Goal: Information Seeking & Learning: Check status

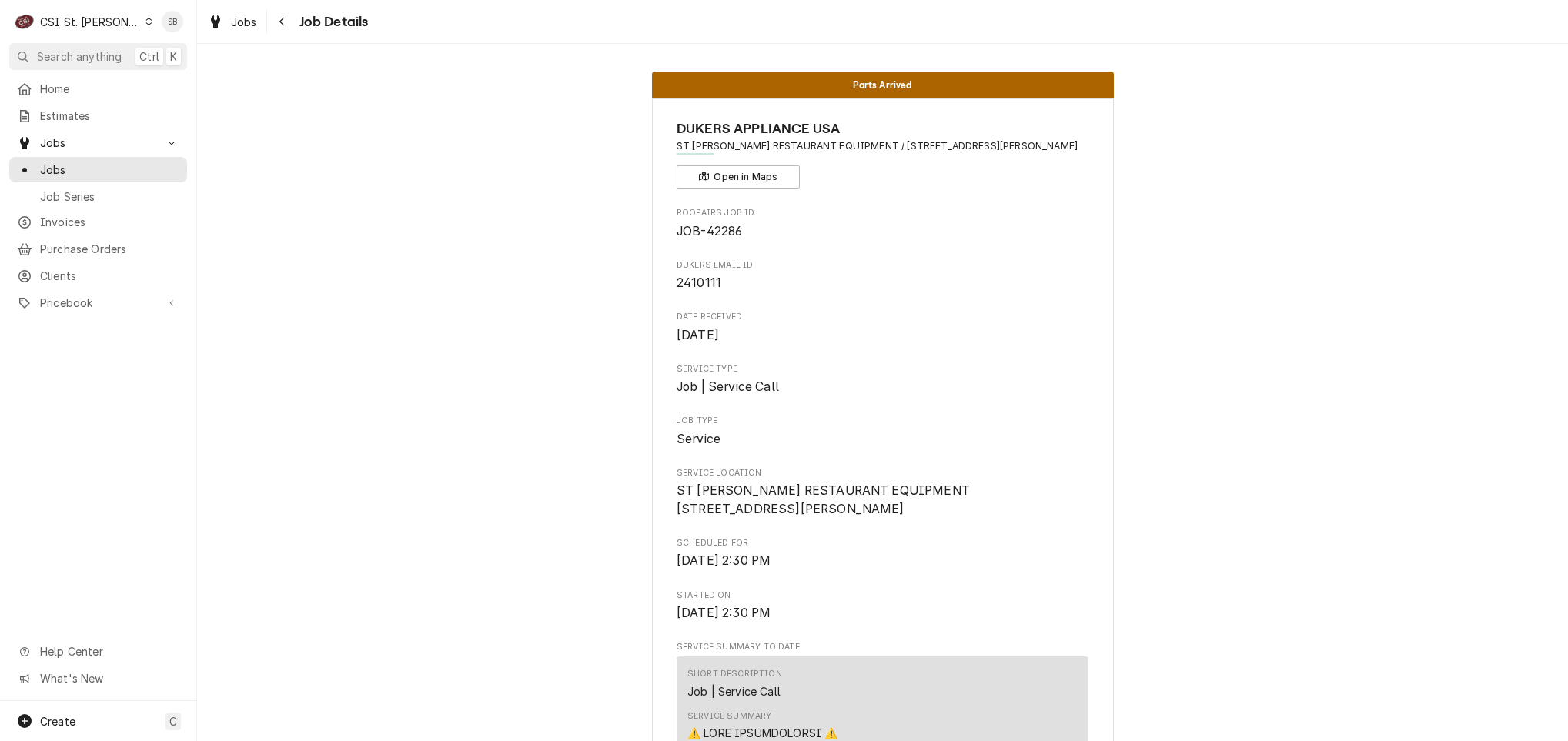
click at [84, 17] on div "CSI St. Louis" at bounding box center [91, 22] width 100 height 16
click at [179, 40] on div "CSI [US_STATE][GEOGRAPHIC_DATA]." at bounding box center [238, 32] width 215 height 19
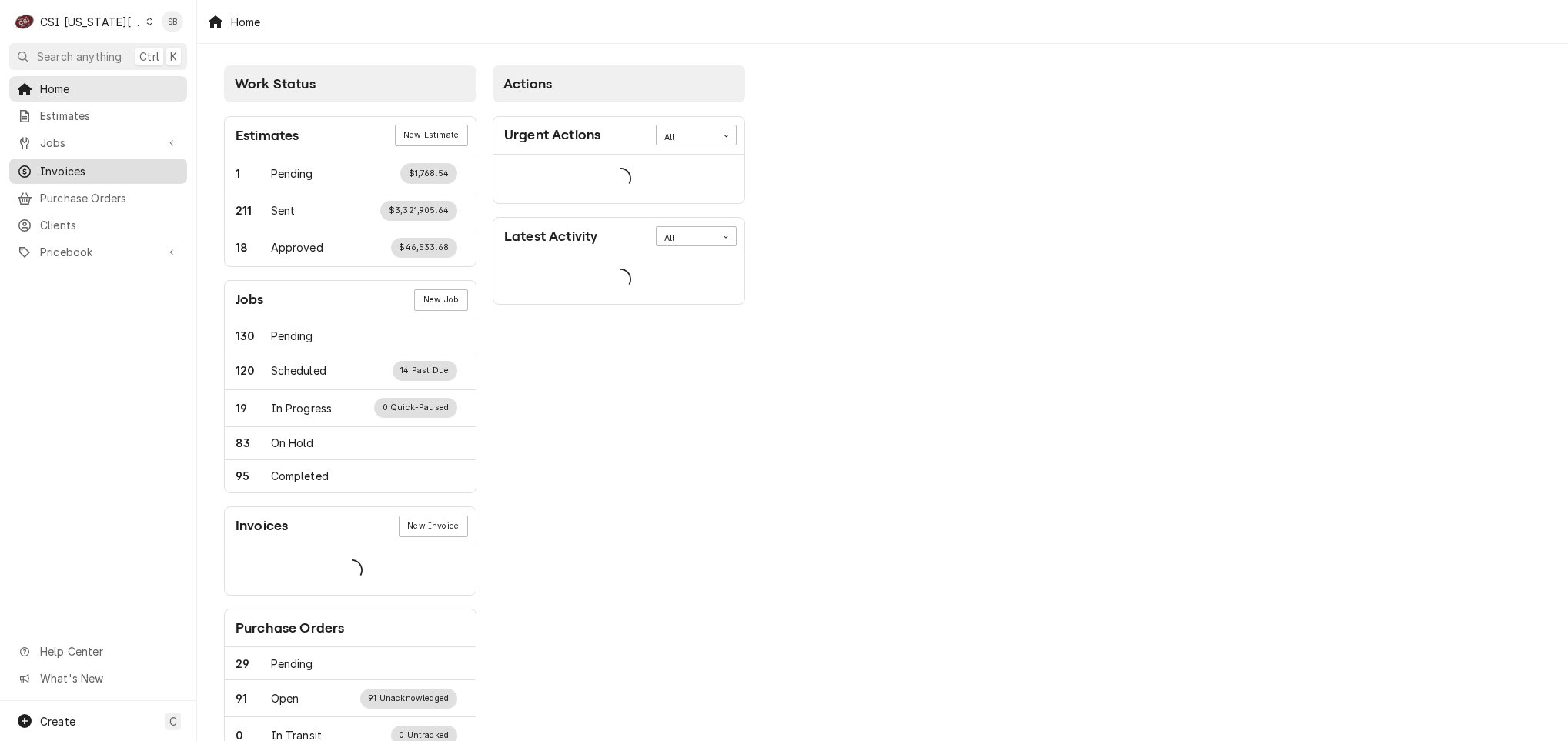
click at [68, 171] on span "Invoices" at bounding box center [110, 171] width 139 height 16
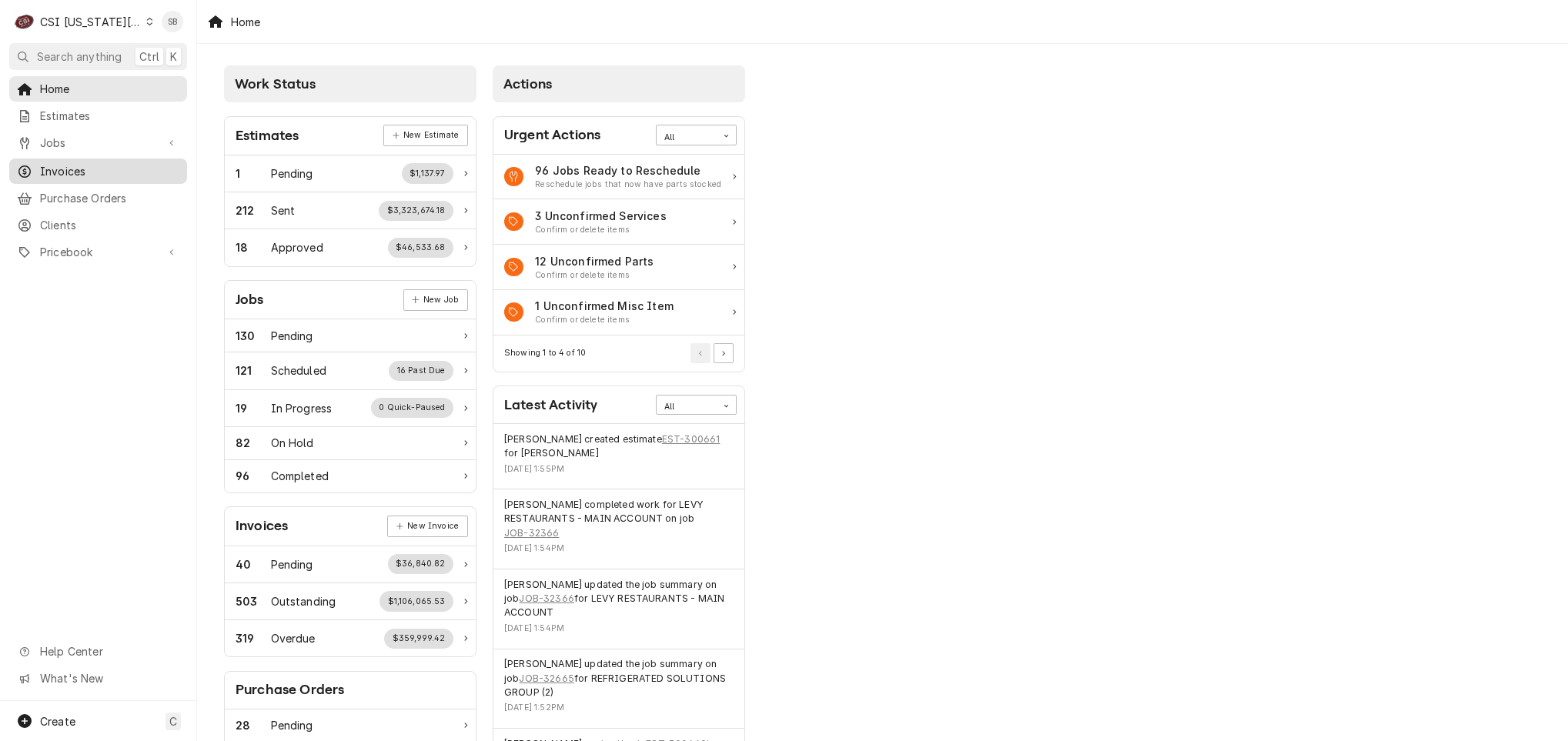
click at [96, 158] on link "Invoices" at bounding box center [98, 171] width 178 height 25
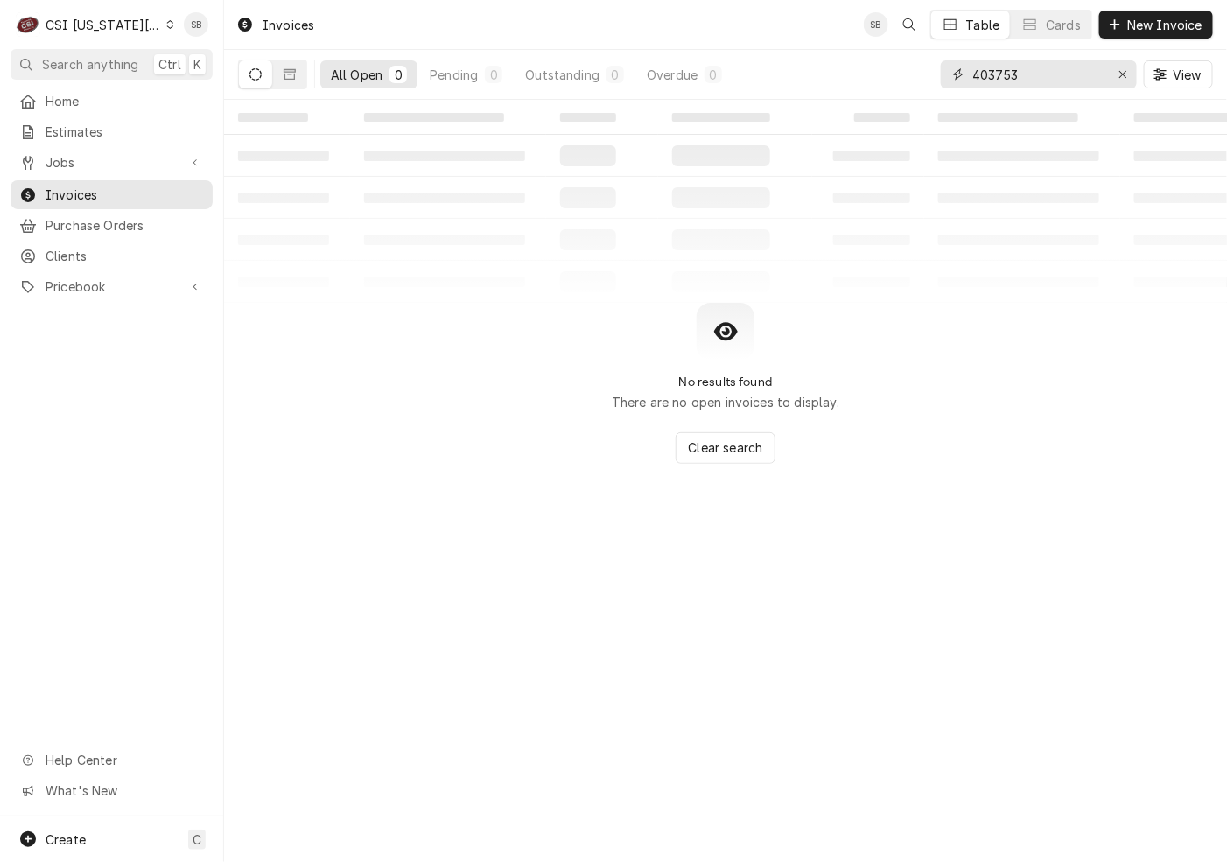
click at [993, 74] on input "403753" at bounding box center [1037, 74] width 131 height 28
paste input "302967"
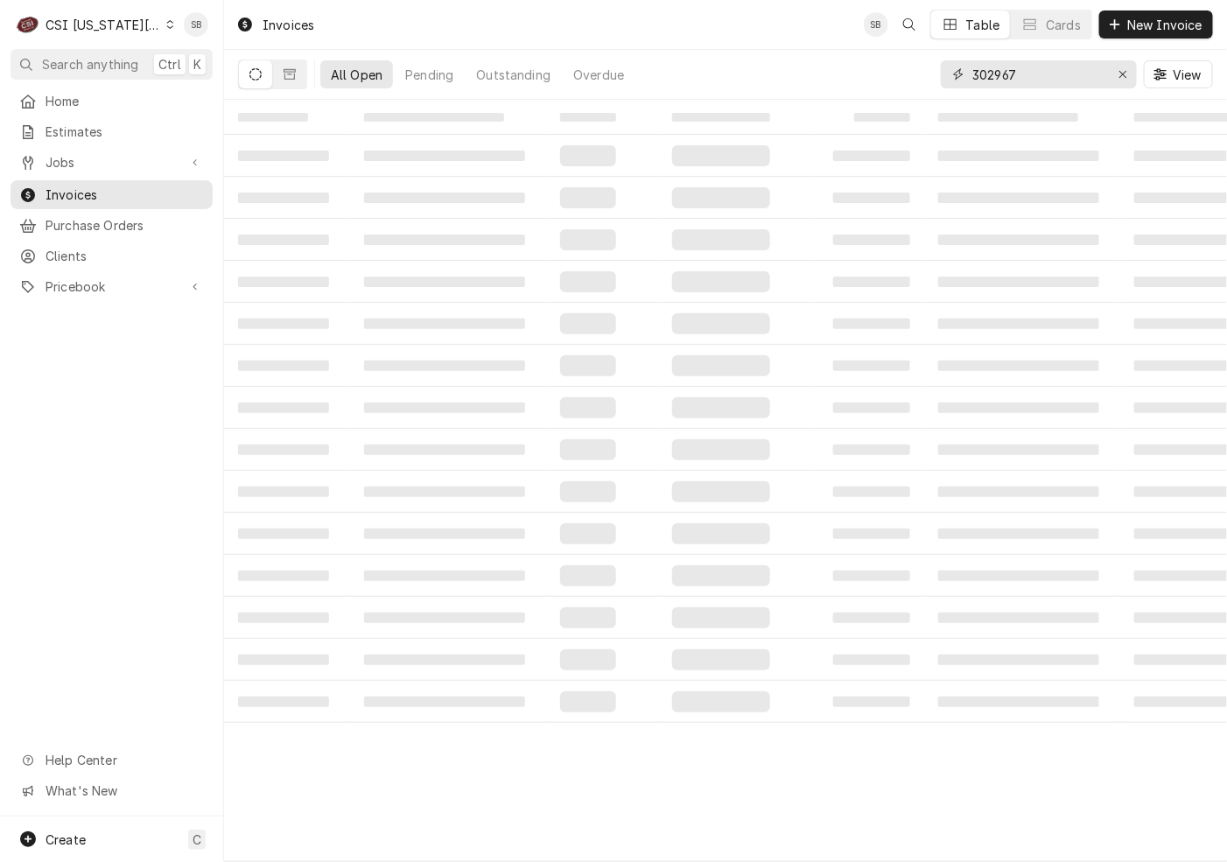
type input "302967"
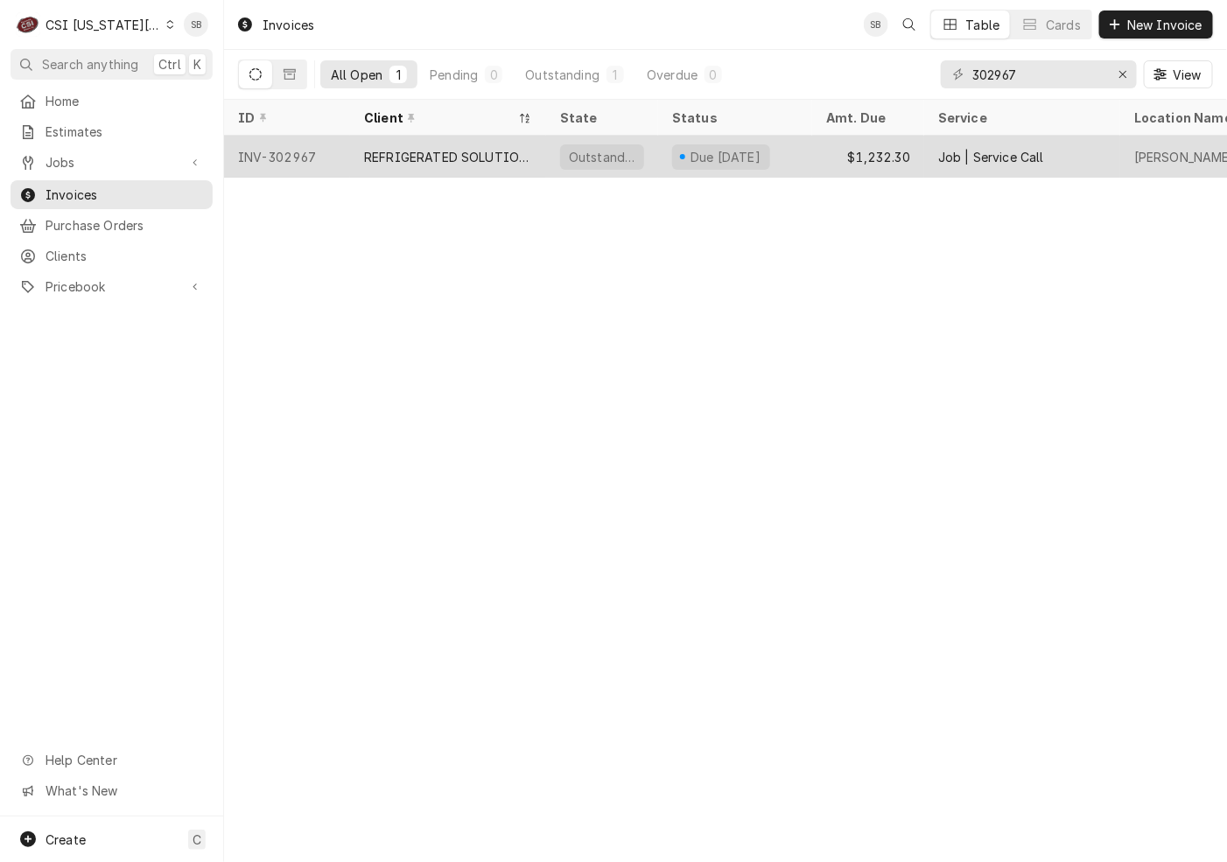
click at [420, 144] on div "REFRIGERATED SOLUTIONS GROUP (2)" at bounding box center [448, 157] width 196 height 42
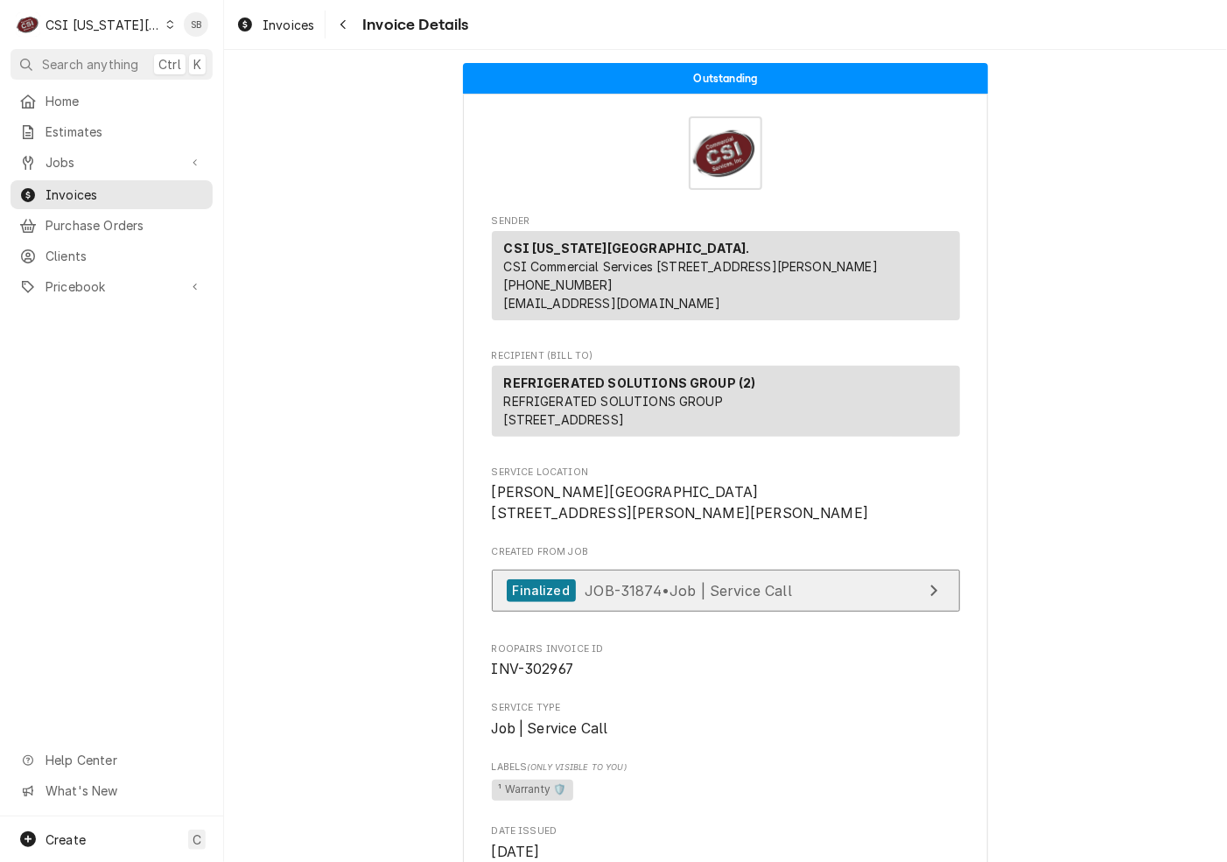
click at [670, 599] on span "JOB-31874 • Job | Service Call" at bounding box center [688, 590] width 207 height 18
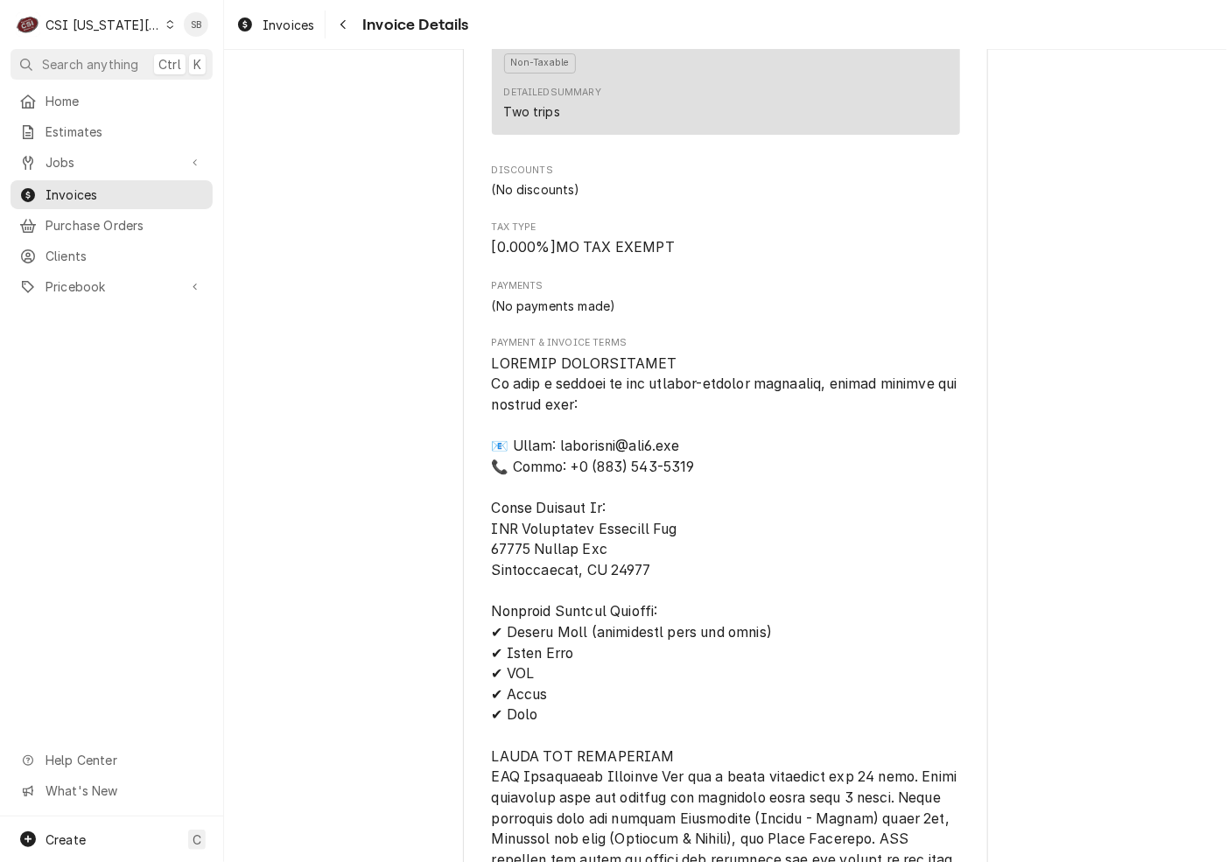
scroll to position [3372, 0]
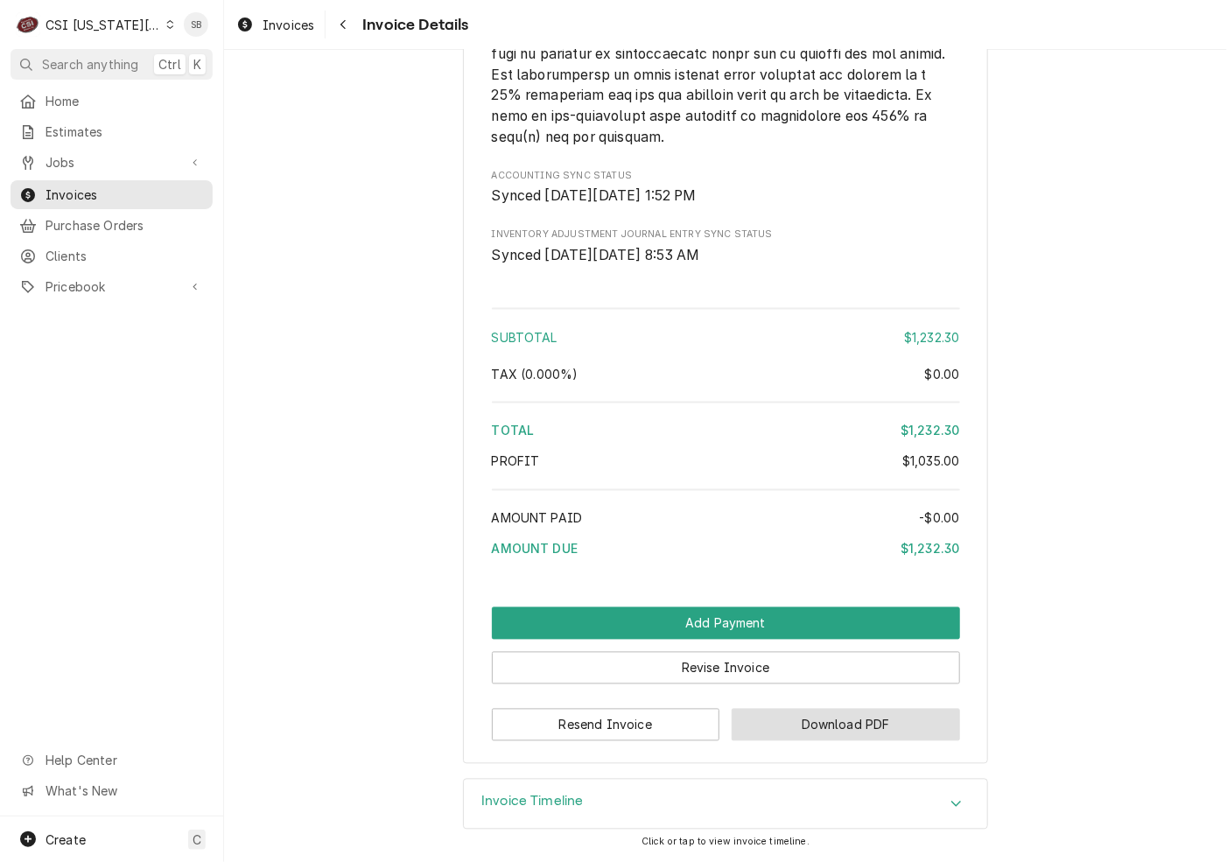
click at [786, 712] on button "Download PDF" at bounding box center [846, 725] width 228 height 32
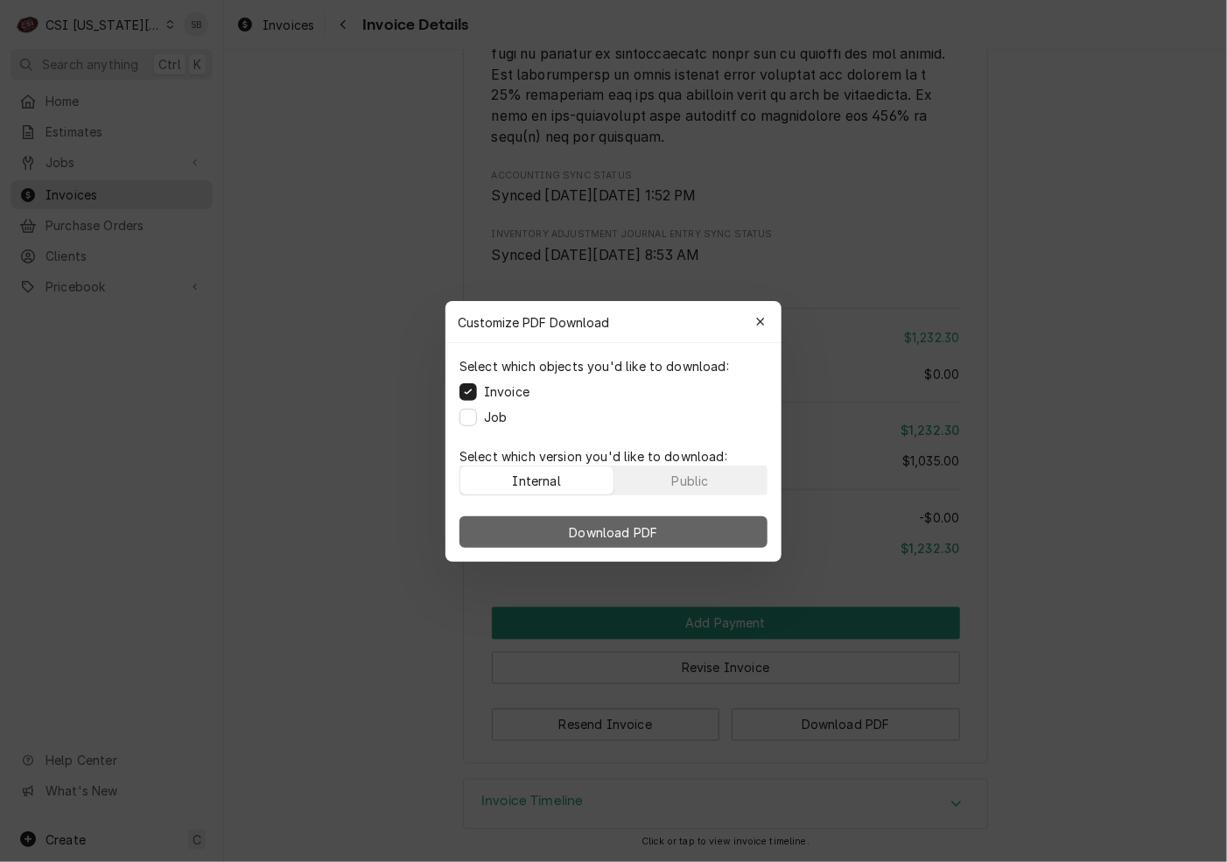
click at [599, 517] on button "Download PDF" at bounding box center [614, 532] width 308 height 32
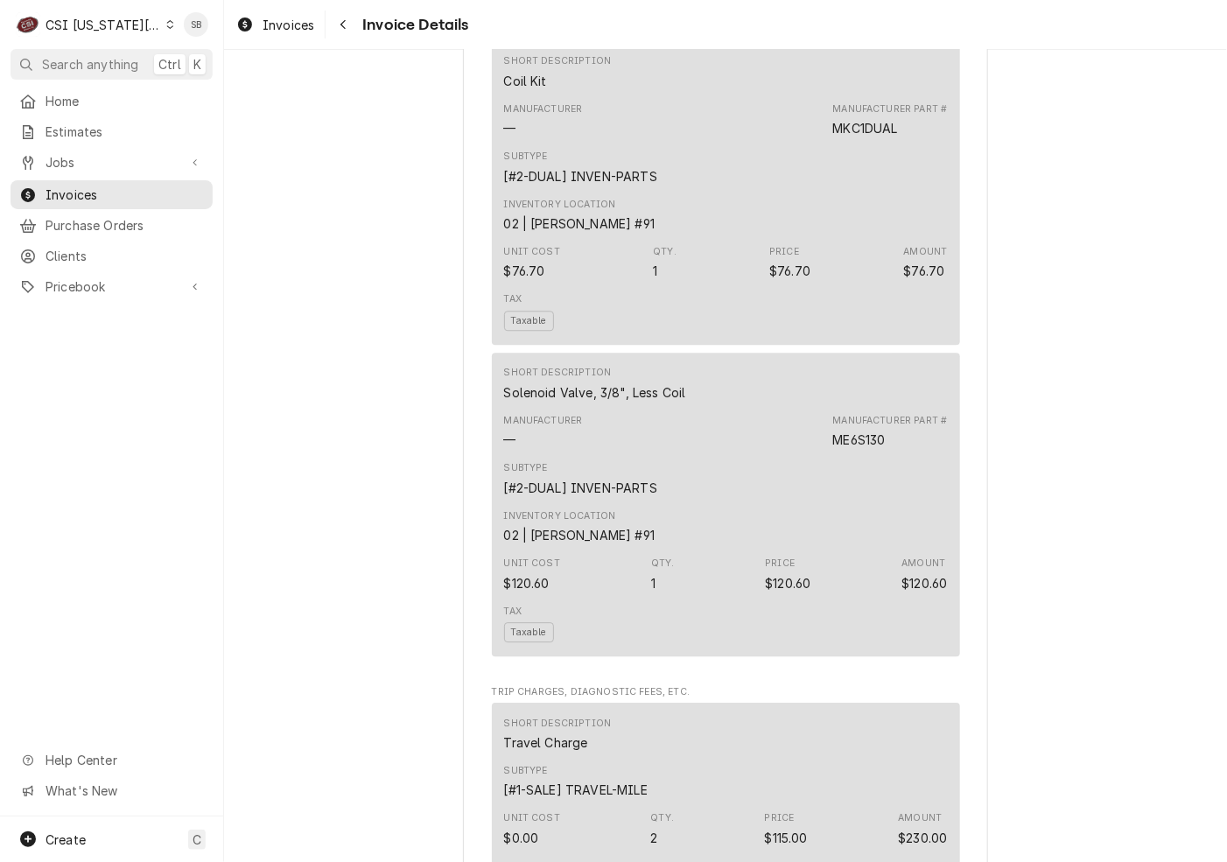
scroll to position [1534, 0]
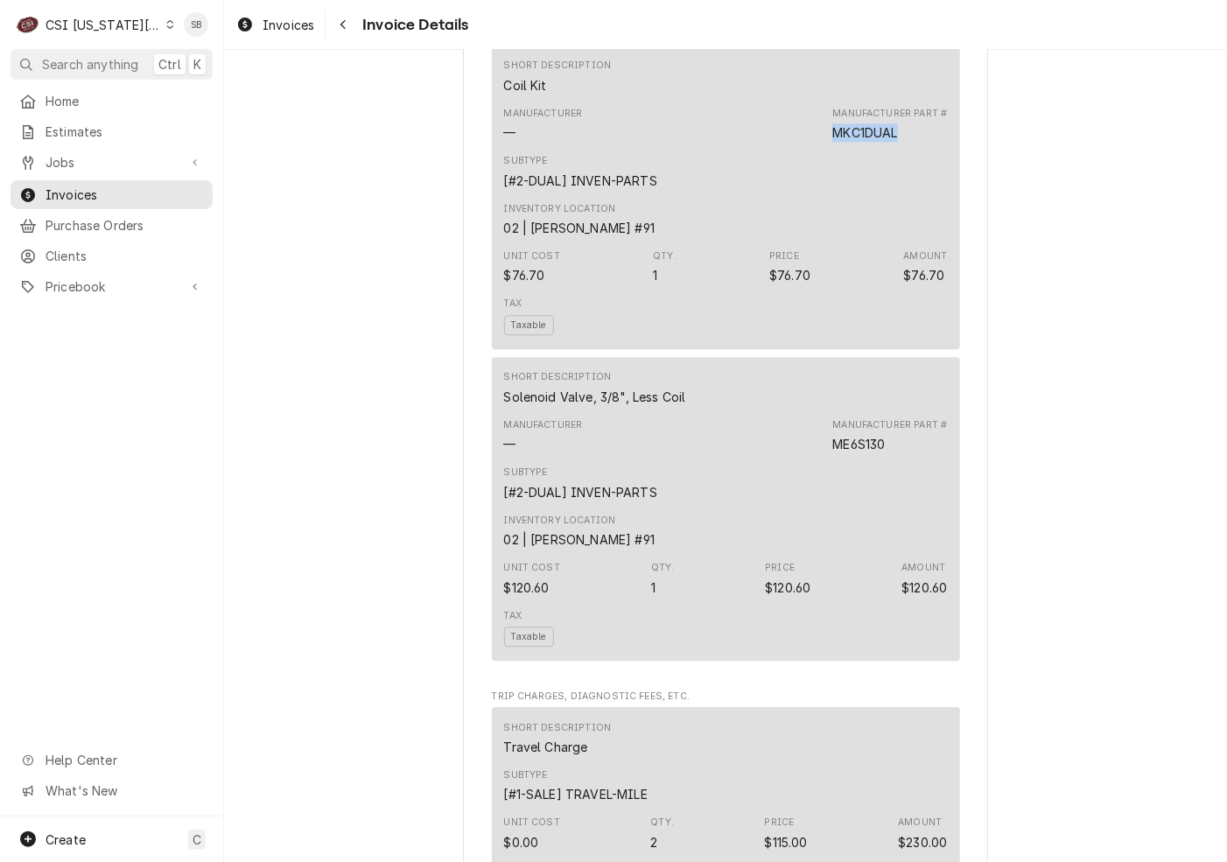
drag, startPoint x: 891, startPoint y: 189, endPoint x: 804, endPoint y: 200, distance: 87.4
click at [804, 148] on div "Manufacturer — Manufacturer Part # MKC1DUAL" at bounding box center [726, 124] width 444 height 47
copy div "MKC1DUAL"
drag, startPoint x: 843, startPoint y: 504, endPoint x: 880, endPoint y: 504, distance: 37.6
click at [880, 453] on div "Manufacturer Part # ME6S130" at bounding box center [889, 435] width 115 height 35
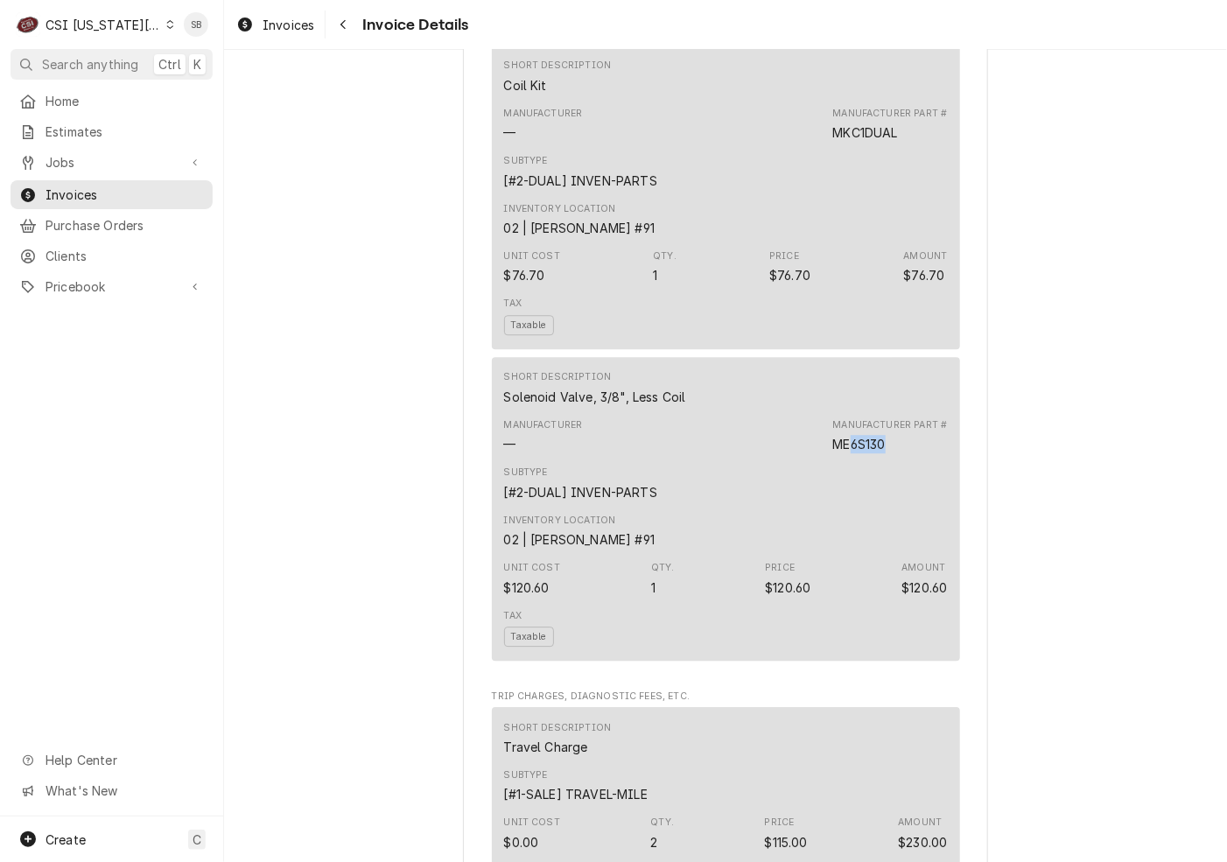
copy div "6S130"
drag, startPoint x: 685, startPoint y: 454, endPoint x: 488, endPoint y: 462, distance: 197.1
click at [492, 462] on div "Short Description Solenoid Valve, 3/8", Less Coil Manufacturer — Manufacturer P…" at bounding box center [726, 509] width 468 height 304
copy div "Solenoid Valve, 3/8", Less Coil"
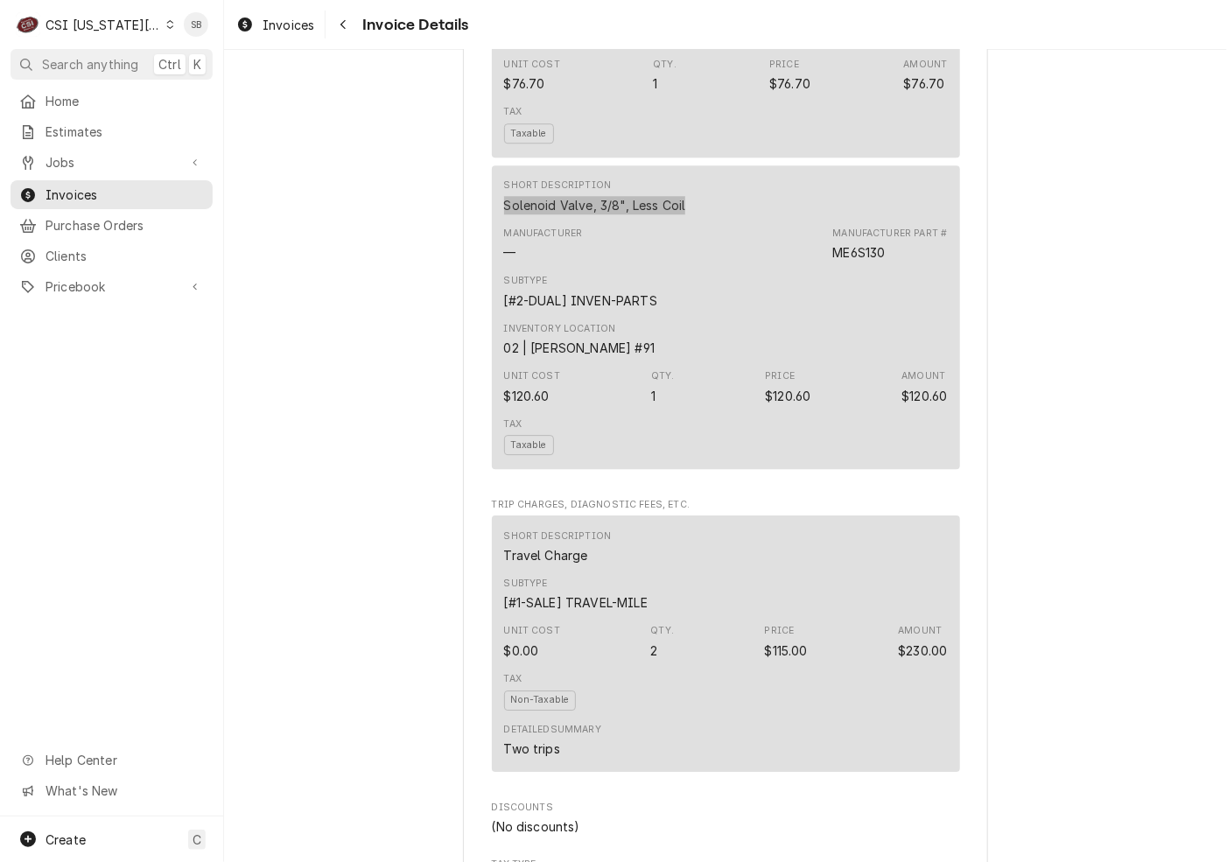
scroll to position [1272, 0]
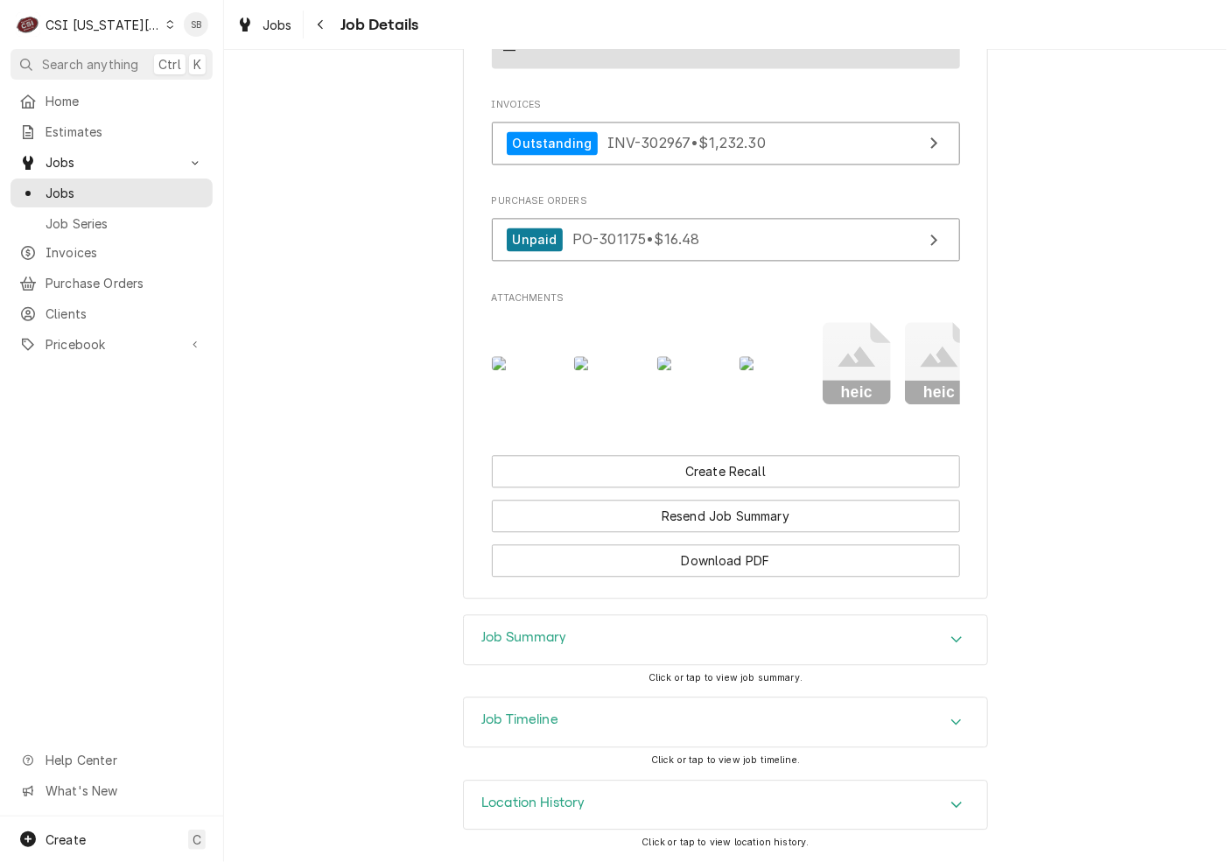
click at [635, 639] on div "Job Summary" at bounding box center [725, 639] width 523 height 49
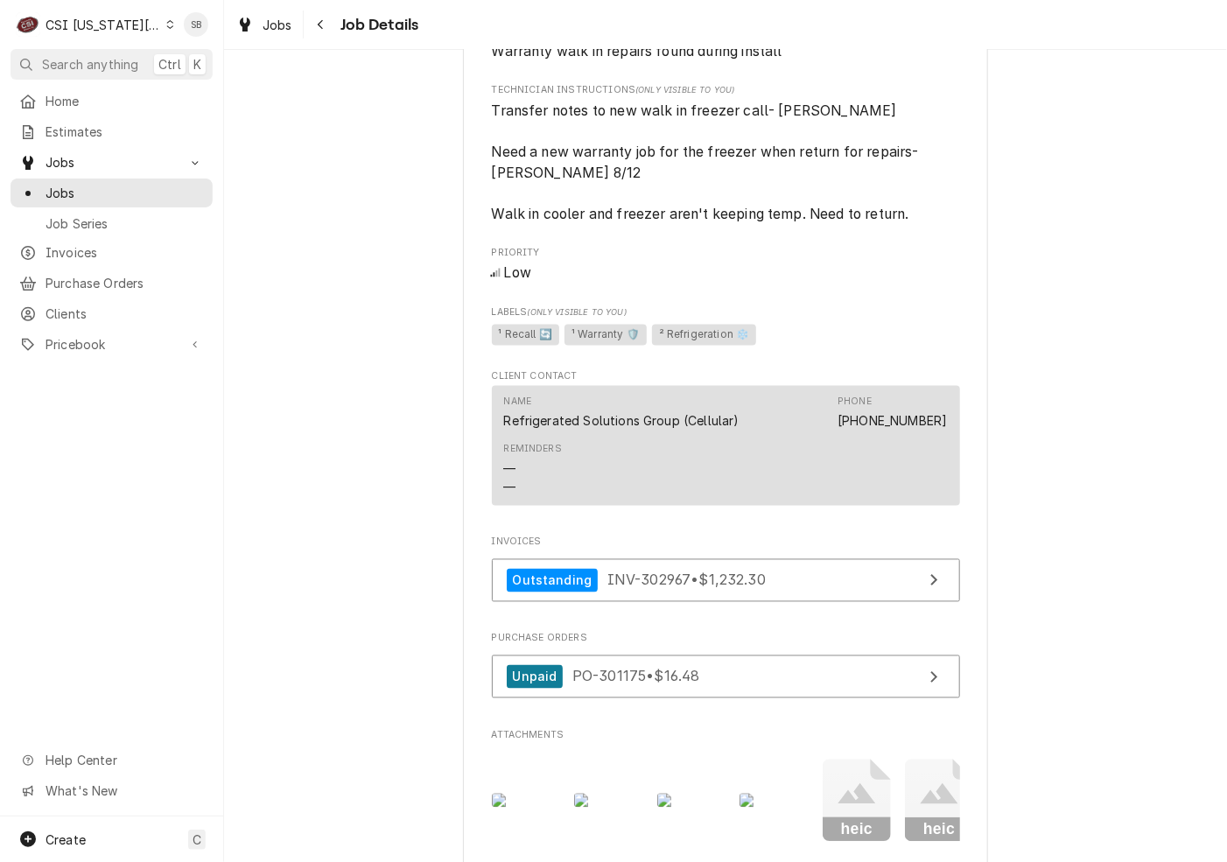
scroll to position [418, 0]
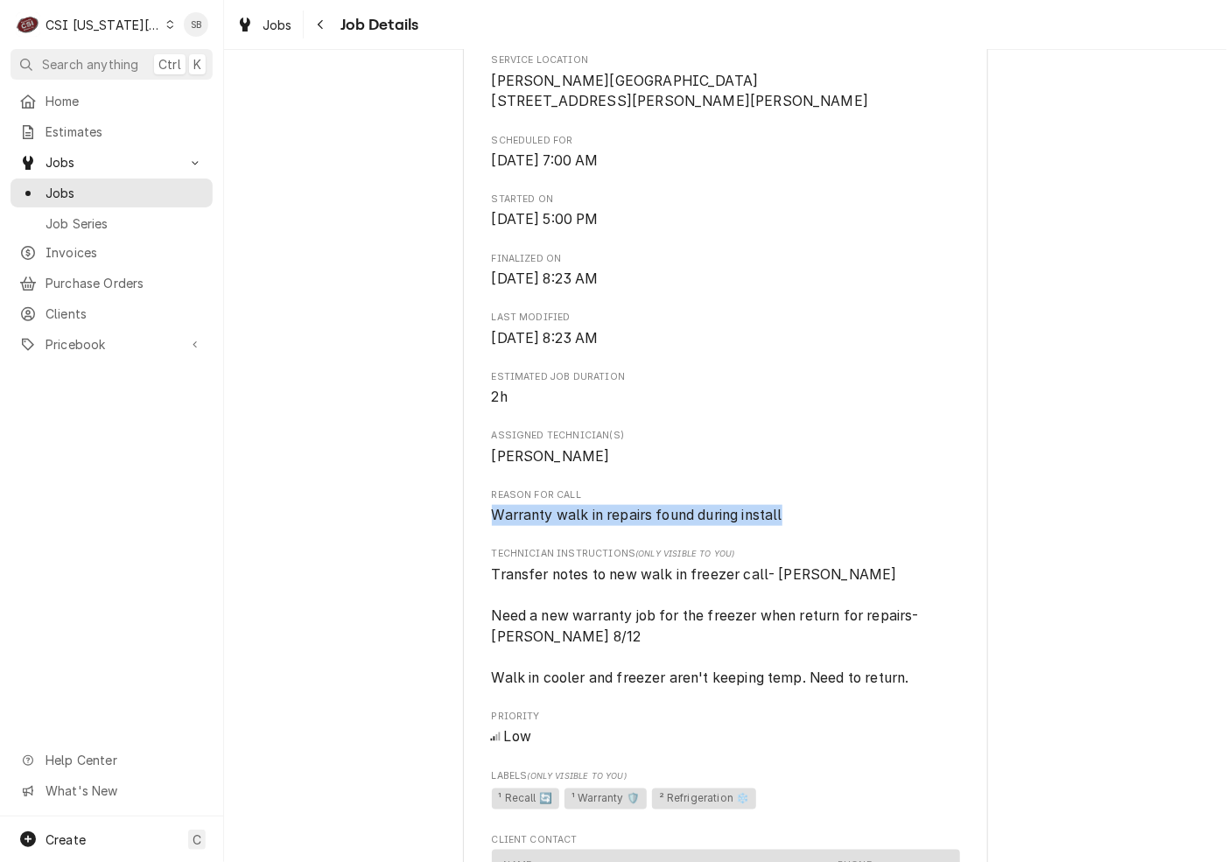
drag, startPoint x: 780, startPoint y: 539, endPoint x: 424, endPoint y: 536, distance: 356.2
click at [424, 536] on div "Completed and Invoiced REFRIGERATED SOLUTIONS GROUP (2) Underwood Elementary Sc…" at bounding box center [725, 583] width 1003 height 1866
copy span "Warranty walk in repairs found during install"
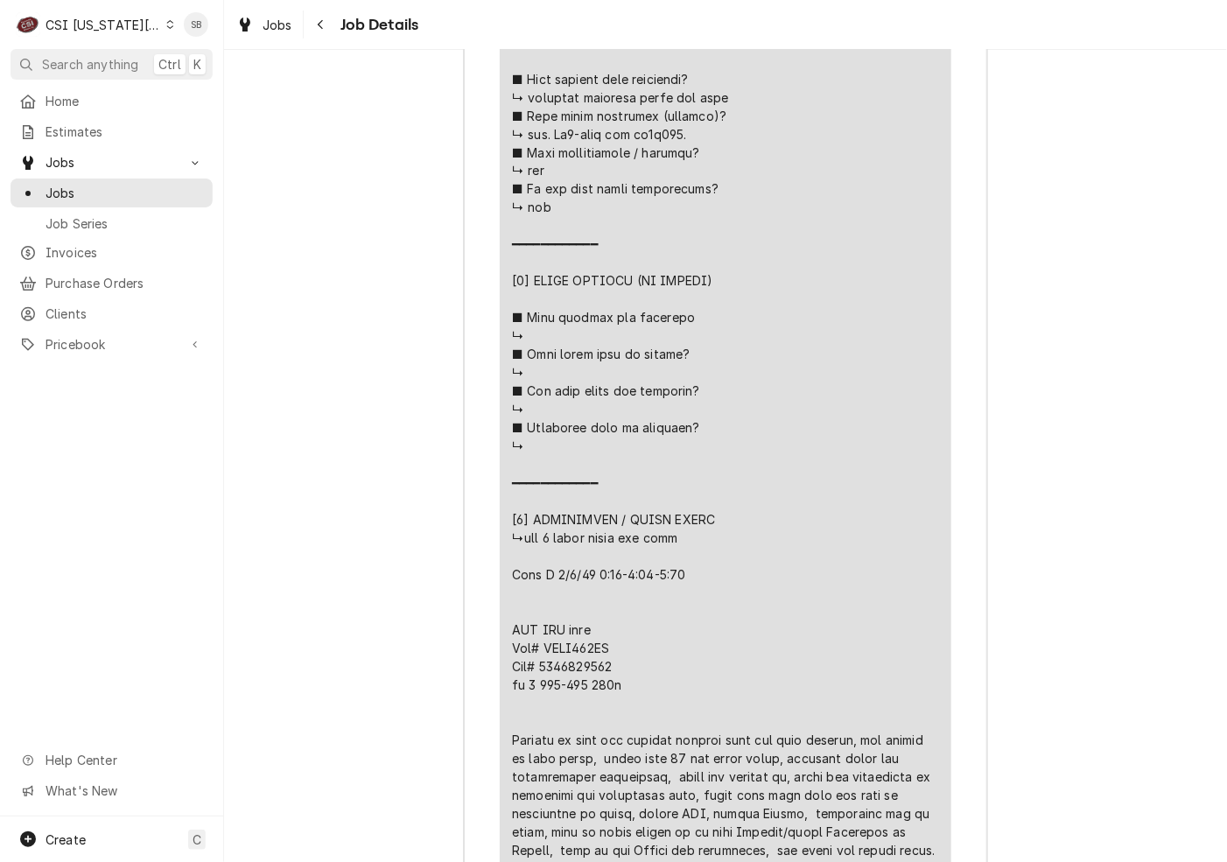
scroll to position [2388, 0]
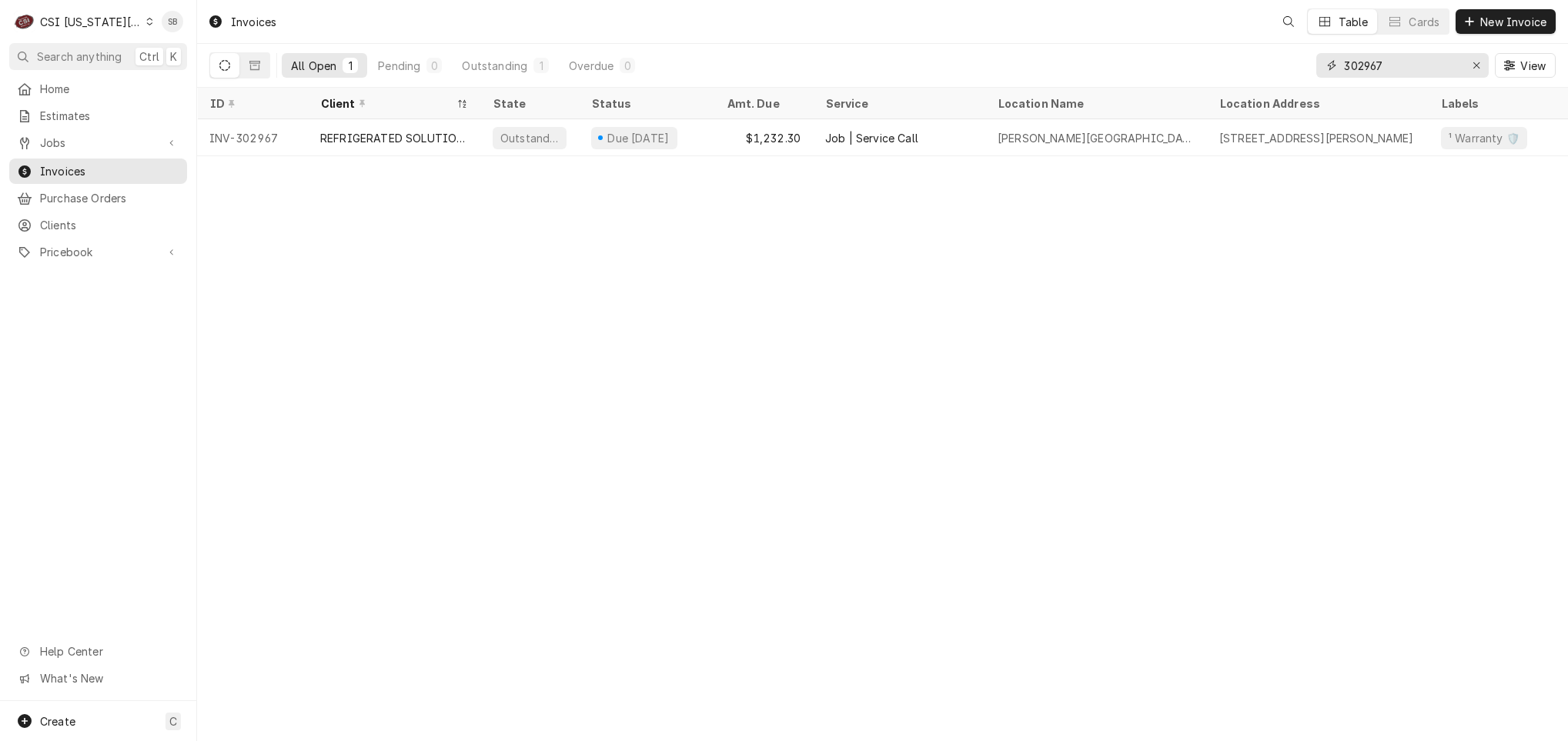
click at [1354, 68] on input "302967" at bounding box center [1401, 65] width 115 height 25
type input "3"
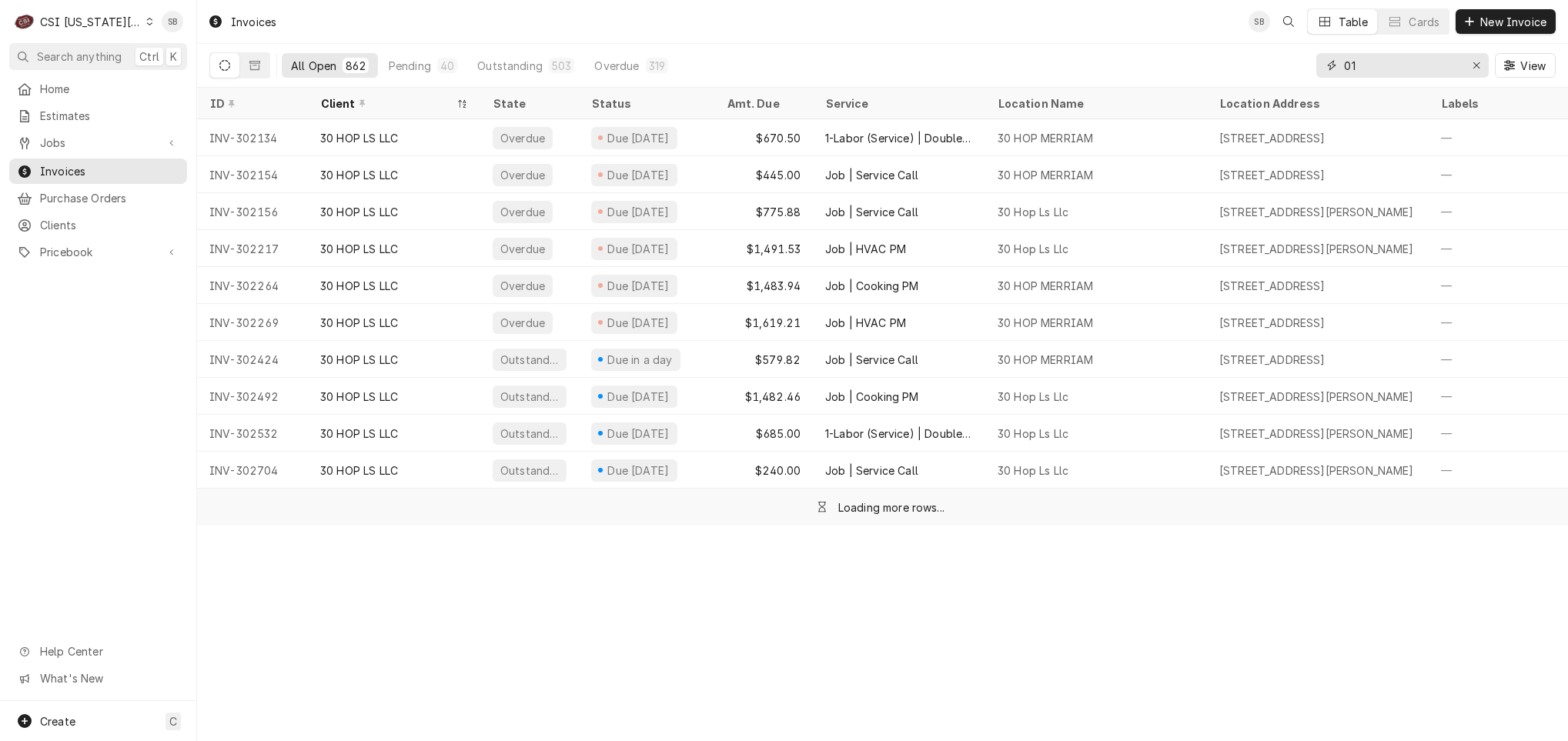
type input "0"
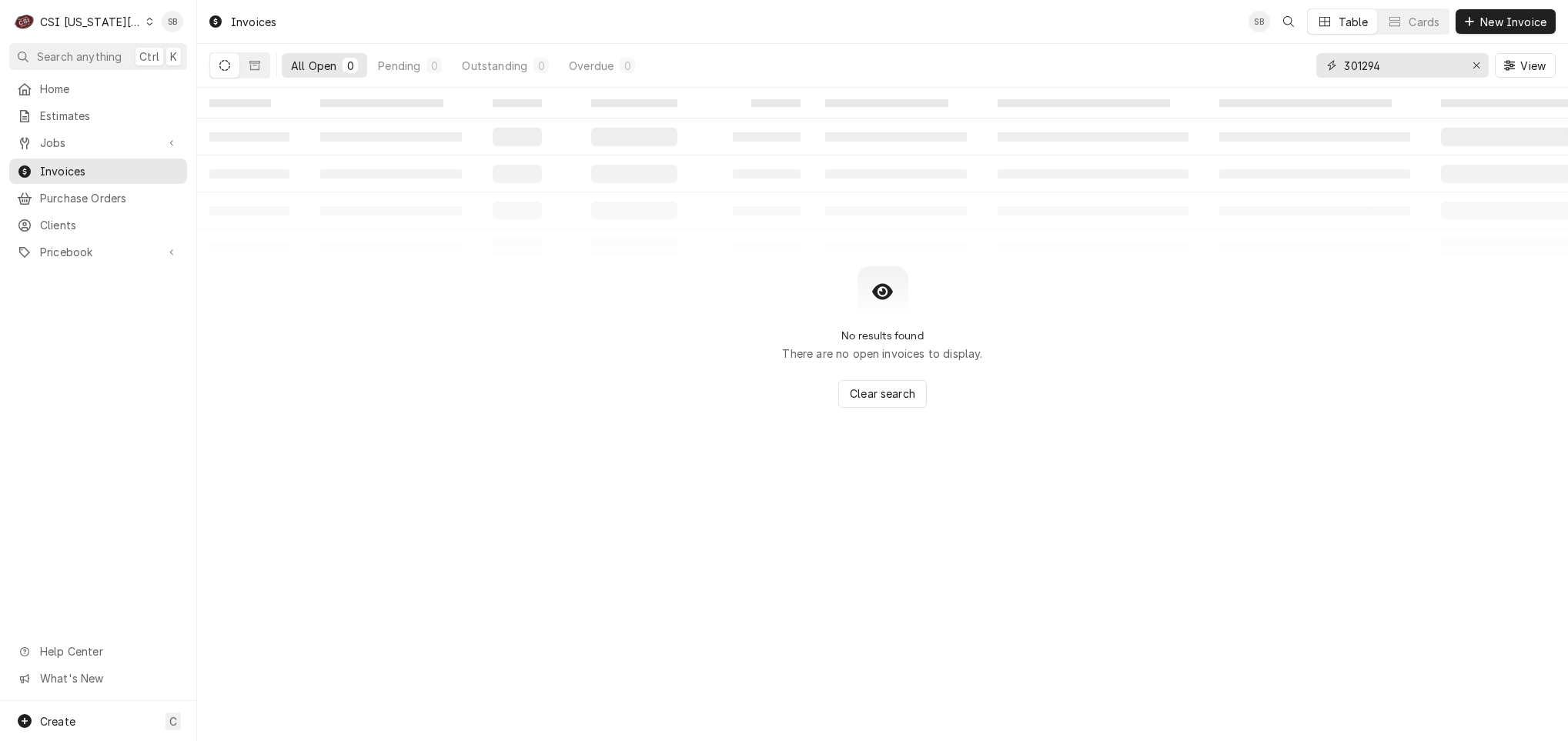
click at [1365, 67] on input "301294" at bounding box center [1401, 65] width 115 height 25
click at [1369, 69] on input "301204" at bounding box center [1401, 65] width 115 height 25
click at [1367, 69] on input "301204" at bounding box center [1401, 65] width 115 height 25
paste input "2777"
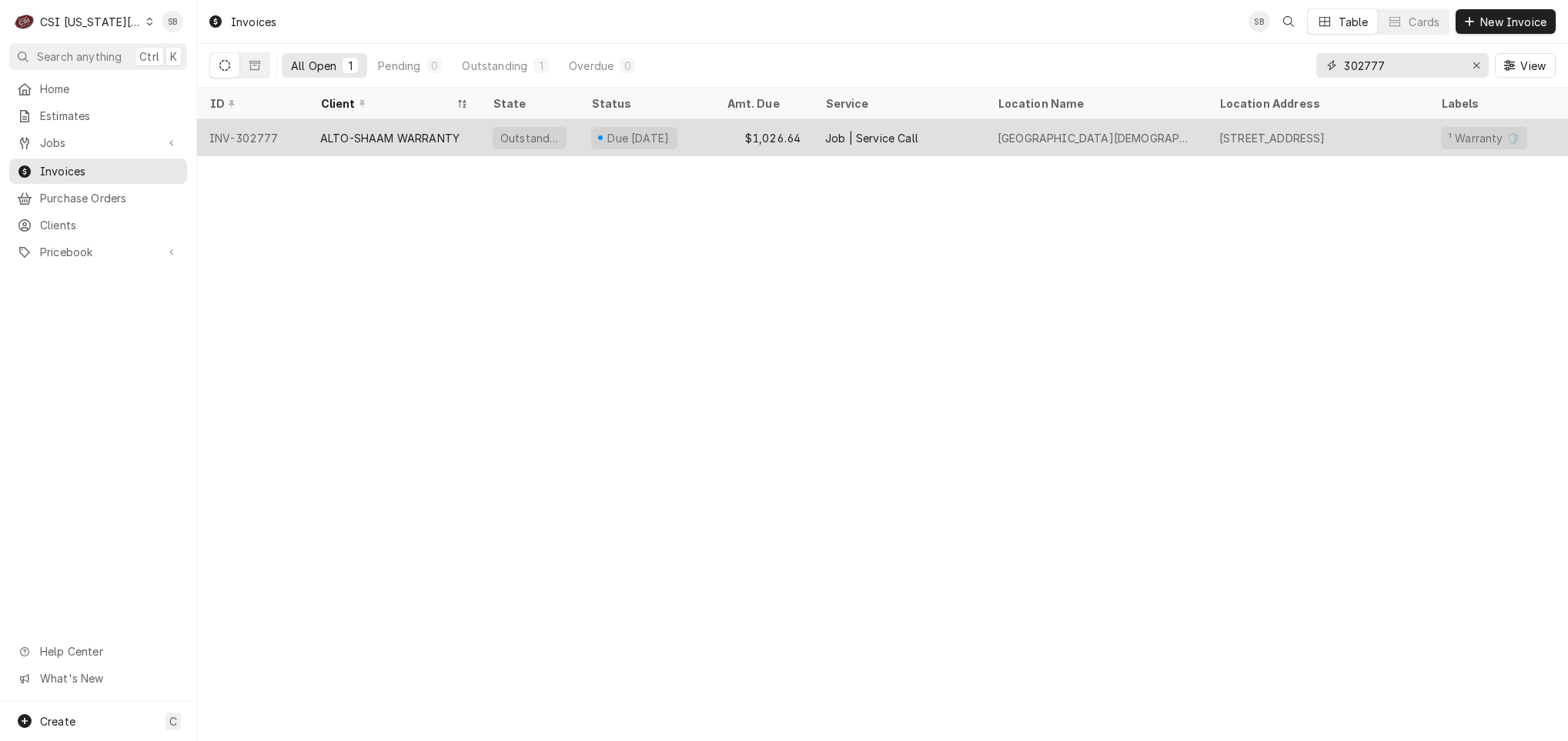
type input "302777"
click at [393, 137] on div "ALTO-SHAAM WARRANTY" at bounding box center [390, 138] width 139 height 16
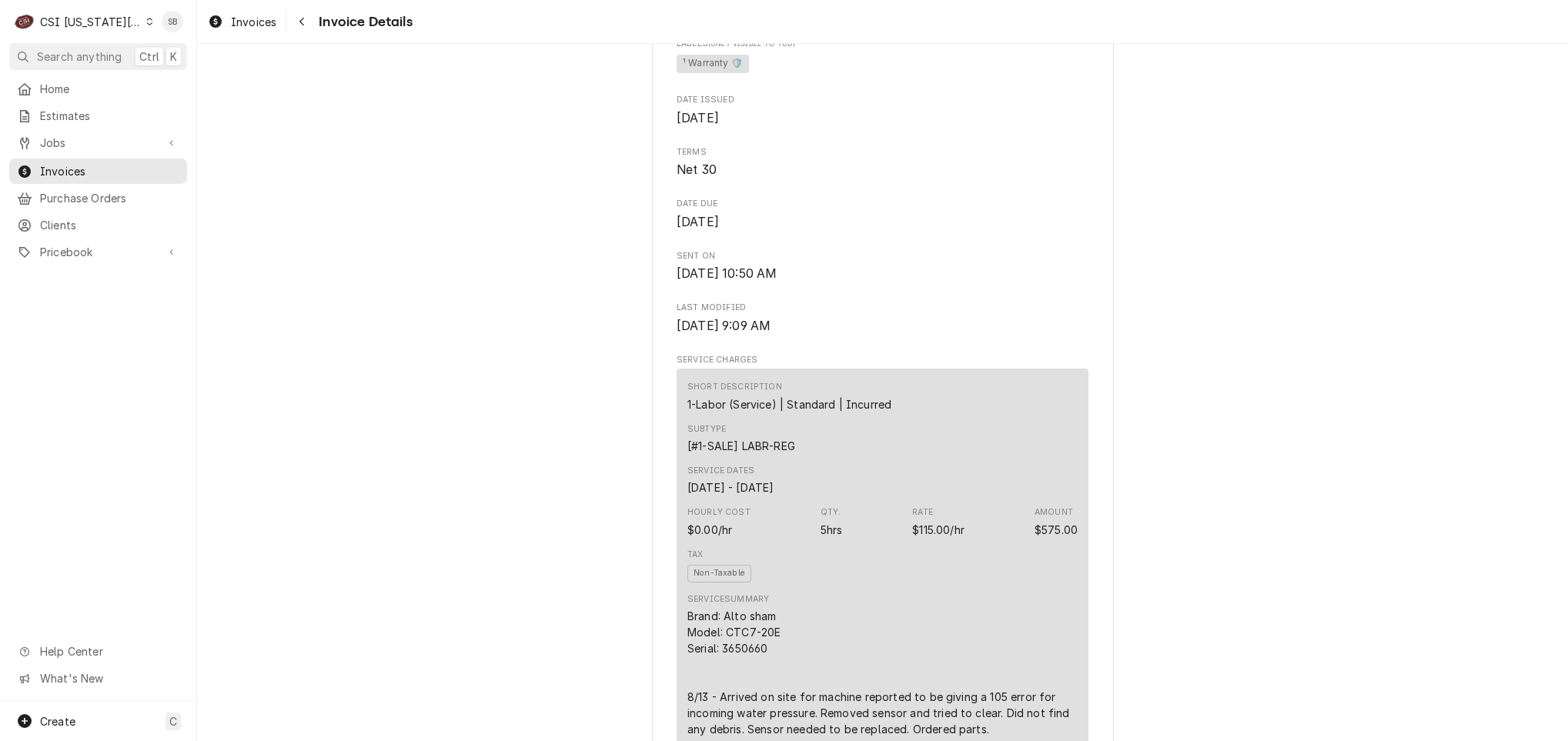
scroll to position [461, 0]
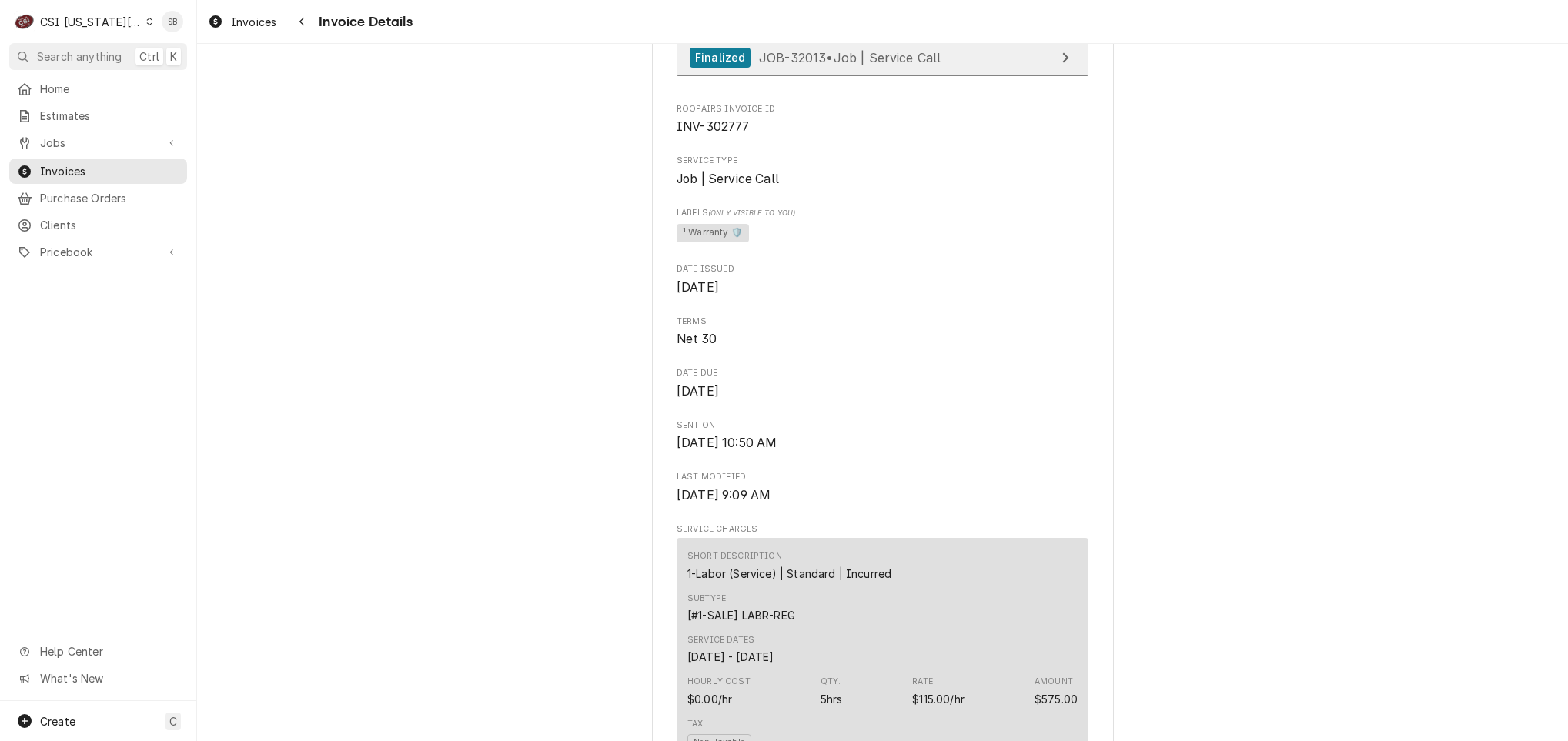
click at [791, 77] on link "Finalized JOB-32013 • Job | Service Call" at bounding box center [882, 58] width 412 height 38
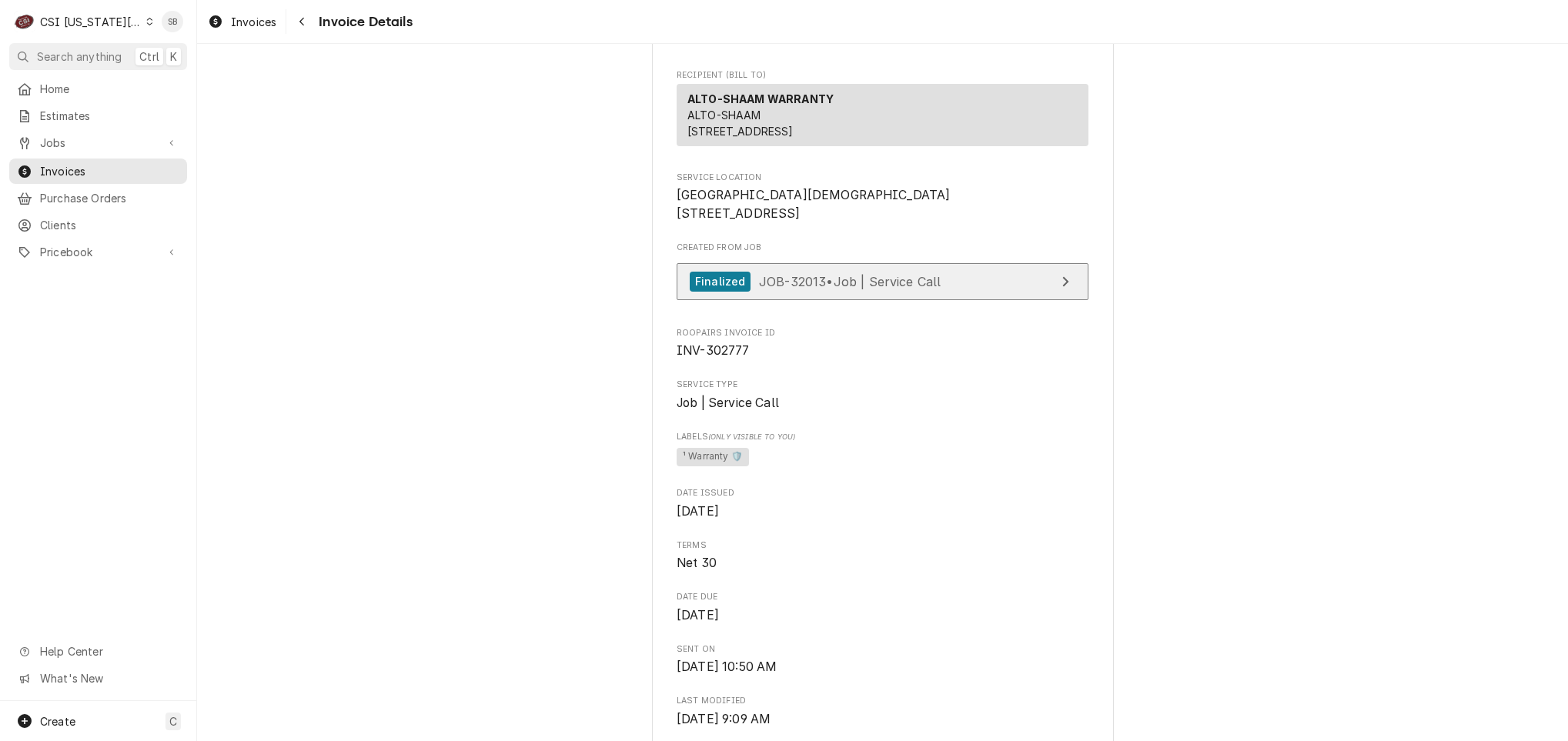
scroll to position [0, 0]
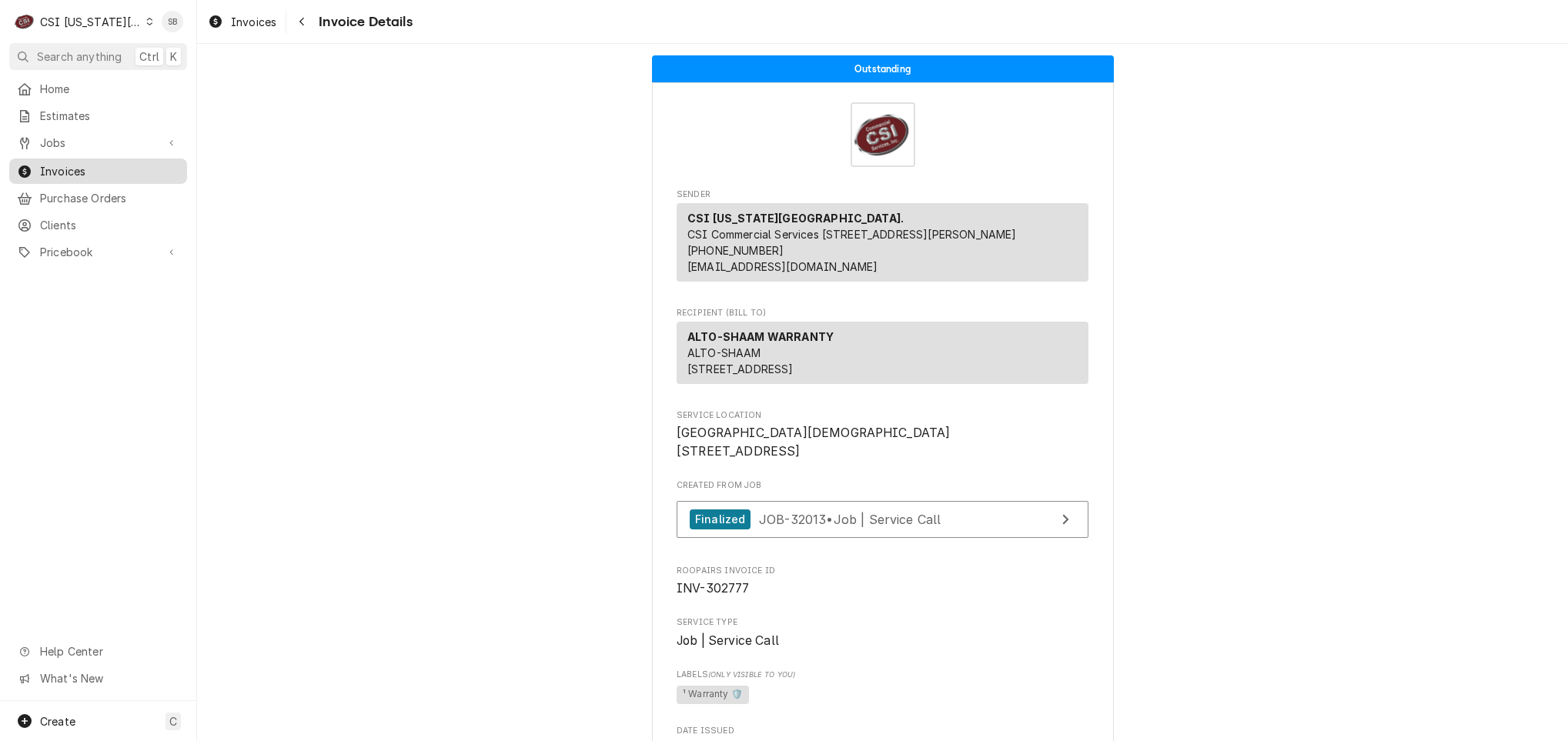
click at [115, 169] on span "Invoices" at bounding box center [110, 171] width 139 height 16
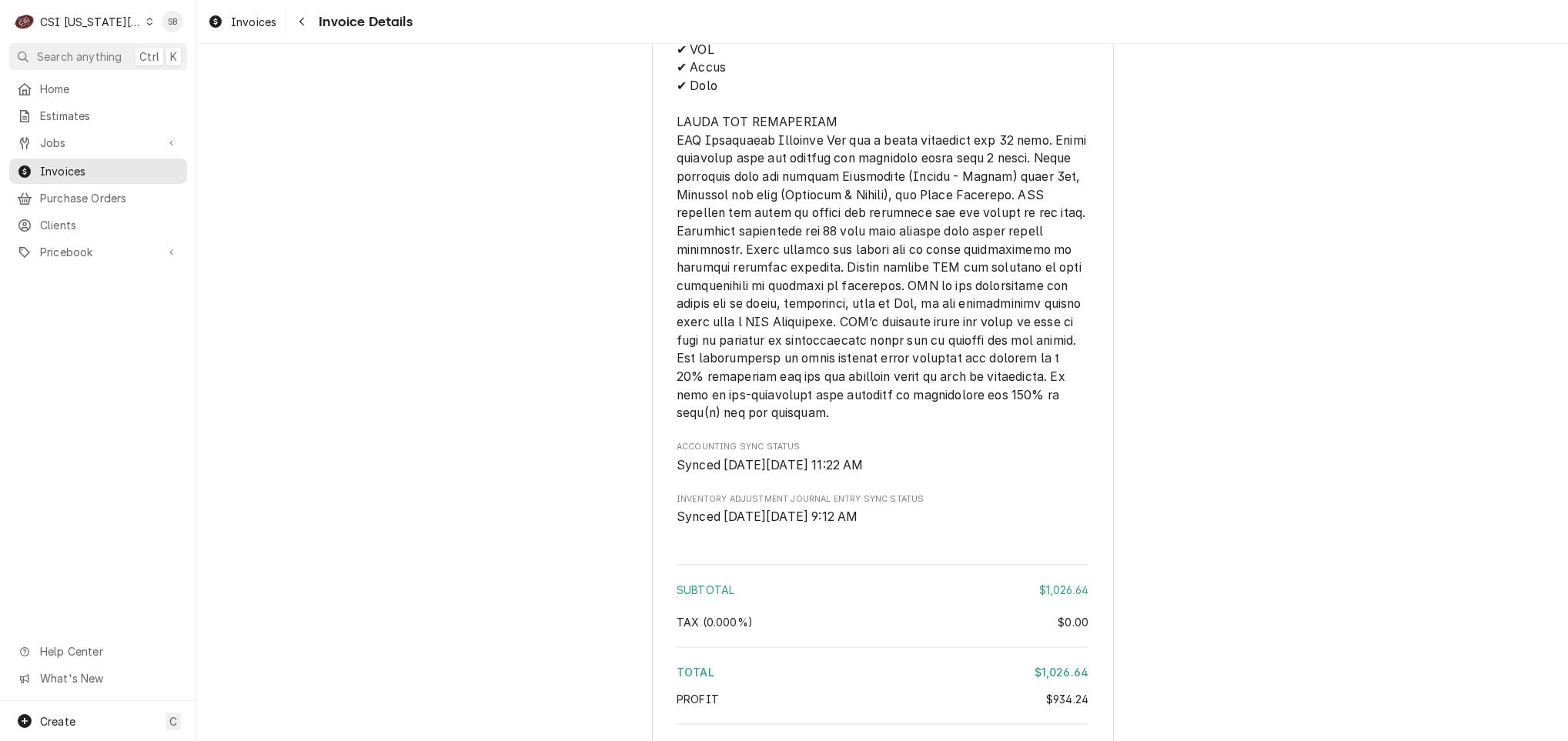
scroll to position [3169, 0]
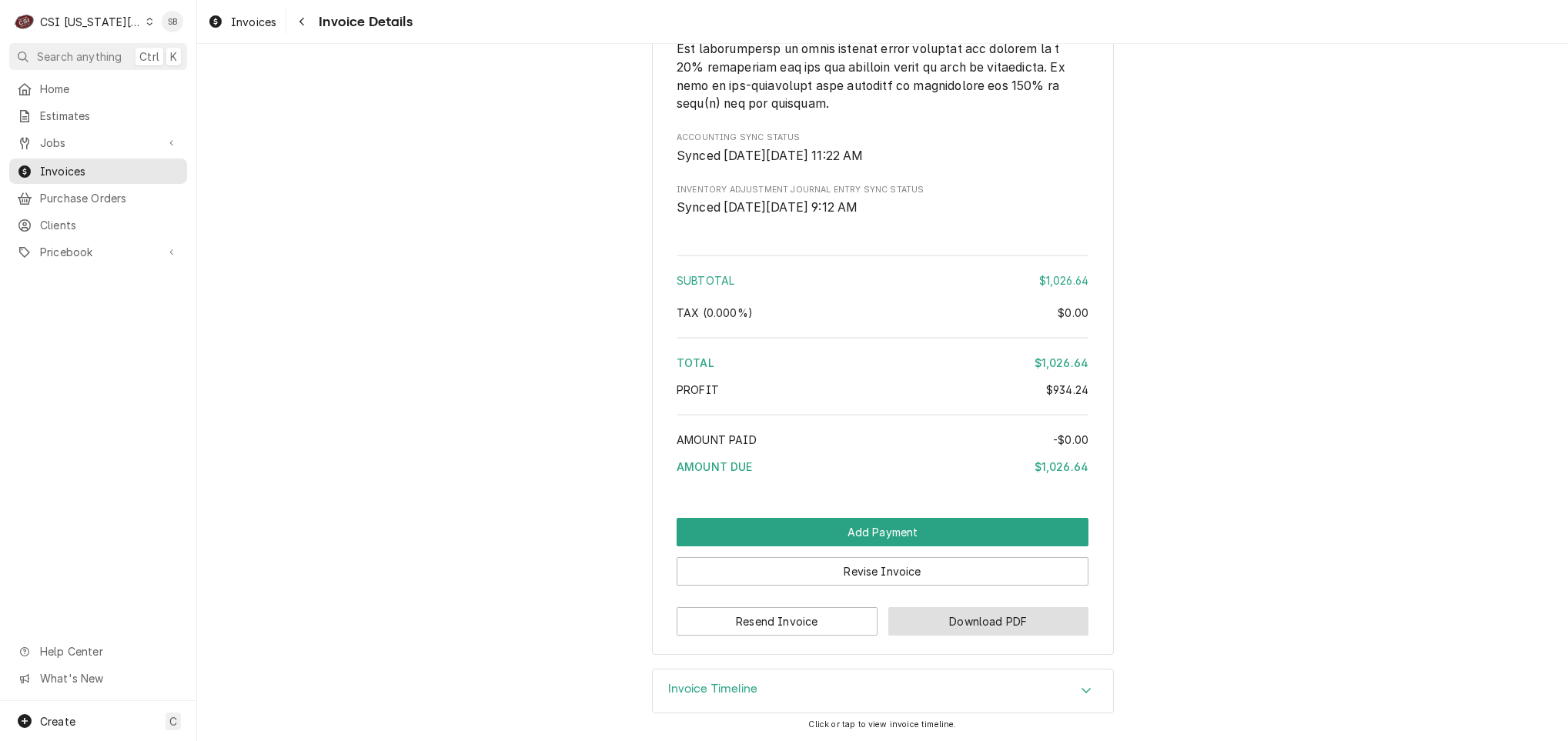
click at [1003, 621] on button "Download PDF" at bounding box center [988, 621] width 201 height 28
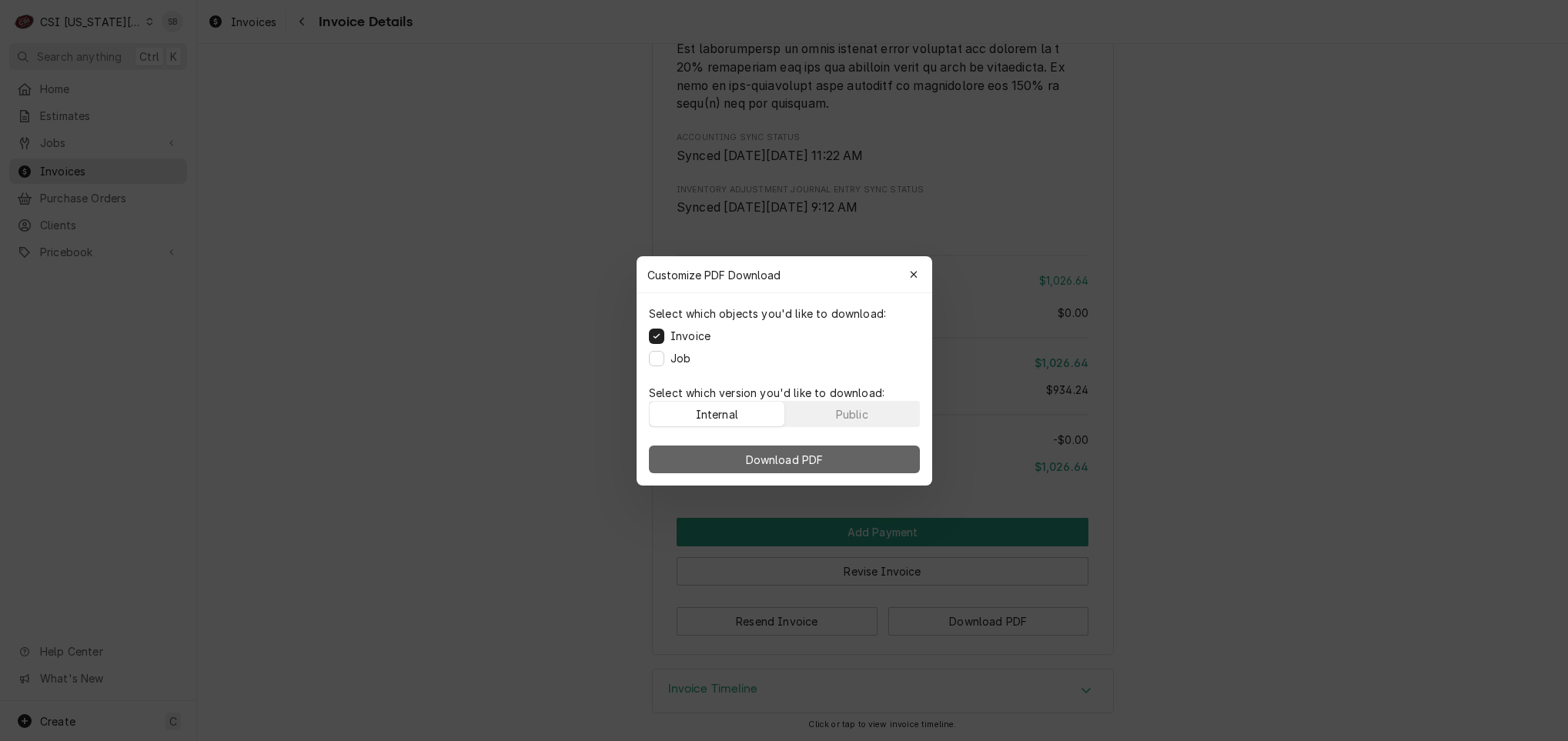
click at [743, 460] on span "Download PDF" at bounding box center [784, 459] width 84 height 16
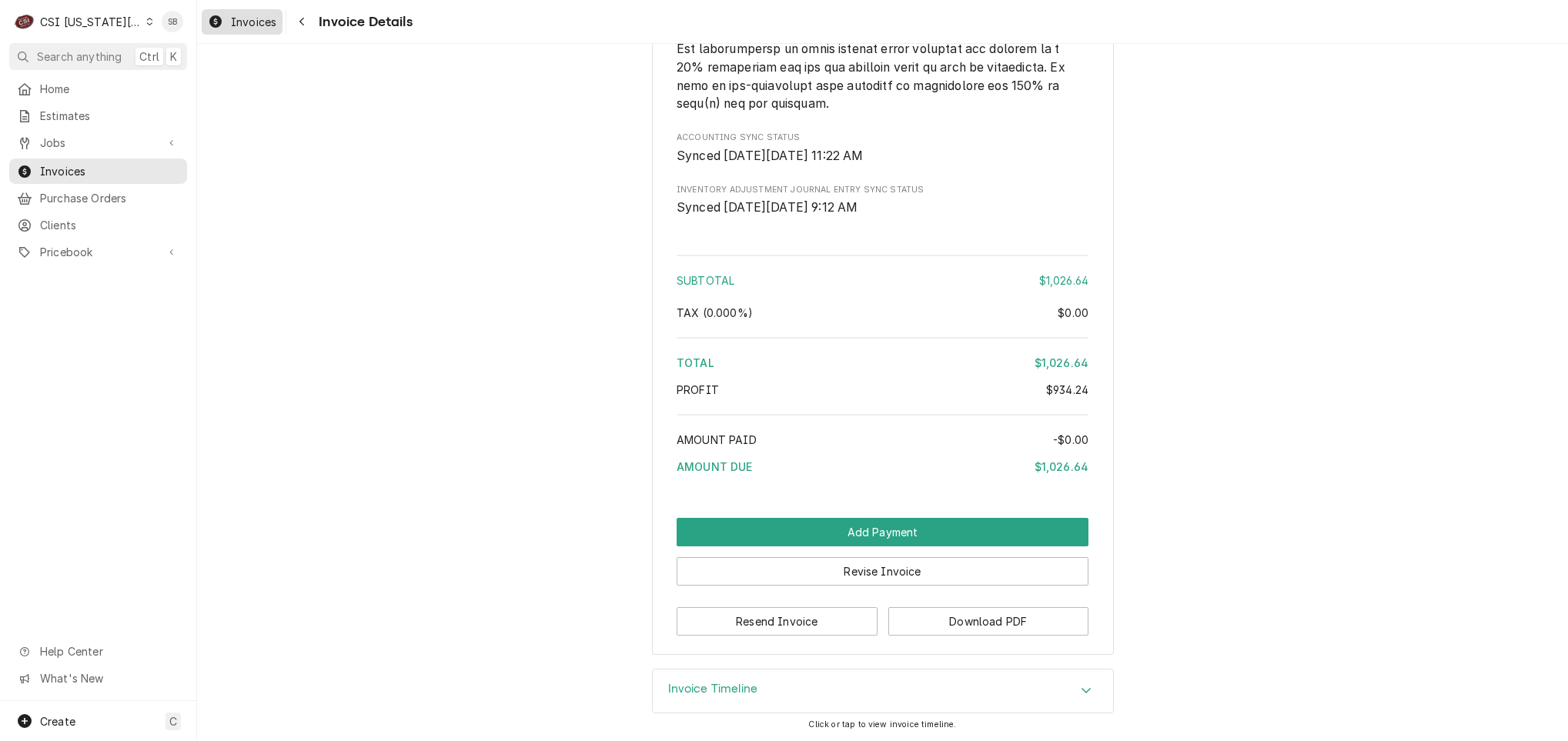
click at [237, 19] on span "Invoices" at bounding box center [254, 22] width 46 height 16
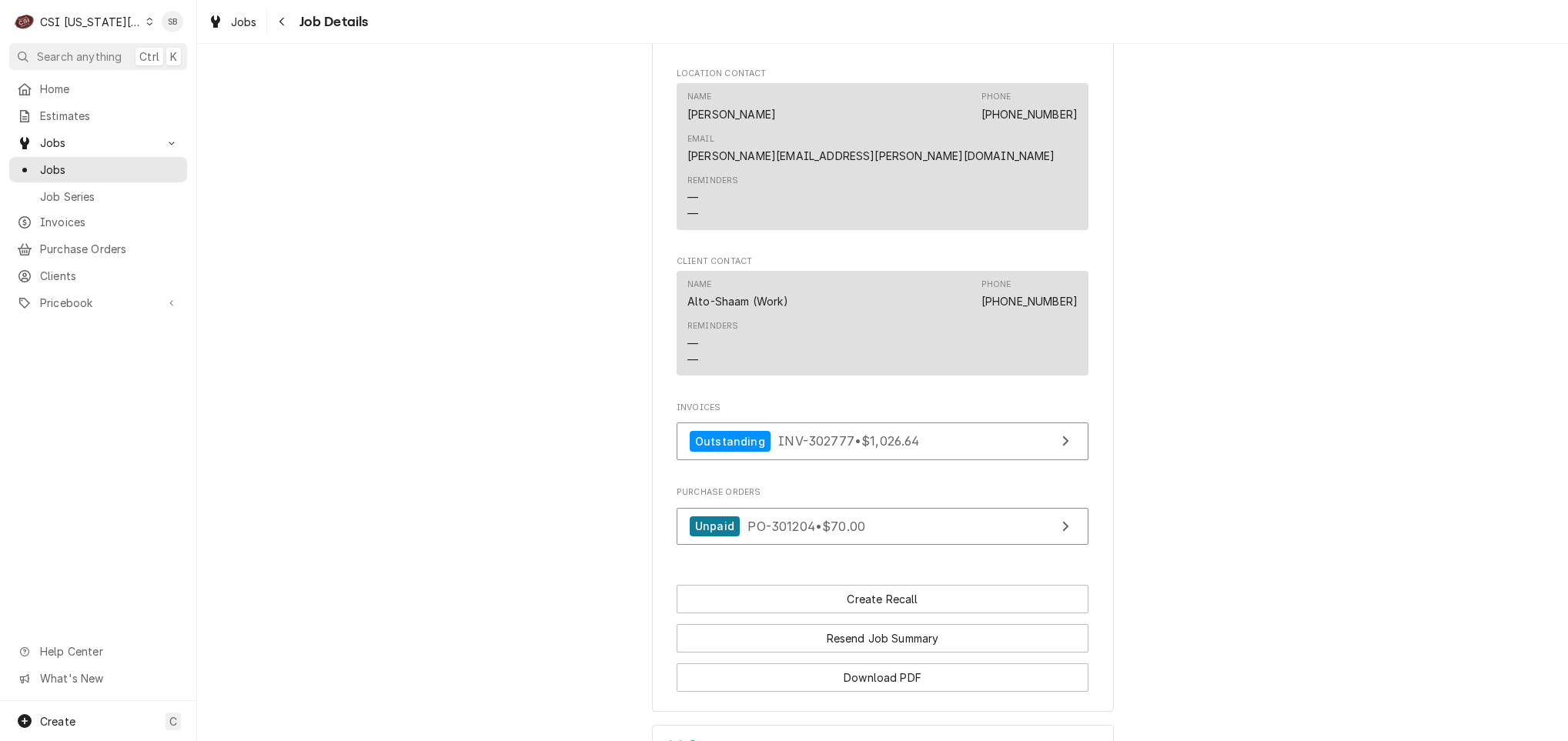
scroll to position [2423, 0]
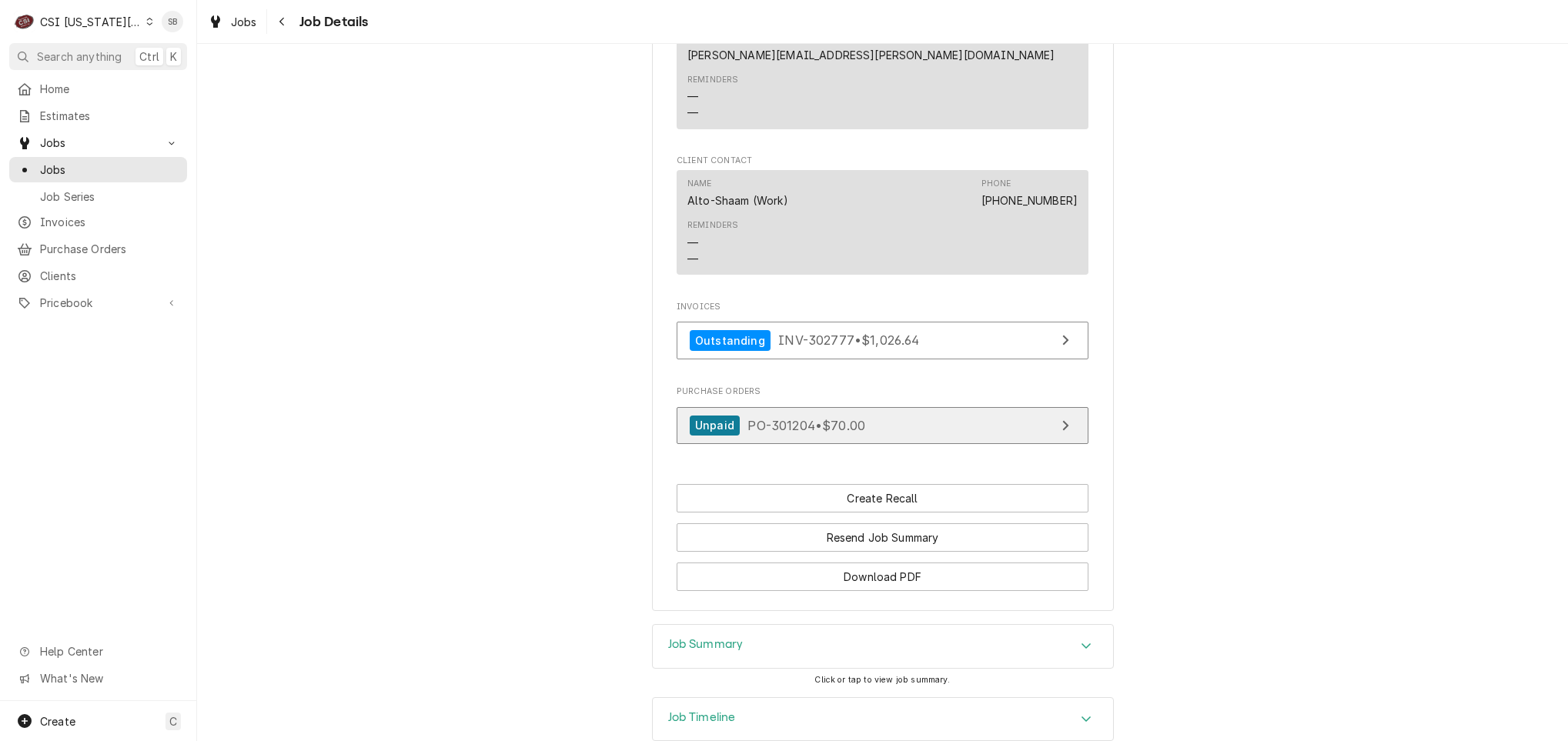
click at [730, 416] on div "Unpaid" at bounding box center [714, 426] width 50 height 21
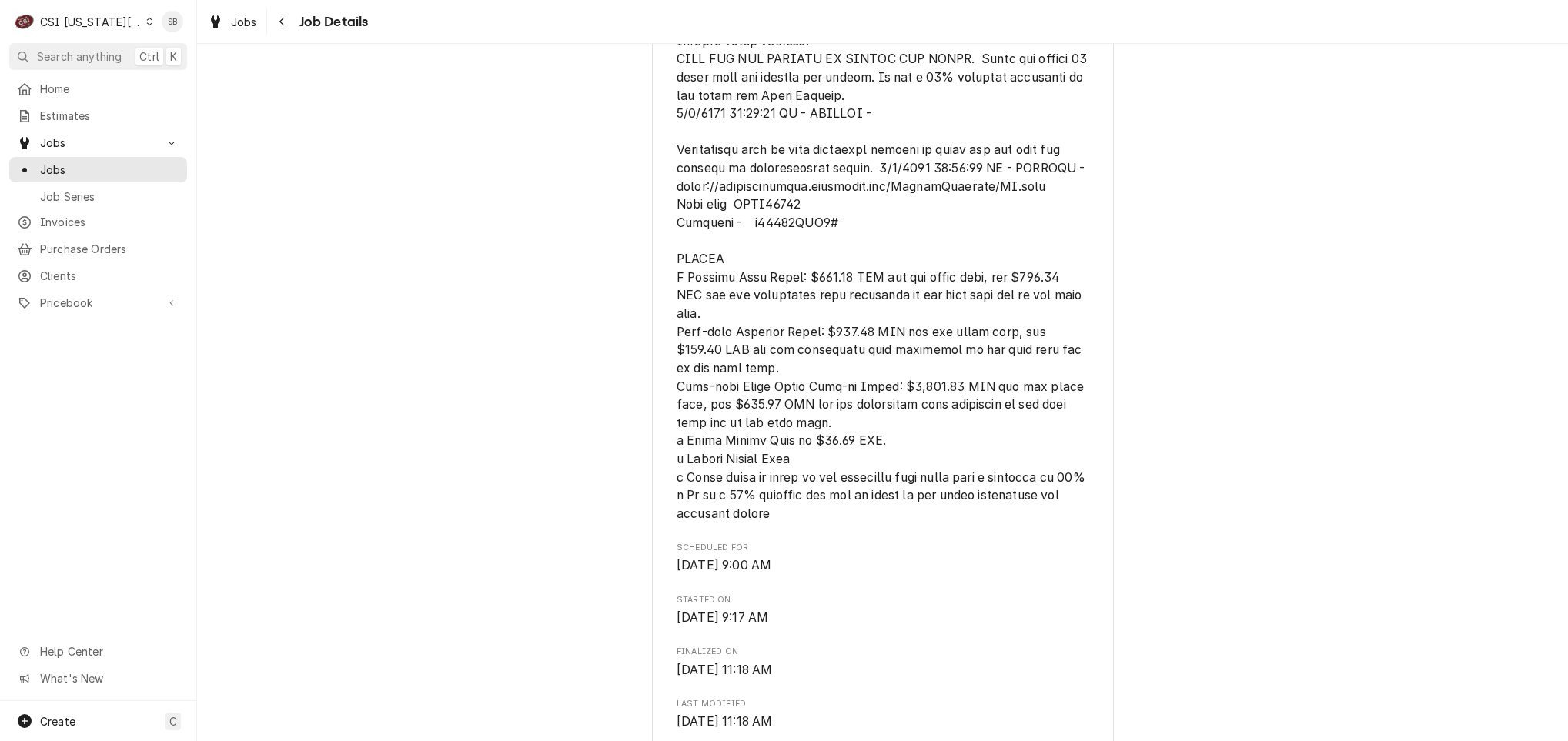
scroll to position [0, 0]
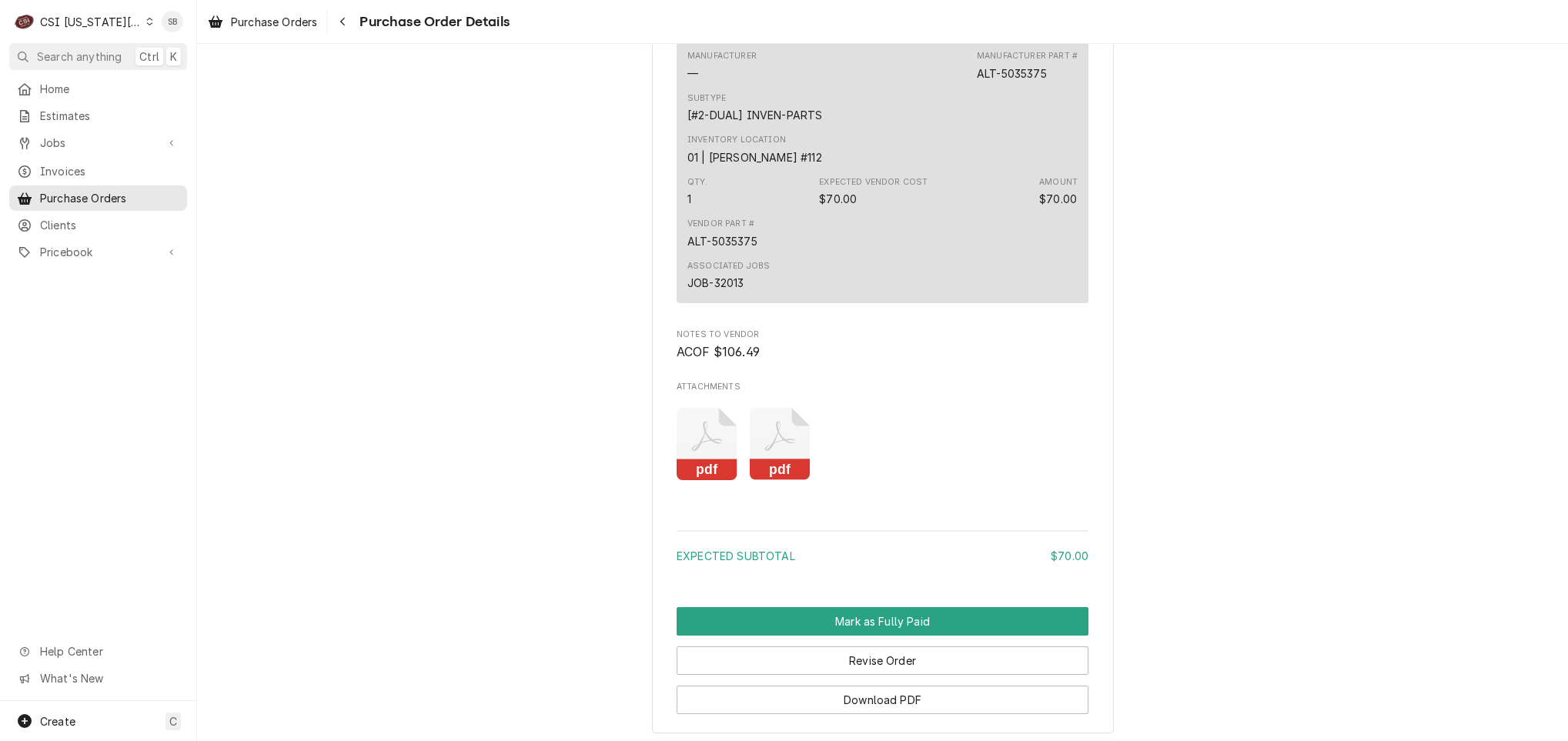
scroll to position [1275, 0]
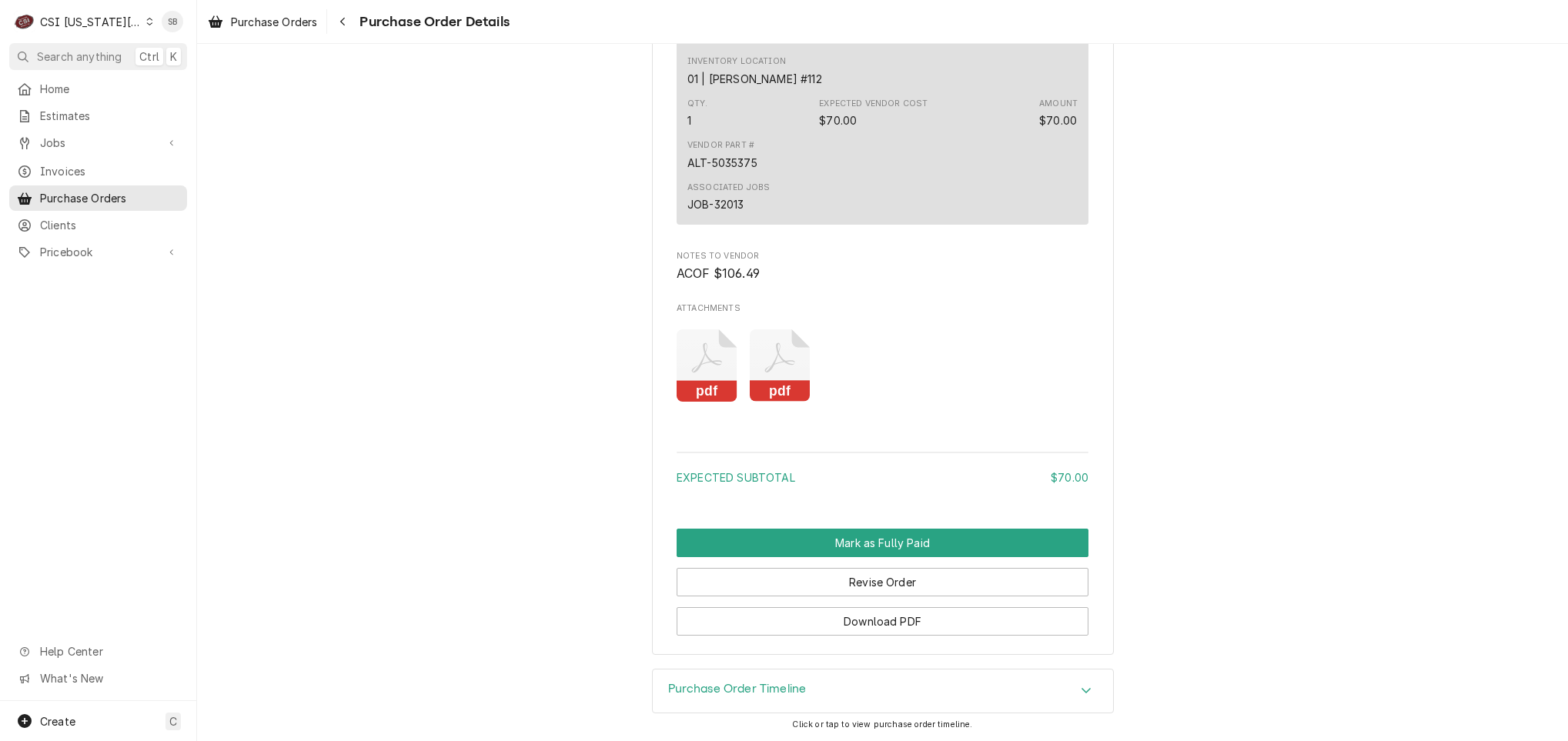
click at [702, 370] on icon "Attachments" at bounding box center [706, 366] width 61 height 73
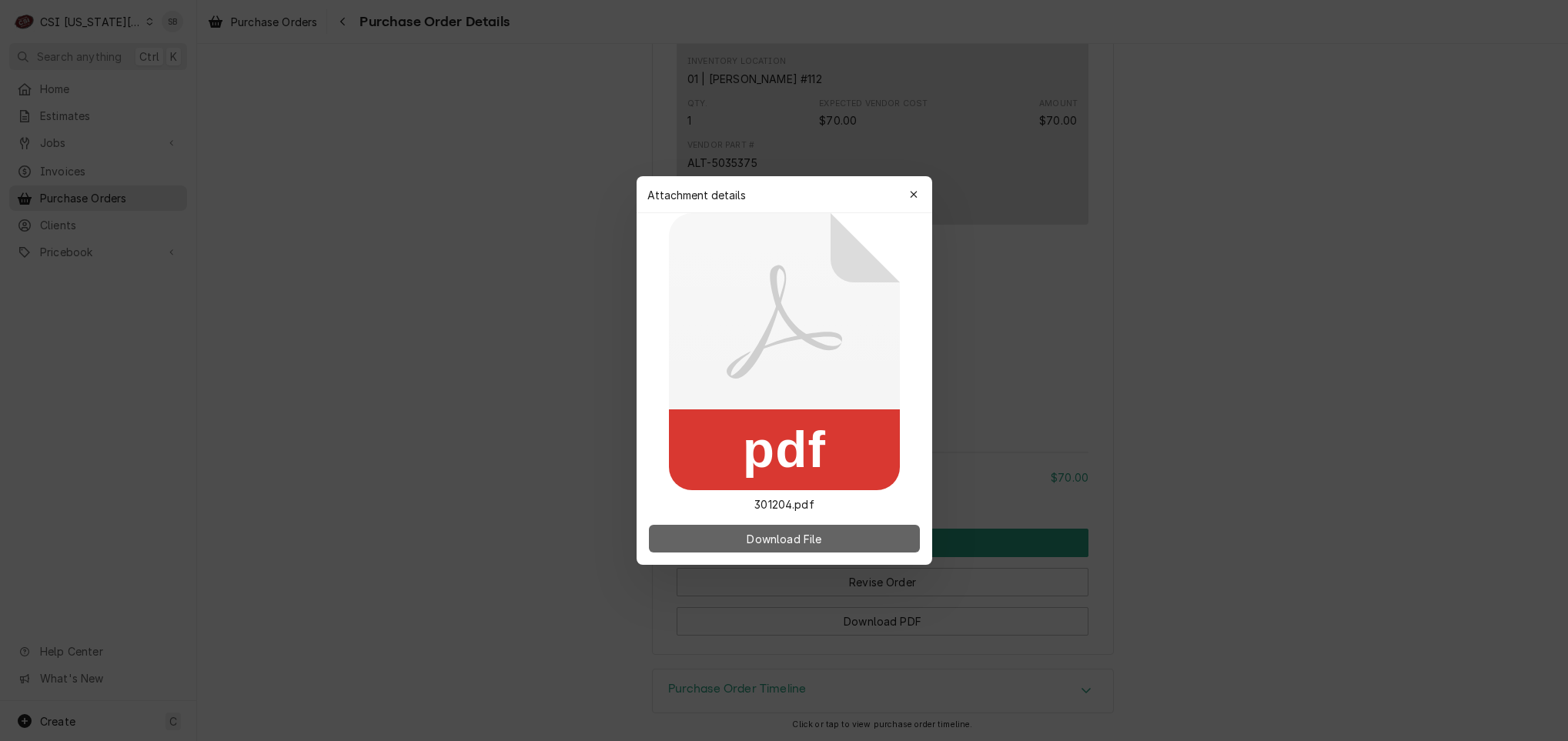
click at [768, 527] on button "Download File" at bounding box center [784, 539] width 271 height 28
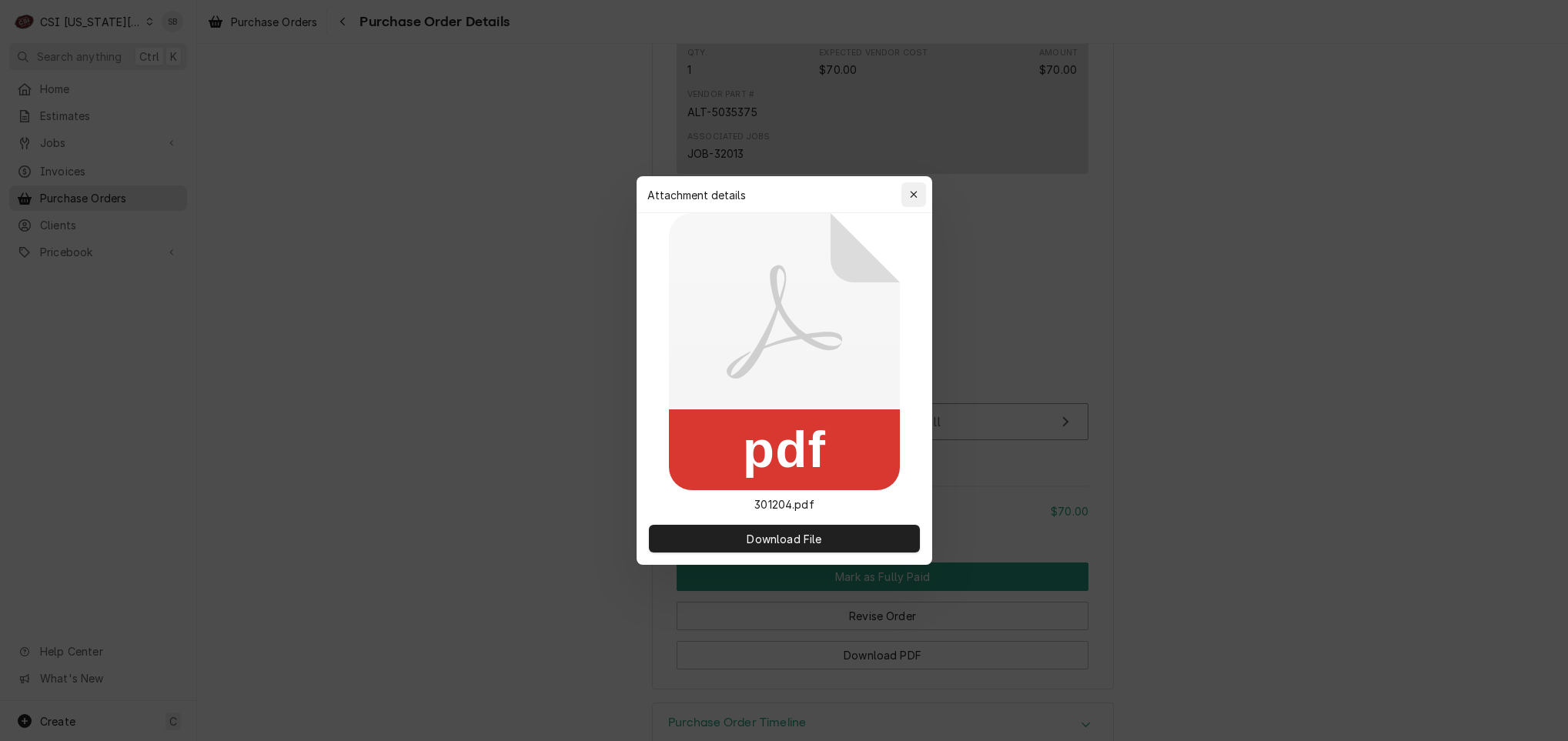
click at [915, 190] on icon "button" at bounding box center [914, 194] width 9 height 11
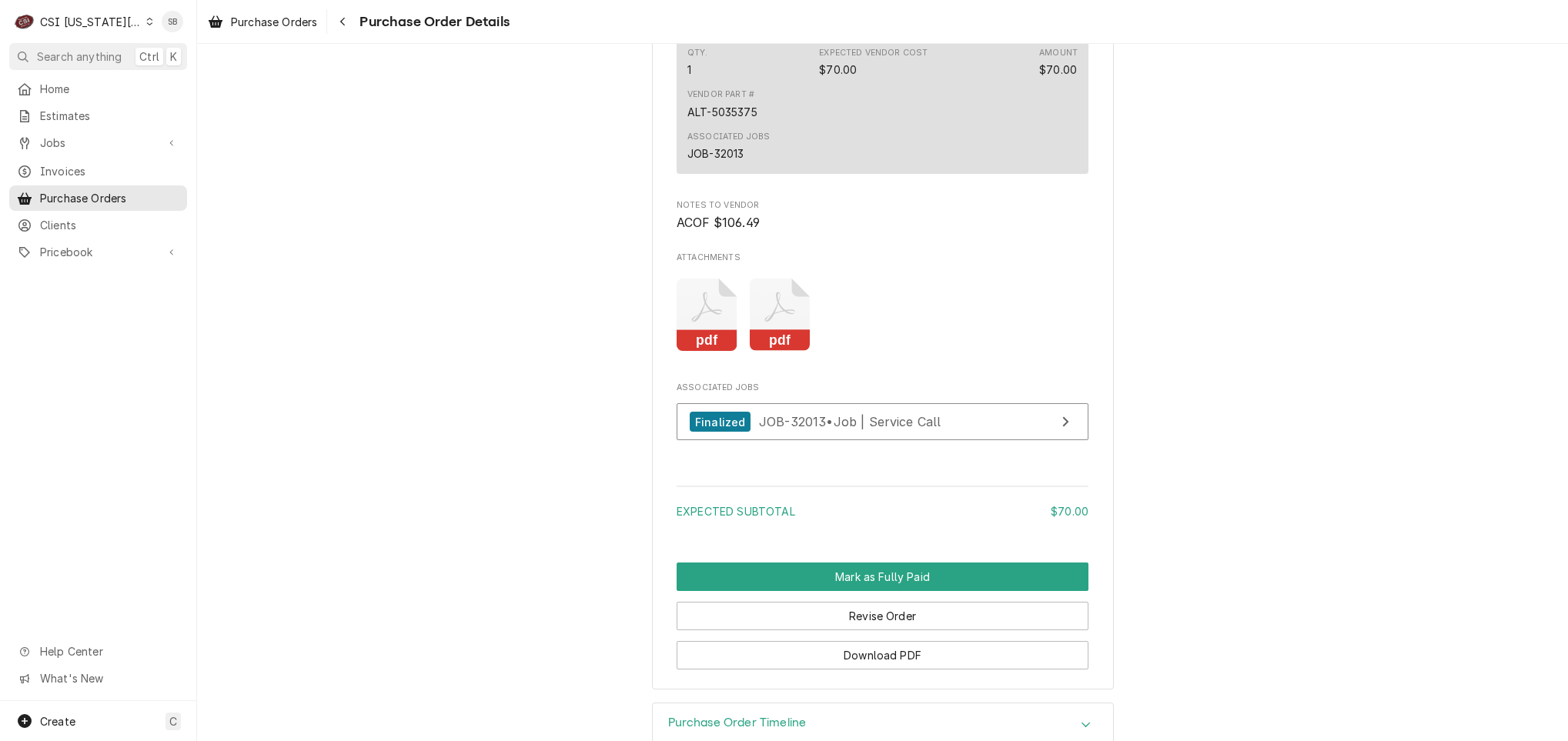
click at [754, 352] on icon "Attachments" at bounding box center [779, 315] width 61 height 73
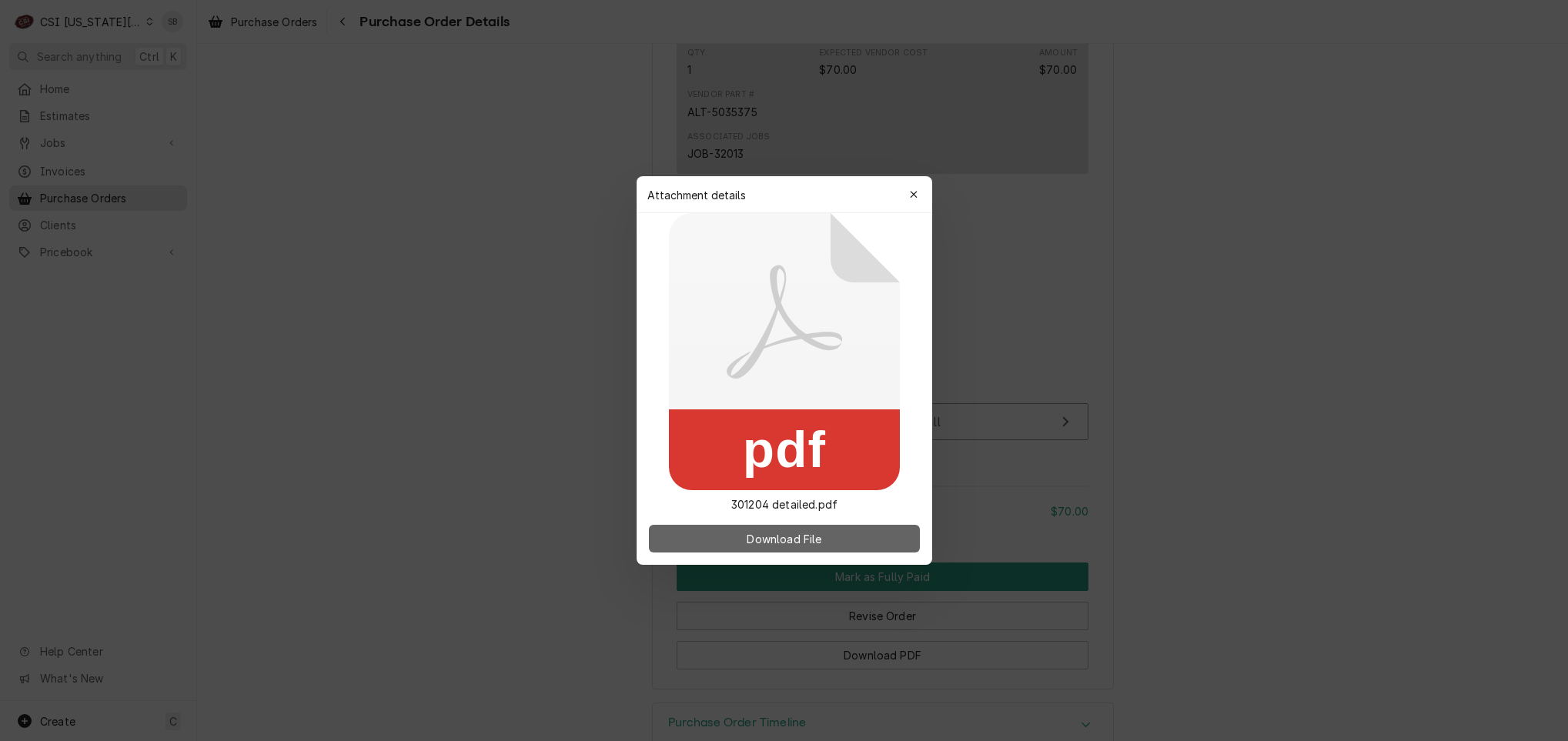
click at [784, 536] on span "Download File" at bounding box center [784, 539] width 81 height 16
click at [778, 540] on span "Download File" at bounding box center [784, 539] width 81 height 16
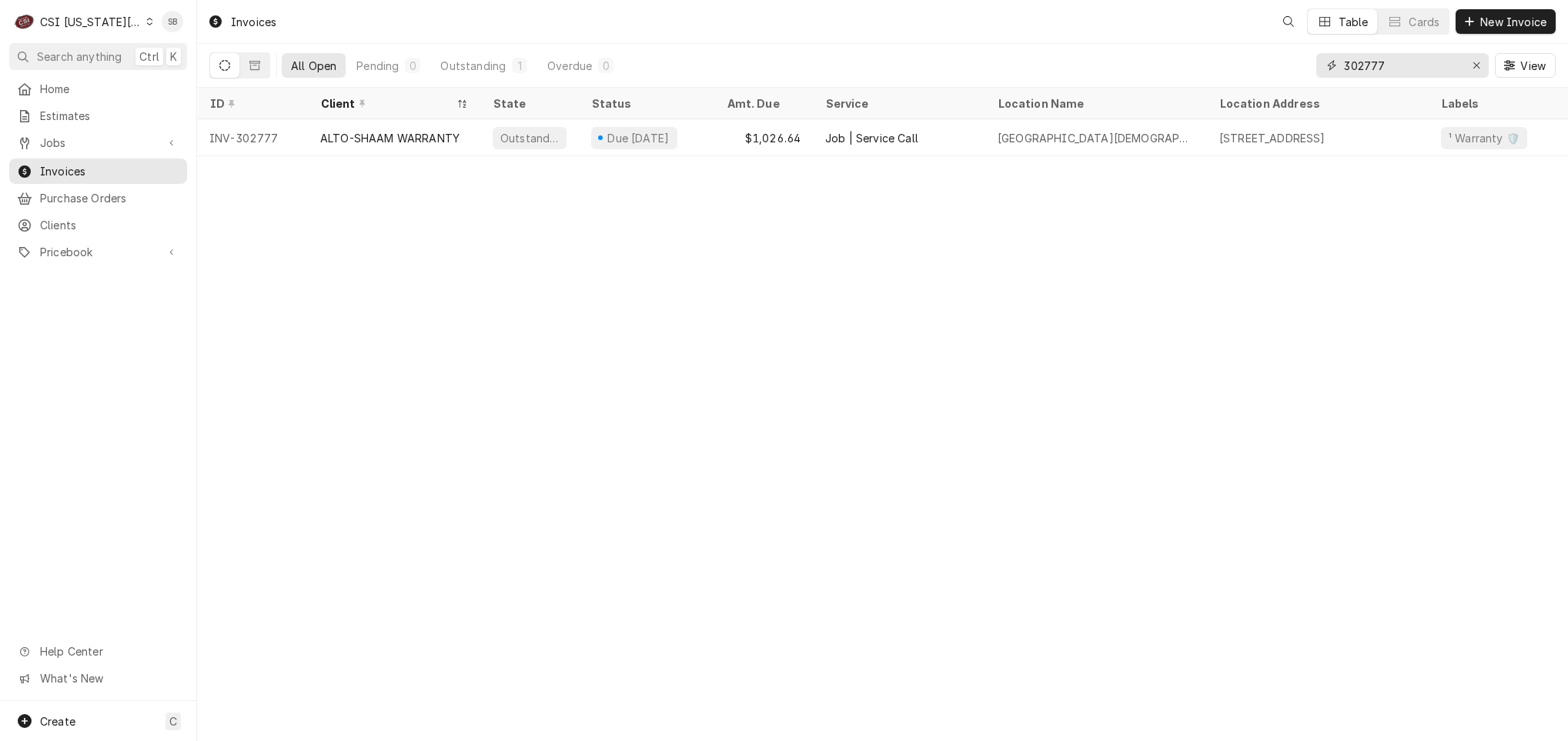
click at [1376, 60] on input "302777" at bounding box center [1401, 65] width 115 height 25
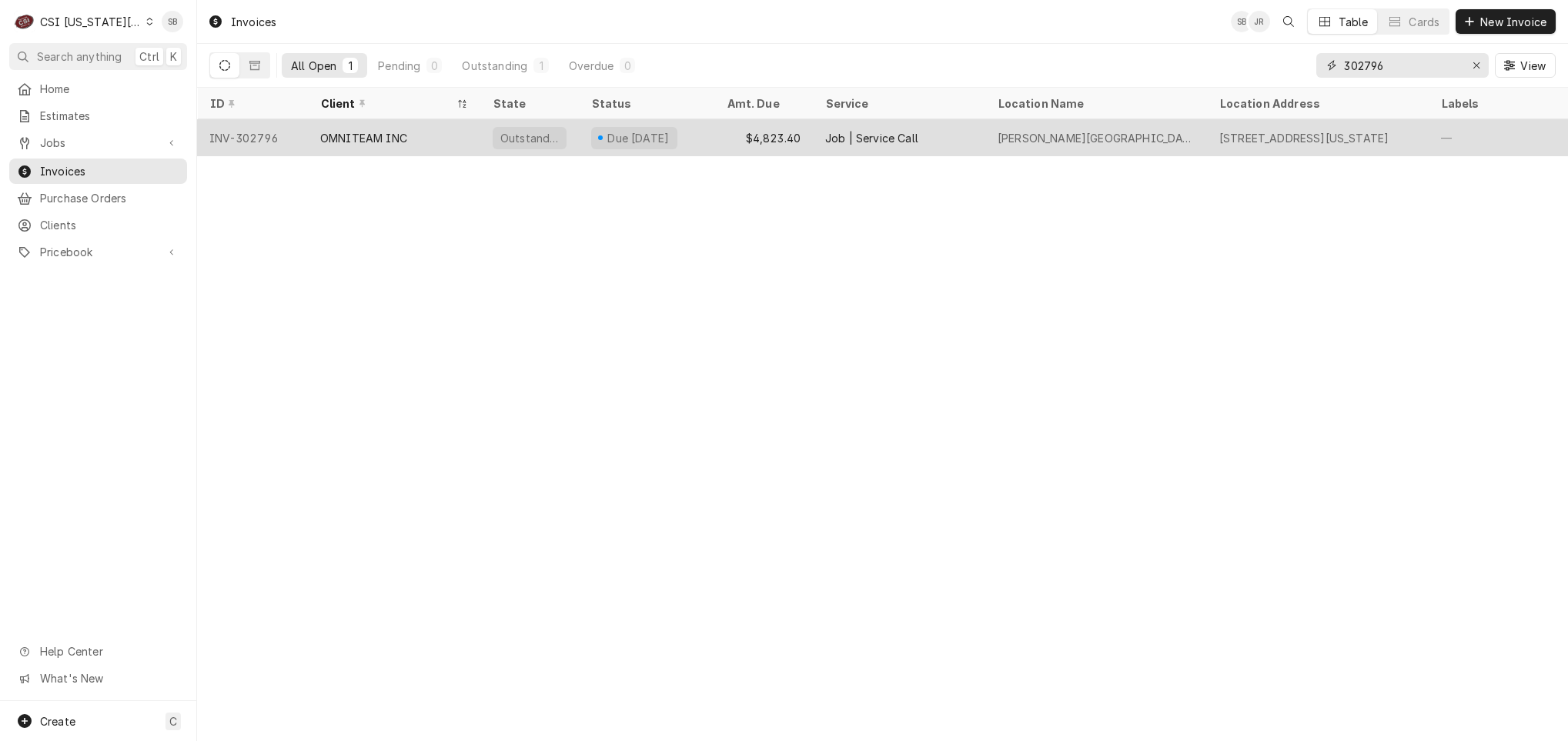
type input "302796"
click at [385, 153] on tr "INV-302796 OMNITEAM INC Outstanding Due in 14 days $4,823.40 Job | Service Call…" at bounding box center [1133, 138] width 1872 height 37
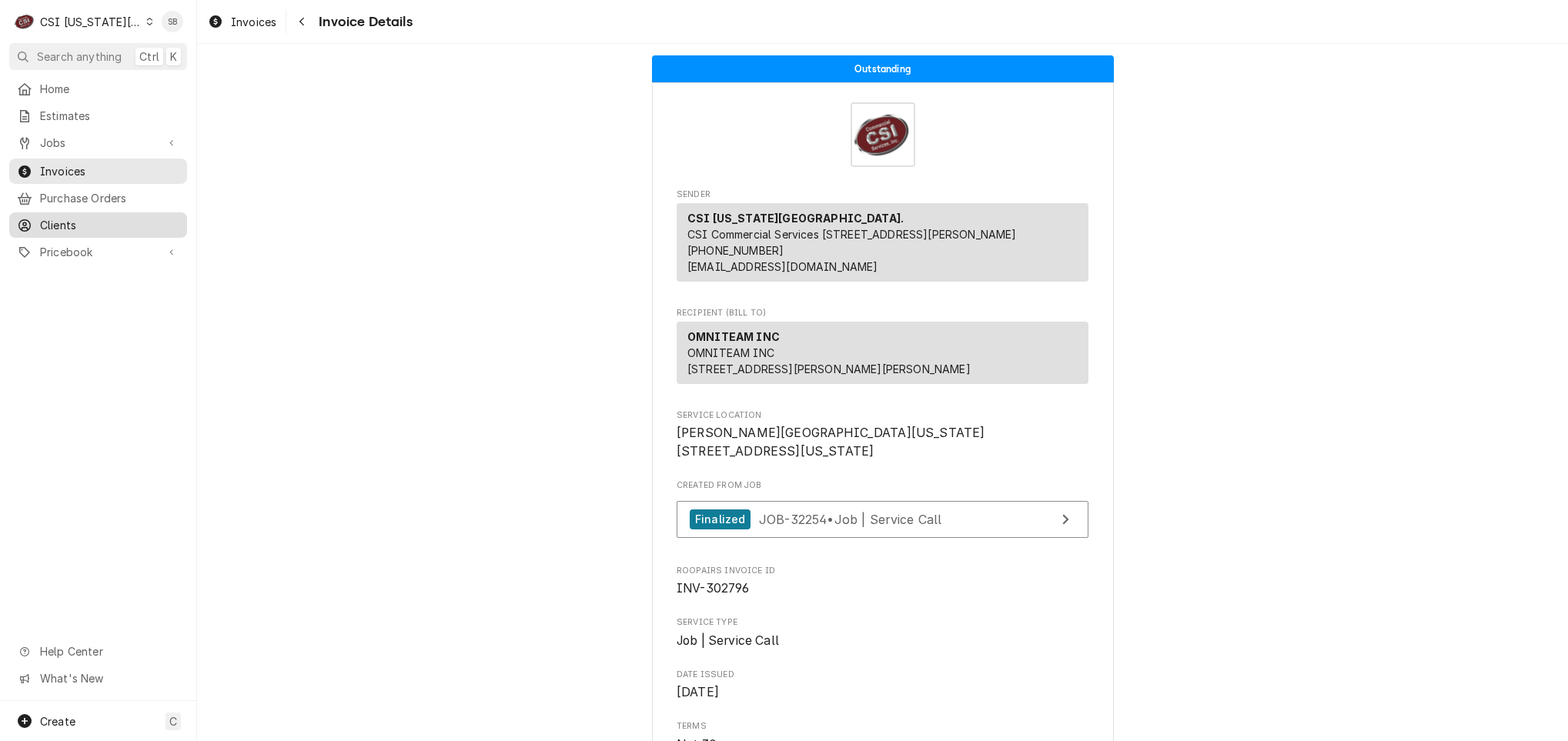
click at [95, 217] on span "Clients" at bounding box center [110, 225] width 139 height 16
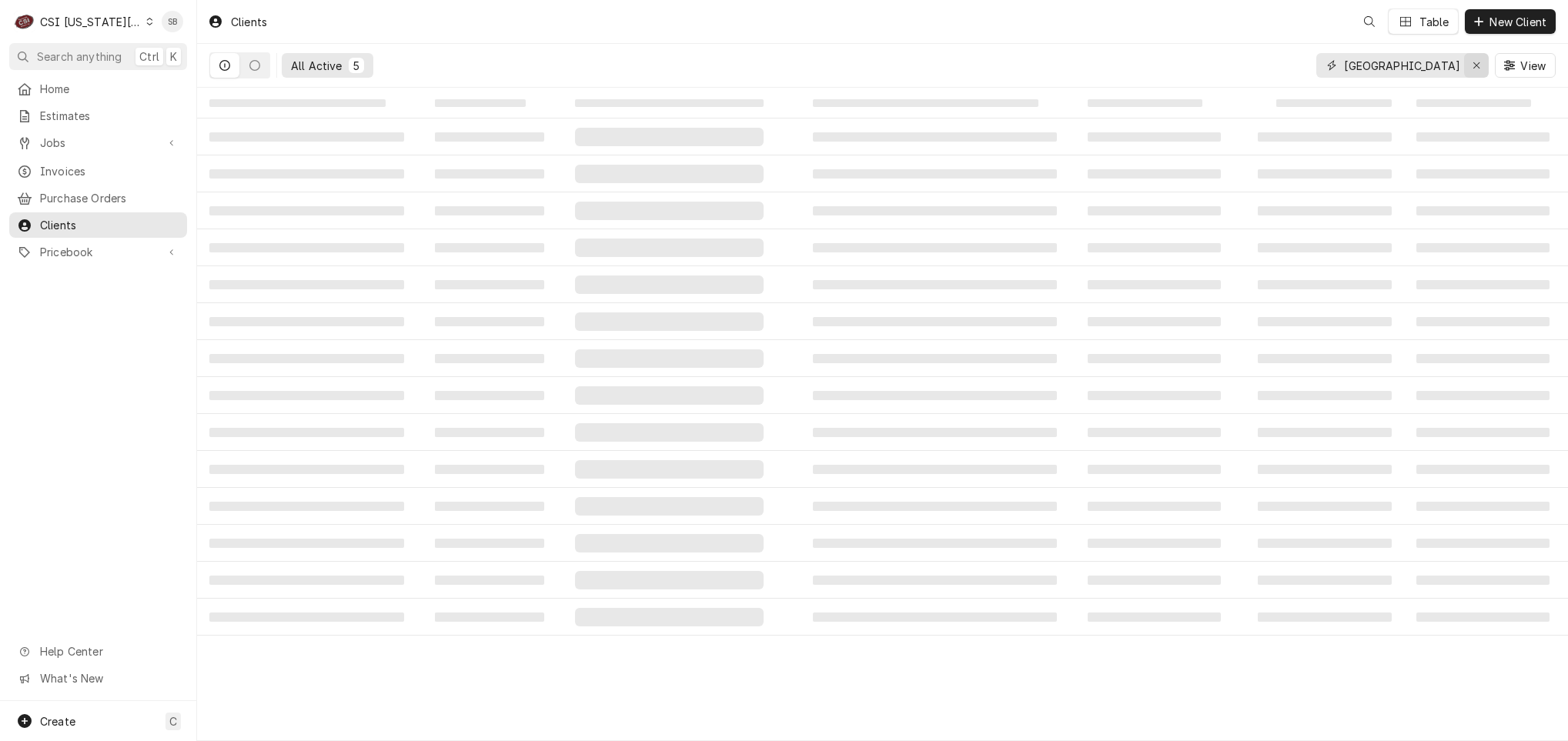
click at [1469, 67] on div "Erase input" at bounding box center [1477, 66] width 16 height 16
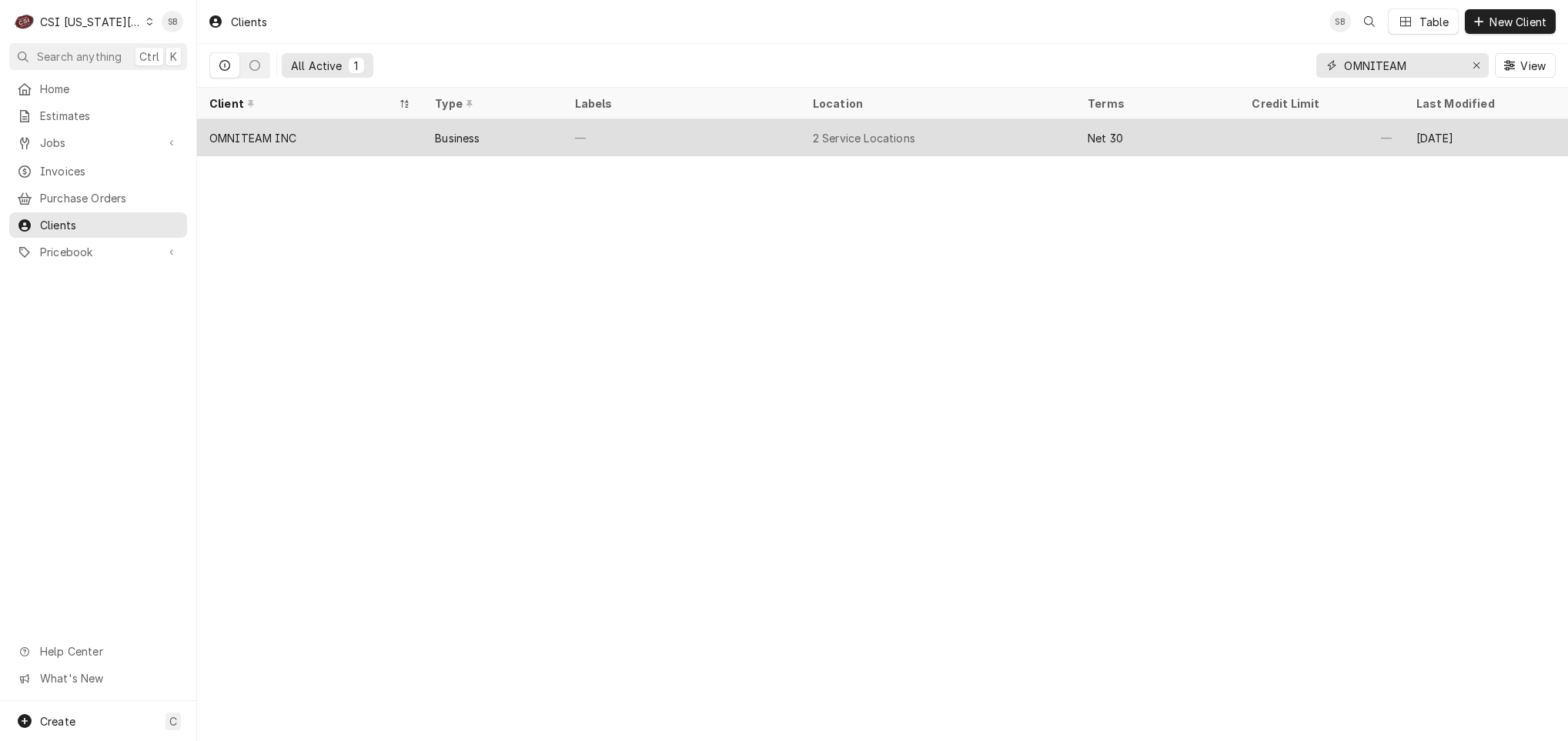
type input "OMNITEAM"
click at [362, 141] on div "OMNITEAM INC" at bounding box center [310, 138] width 225 height 37
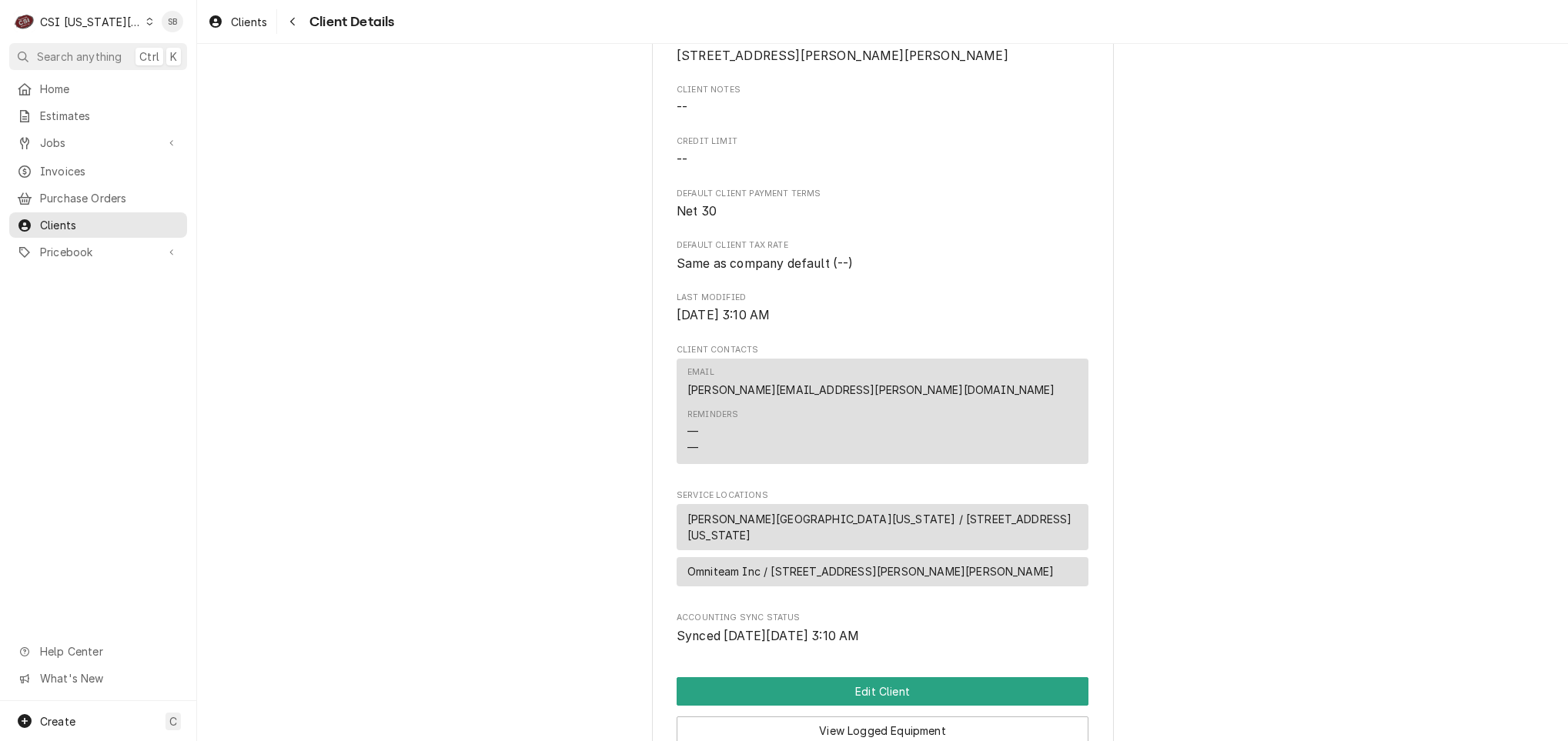
scroll to position [390, 0]
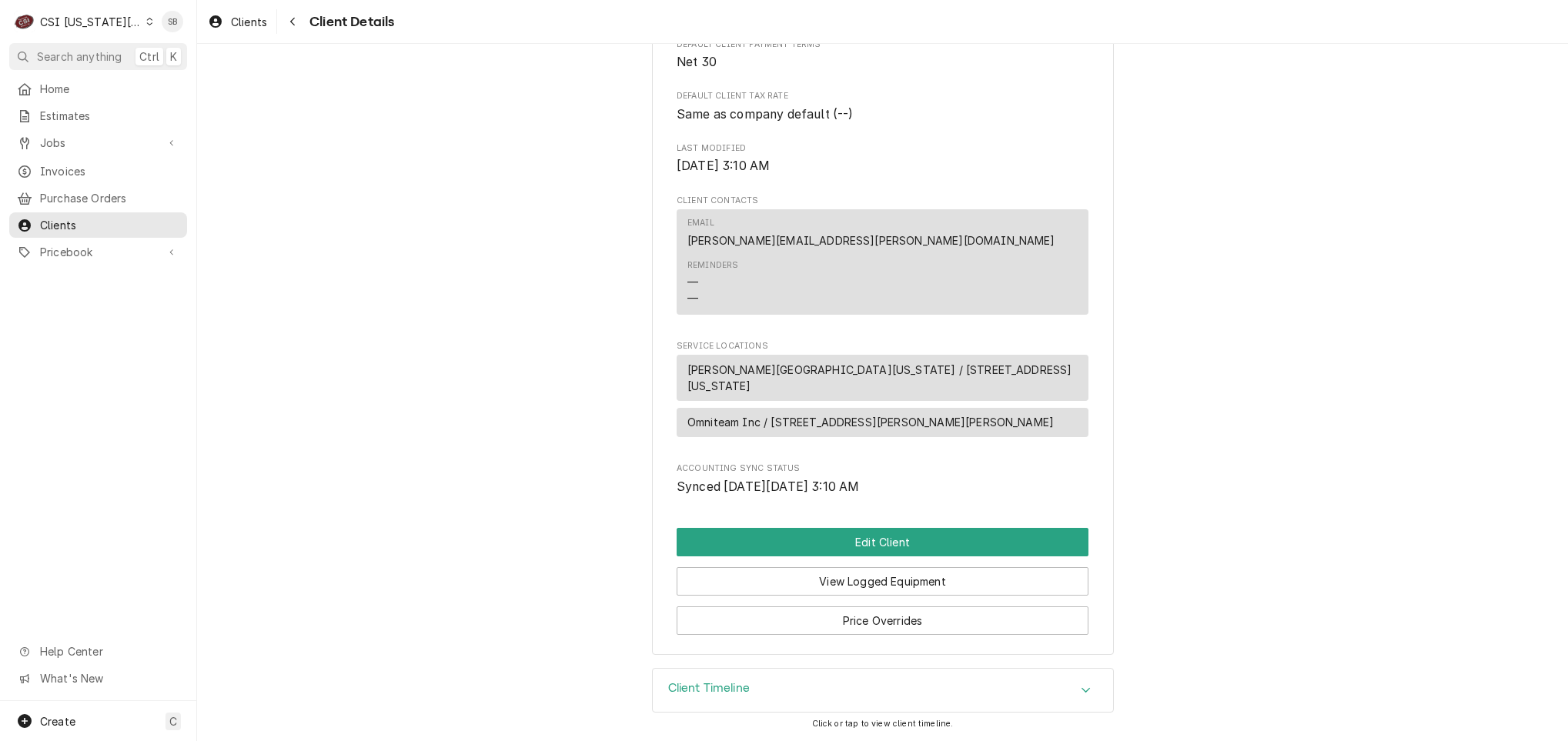
drag, startPoint x: 859, startPoint y: 381, endPoint x: 792, endPoint y: 358, distance: 70.8
click at [792, 361] on span "[PERSON_NAME][GEOGRAPHIC_DATA][US_STATE] / [STREET_ADDRESS][US_STATE]" at bounding box center [883, 377] width 390 height 33
drag, startPoint x: 792, startPoint y: 358, endPoint x: 787, endPoint y: 379, distance: 21.6
click at [790, 379] on span "David Booth Kansas Memorial Stadium / 1101 Mississippi St, Lawrence, KS 66044" at bounding box center [883, 377] width 390 height 33
click at [55, 173] on span "Invoices" at bounding box center [110, 171] width 139 height 16
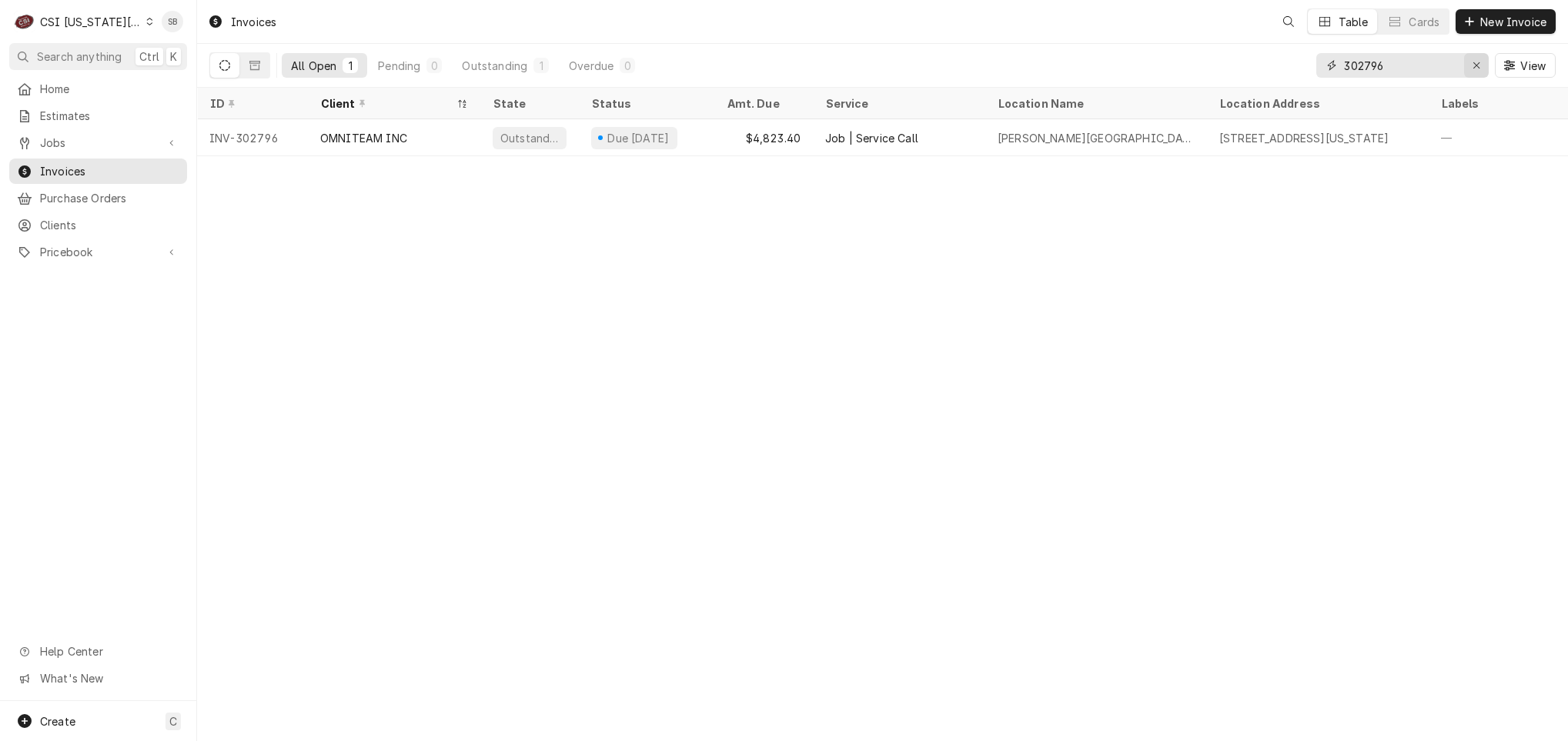
click at [1483, 61] on div "Erase input" at bounding box center [1477, 66] width 16 height 16
type input "OMNITEAM"
click at [1381, 58] on input "OMNITEAM" at bounding box center [1401, 65] width 115 height 25
type input "302777"
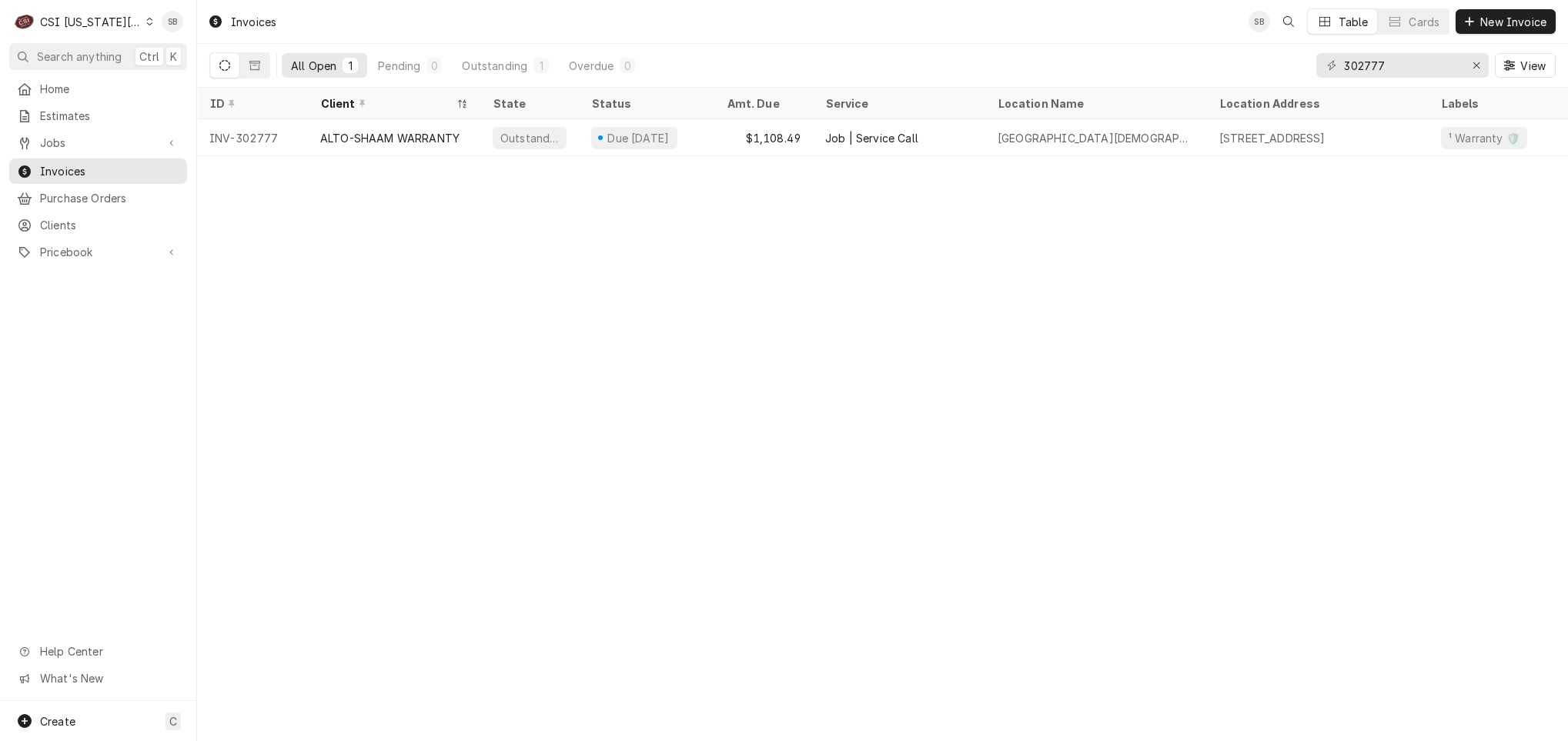
click at [412, 143] on div "ALTO-SHAAM WARRANTY" at bounding box center [390, 138] width 139 height 16
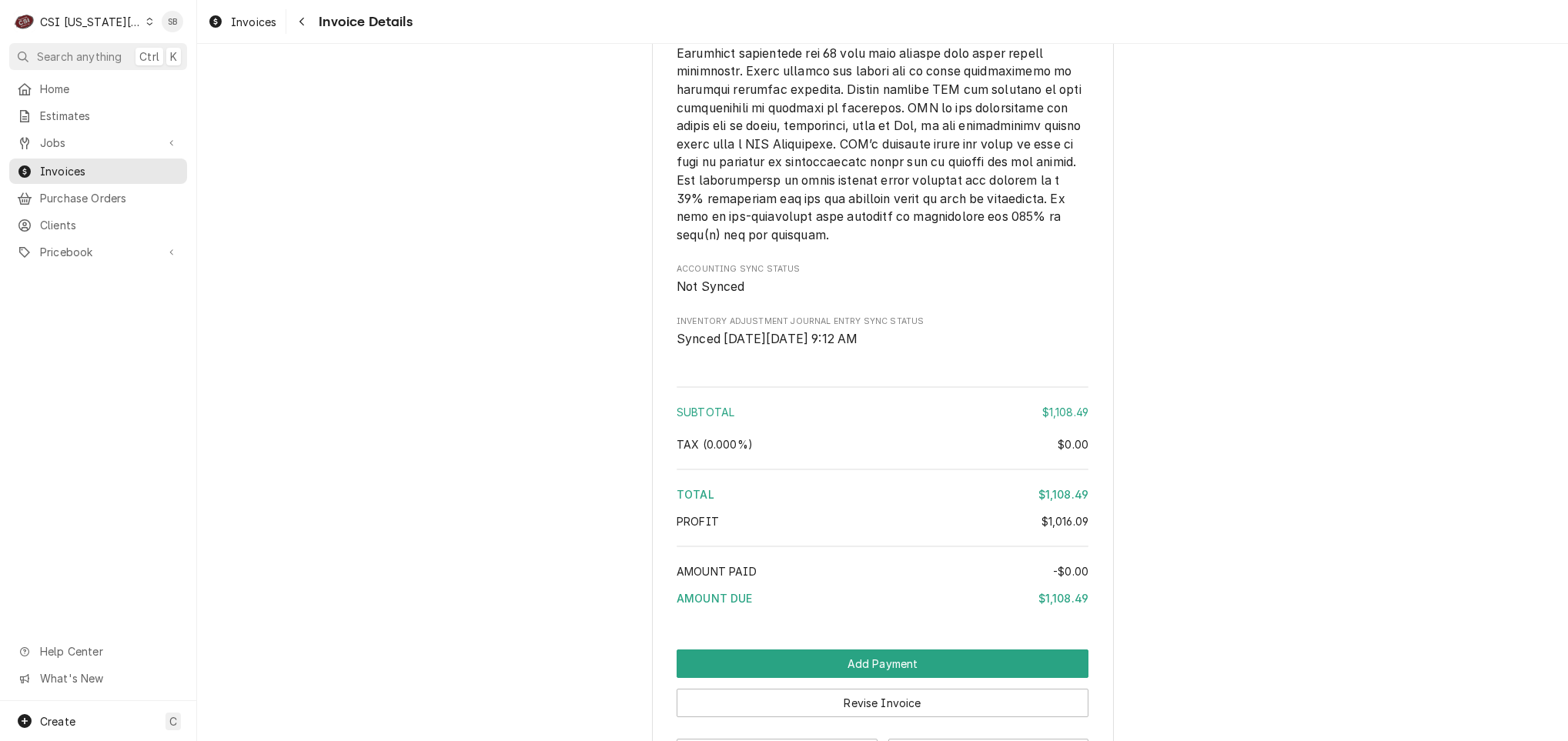
scroll to position [3401, 0]
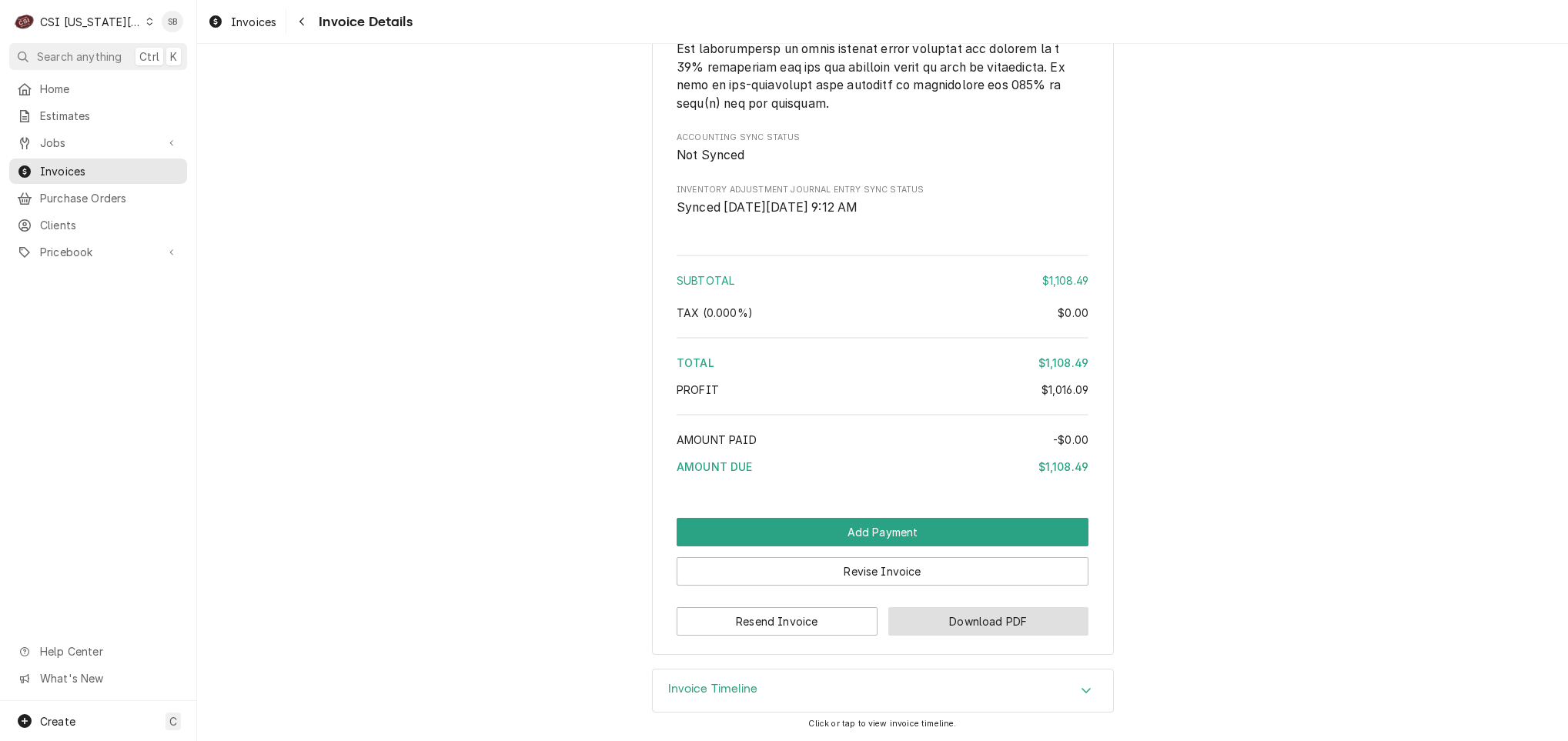
click at [954, 624] on button "Download PDF" at bounding box center [988, 621] width 201 height 28
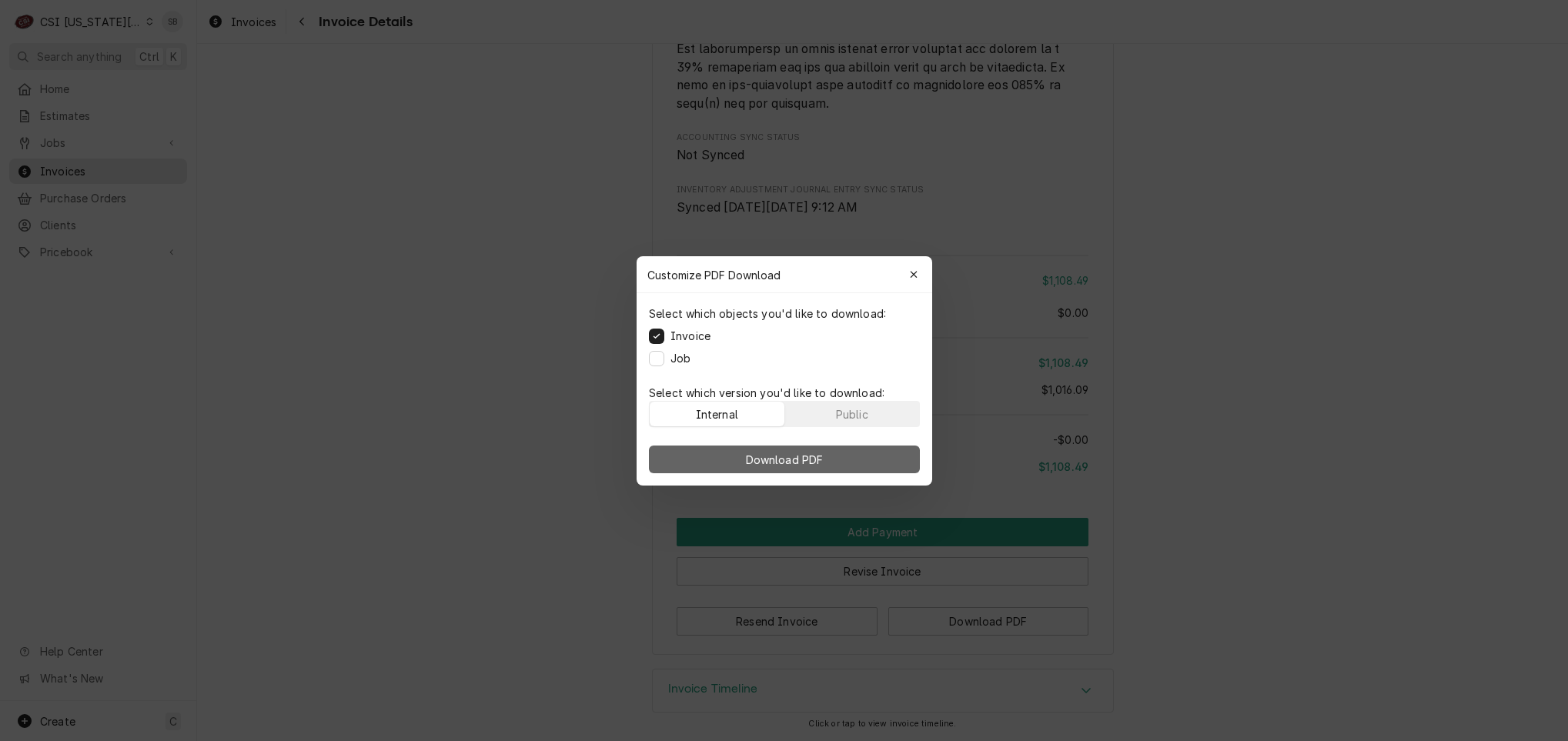
click at [784, 461] on span "Download PDF" at bounding box center [784, 459] width 84 height 16
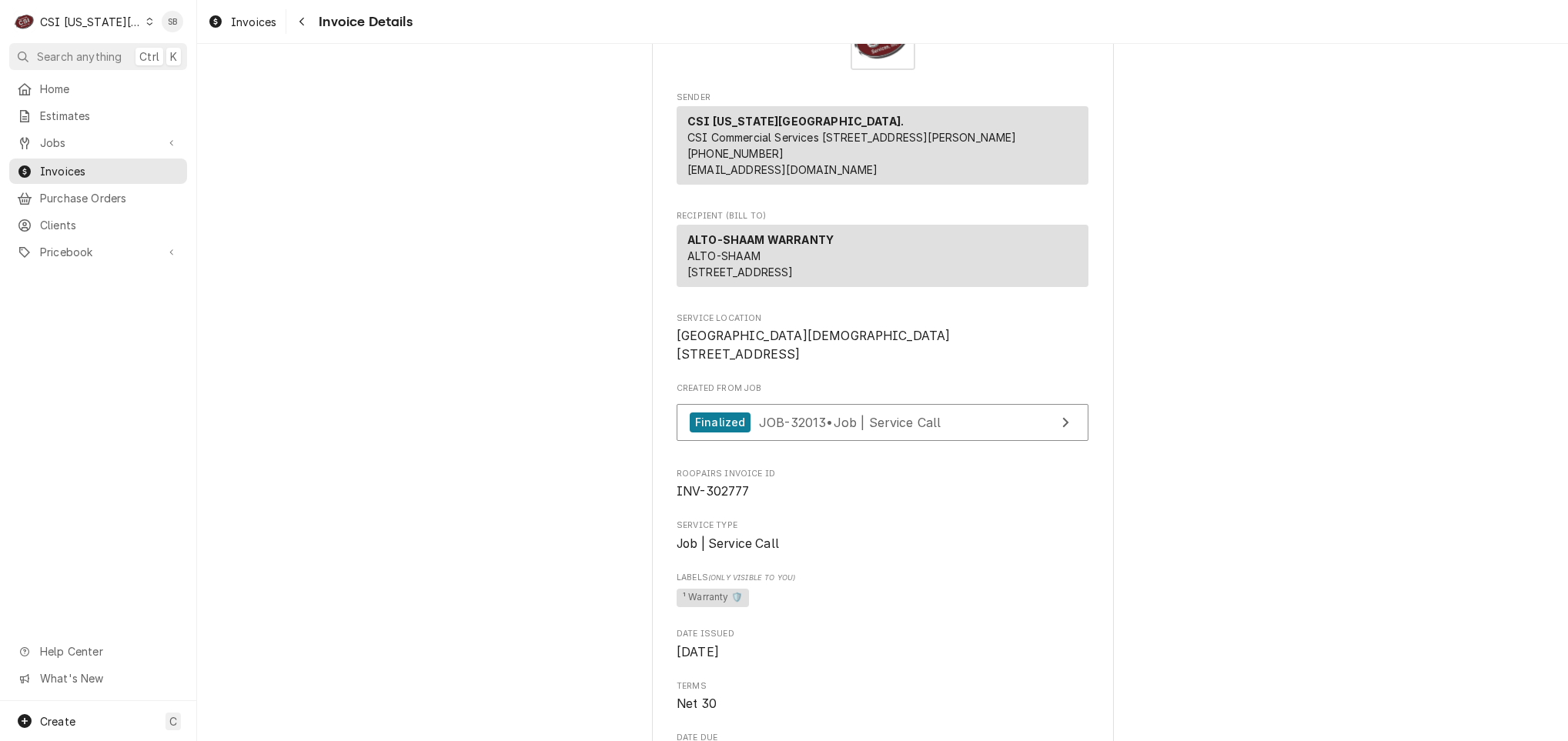
scroll to position [0, 0]
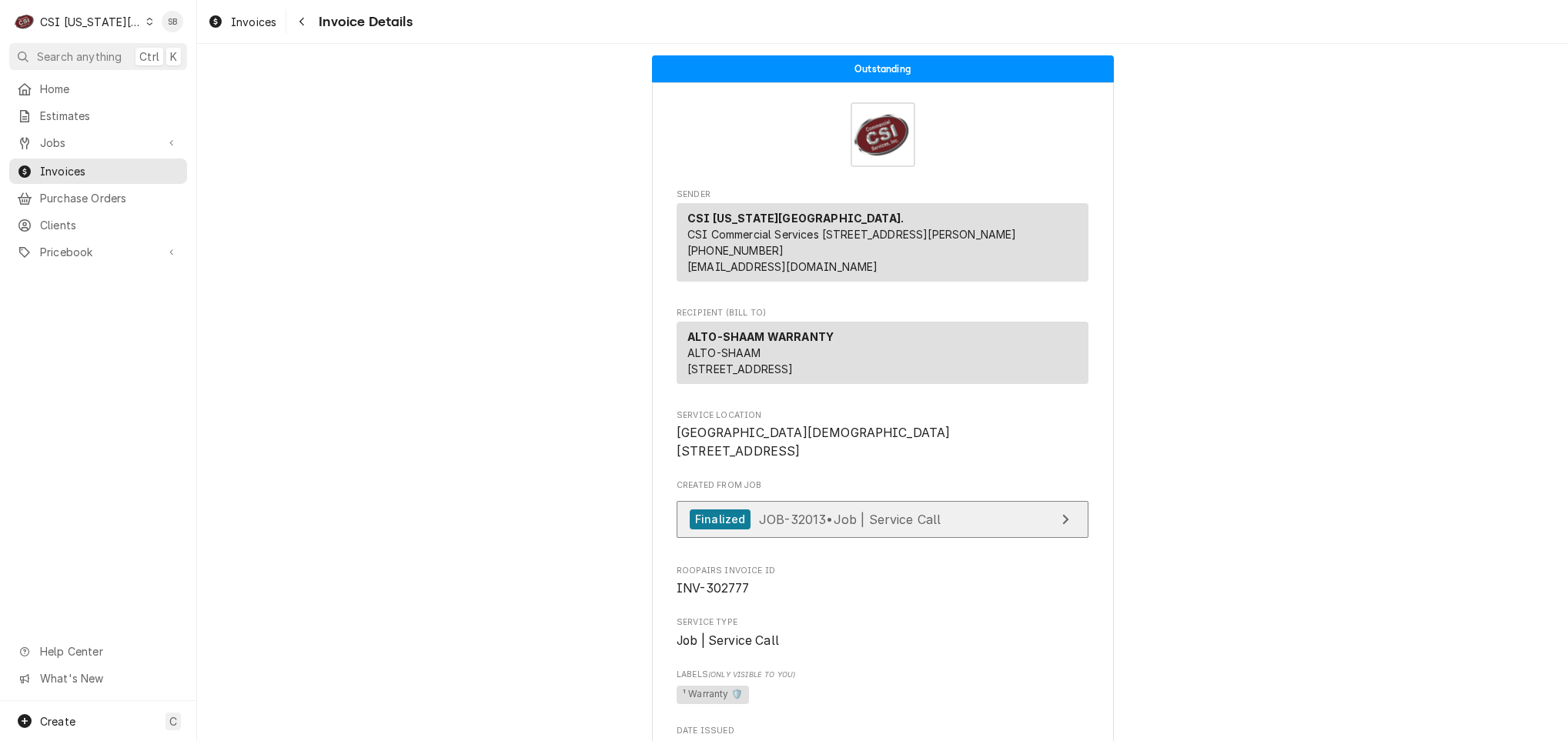
click at [875, 539] on link "Finalized JOB-32013 • Job | Service Call" at bounding box center [882, 519] width 412 height 38
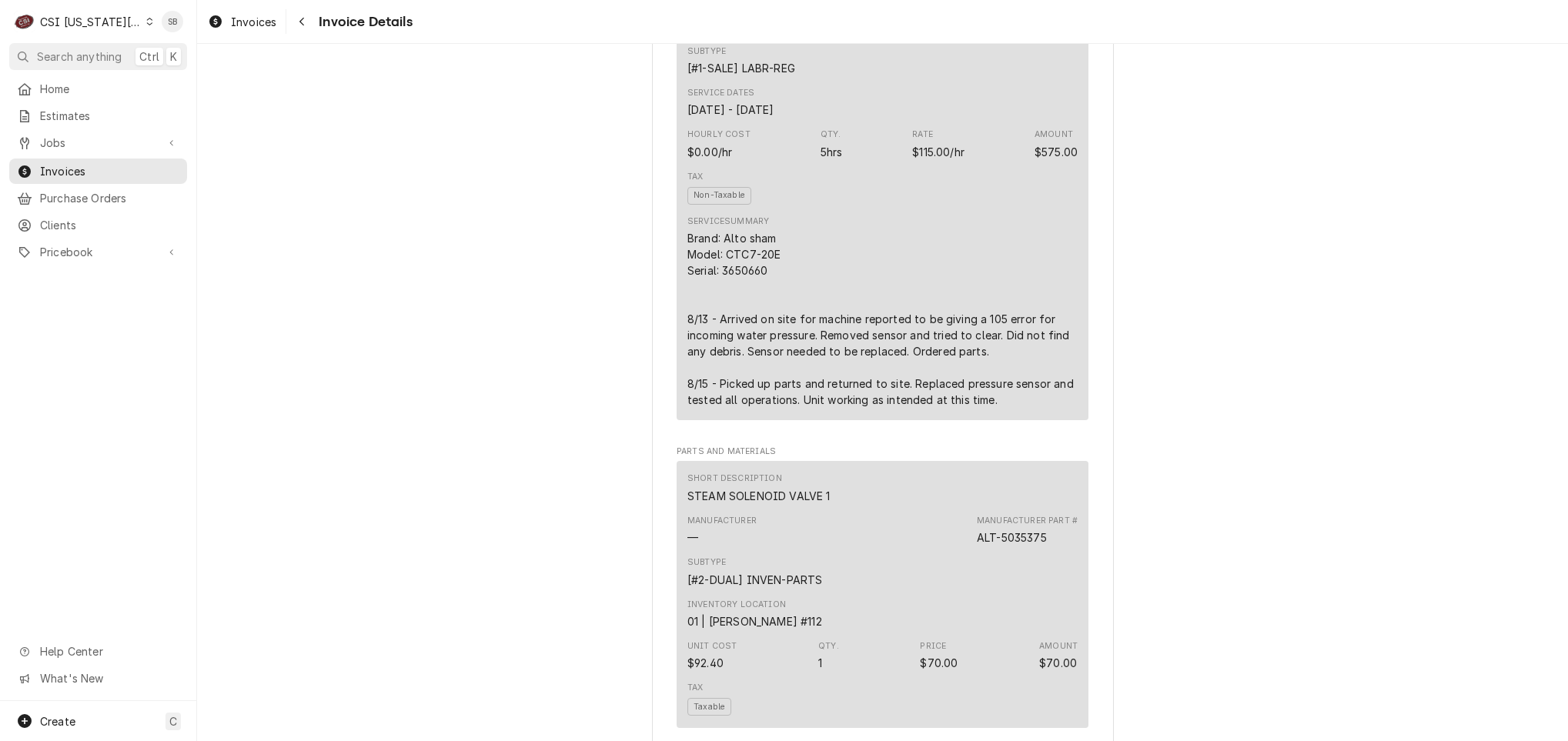
scroll to position [1269, 0]
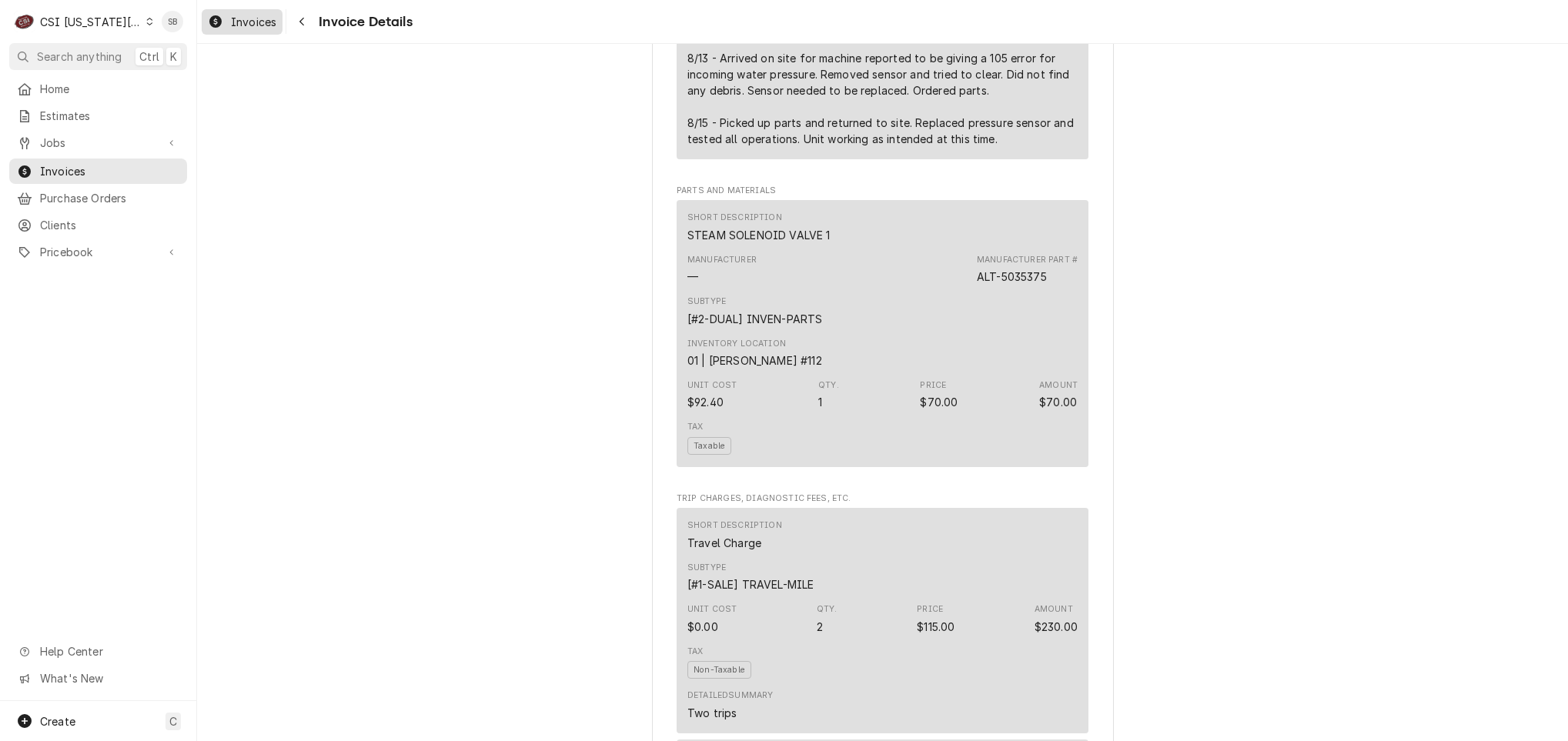
click at [250, 22] on span "Invoices" at bounding box center [254, 22] width 46 height 16
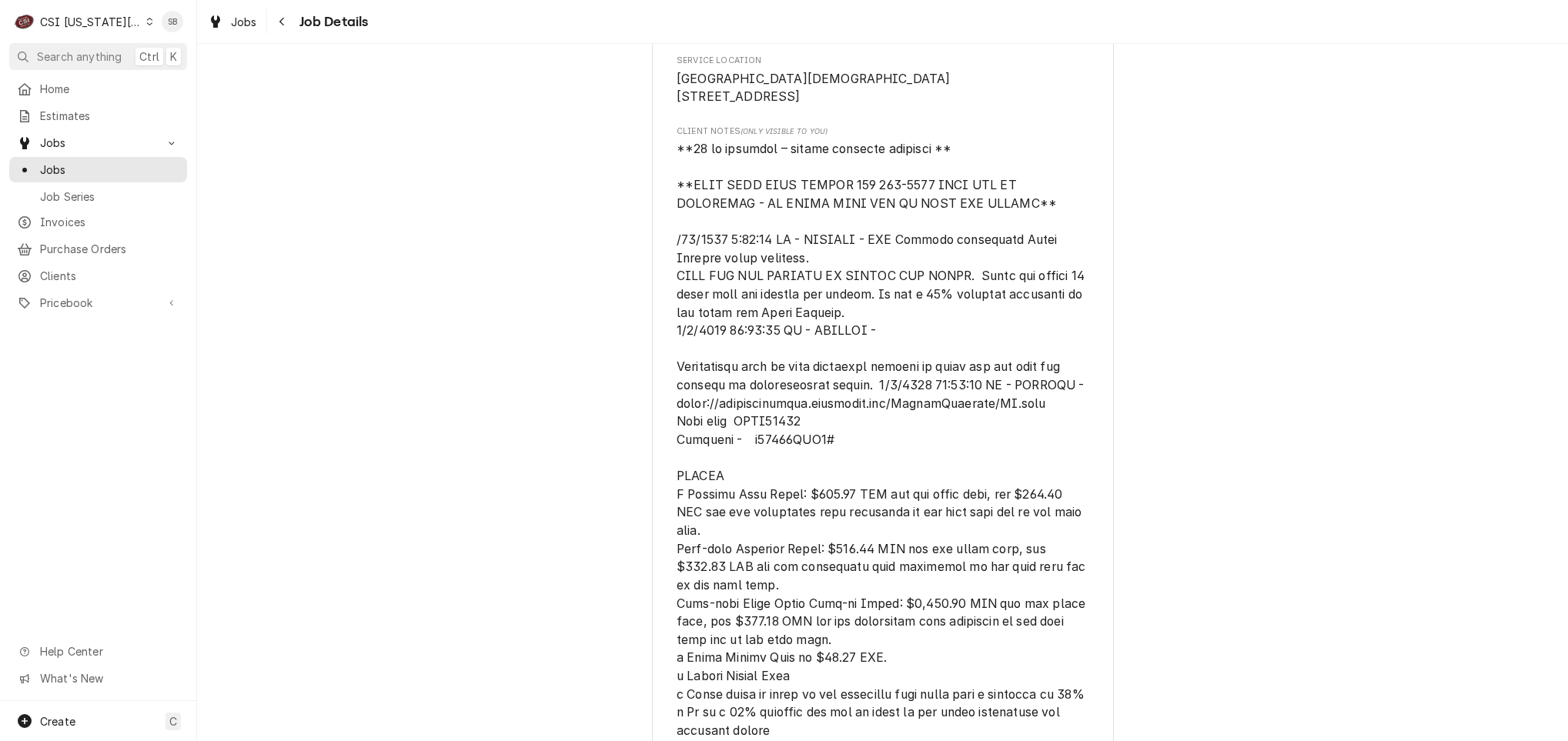
scroll to position [693, 0]
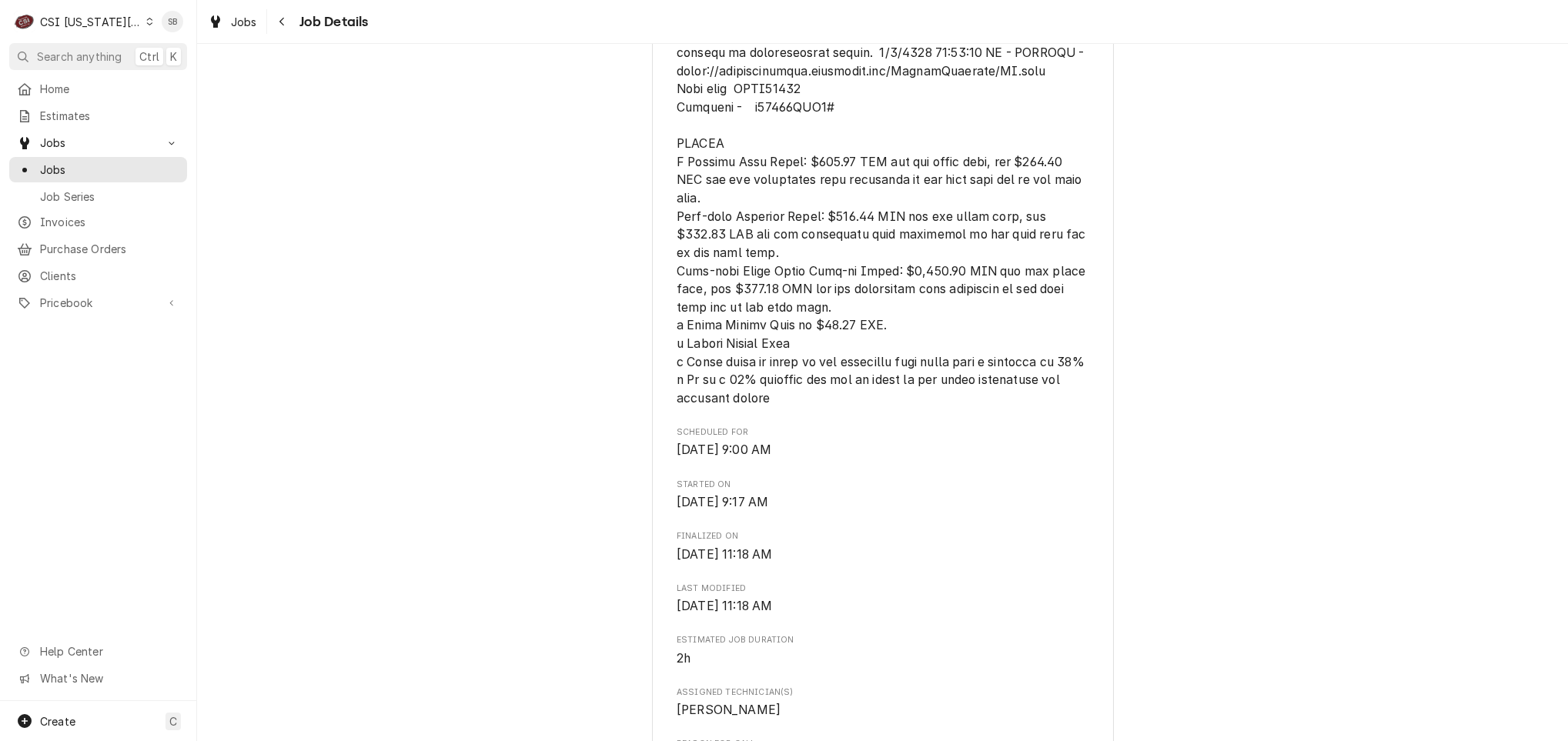
click at [700, 300] on span "[object Object]" at bounding box center [882, 107] width 412 height 596
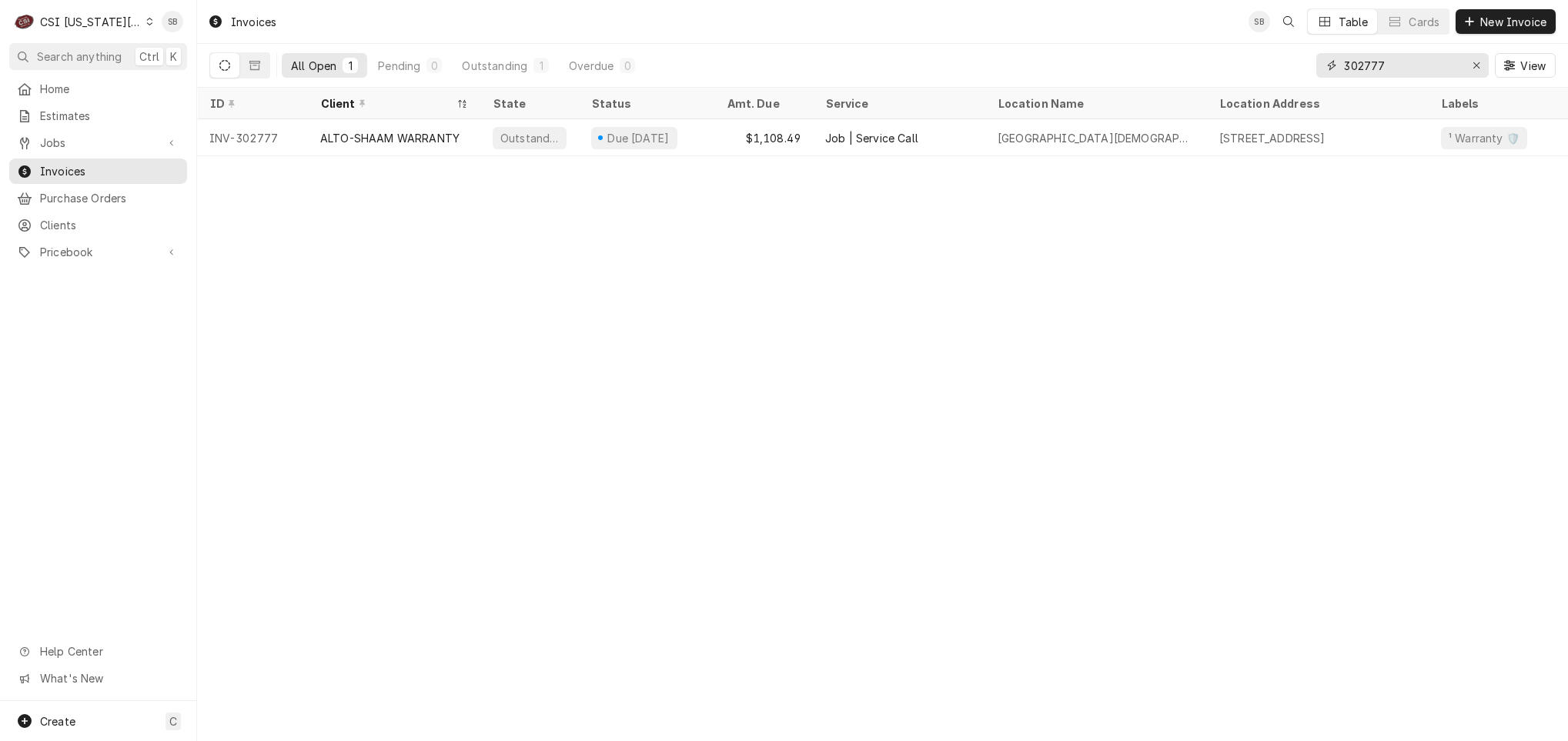
click at [1366, 60] on input "302777" at bounding box center [1401, 65] width 115 height 25
click at [84, 19] on div "CSI [US_STATE][GEOGRAPHIC_DATA]." at bounding box center [91, 22] width 102 height 16
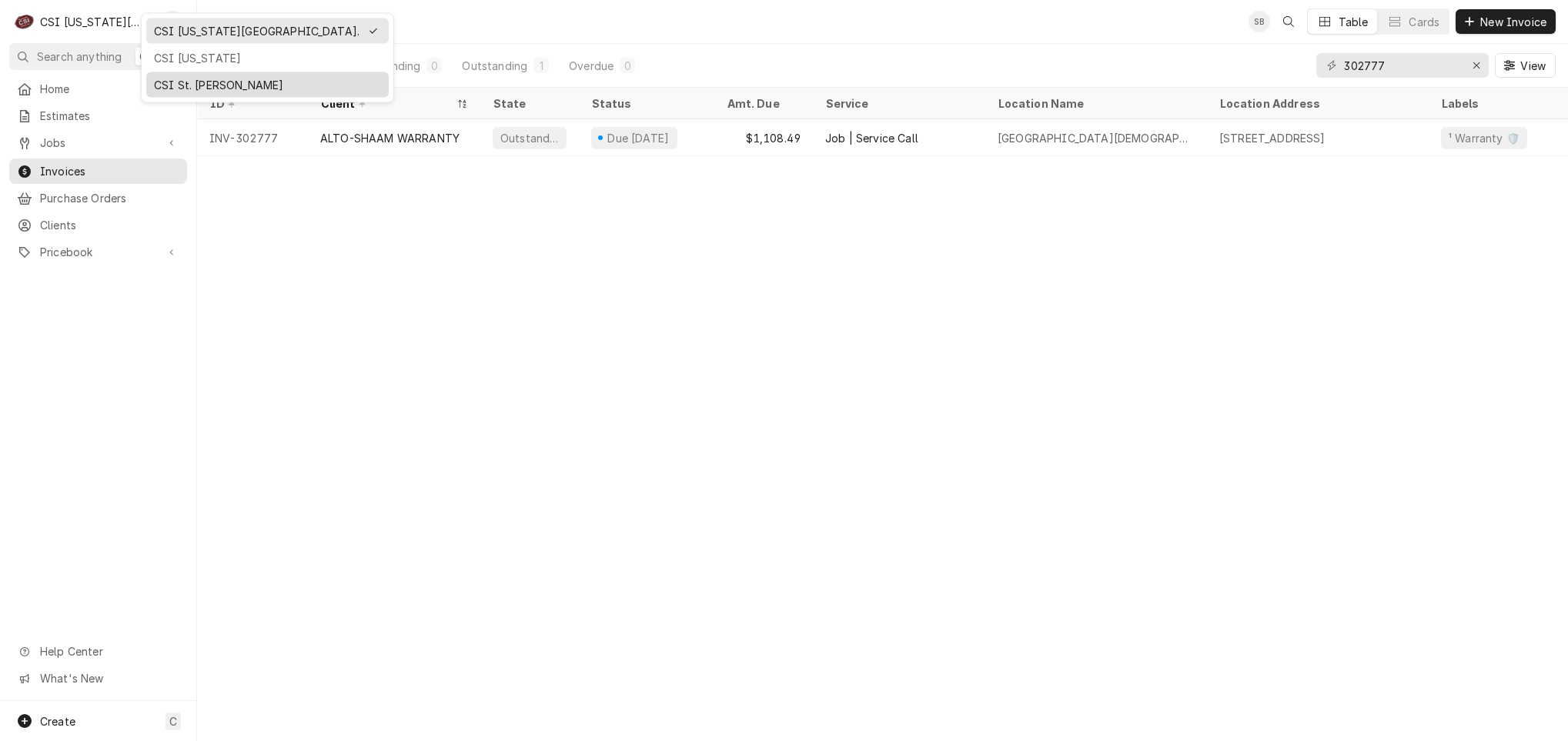
click at [176, 91] on div "CSI St. [PERSON_NAME]" at bounding box center [267, 85] width 237 height 19
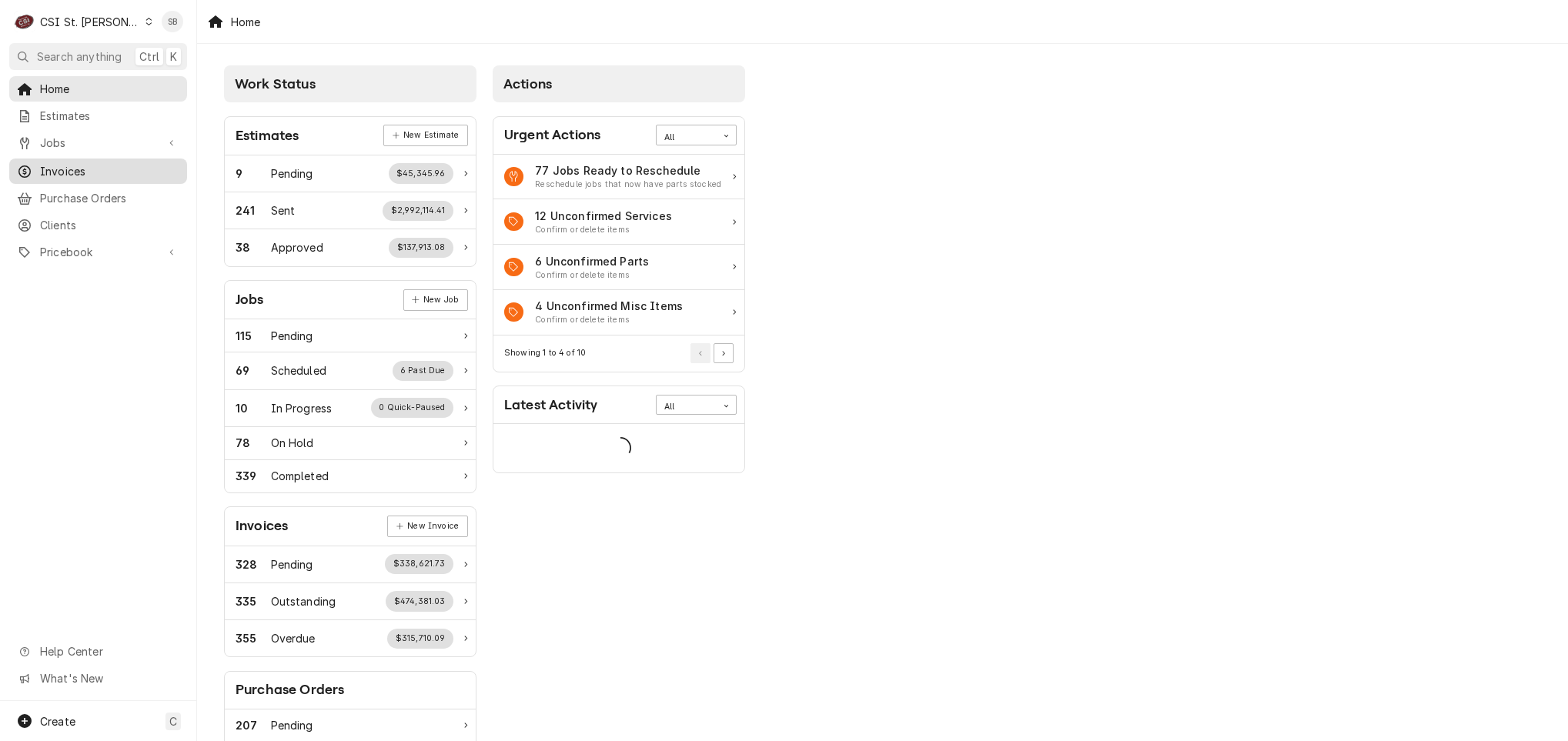
click at [63, 171] on span "Invoices" at bounding box center [110, 171] width 139 height 16
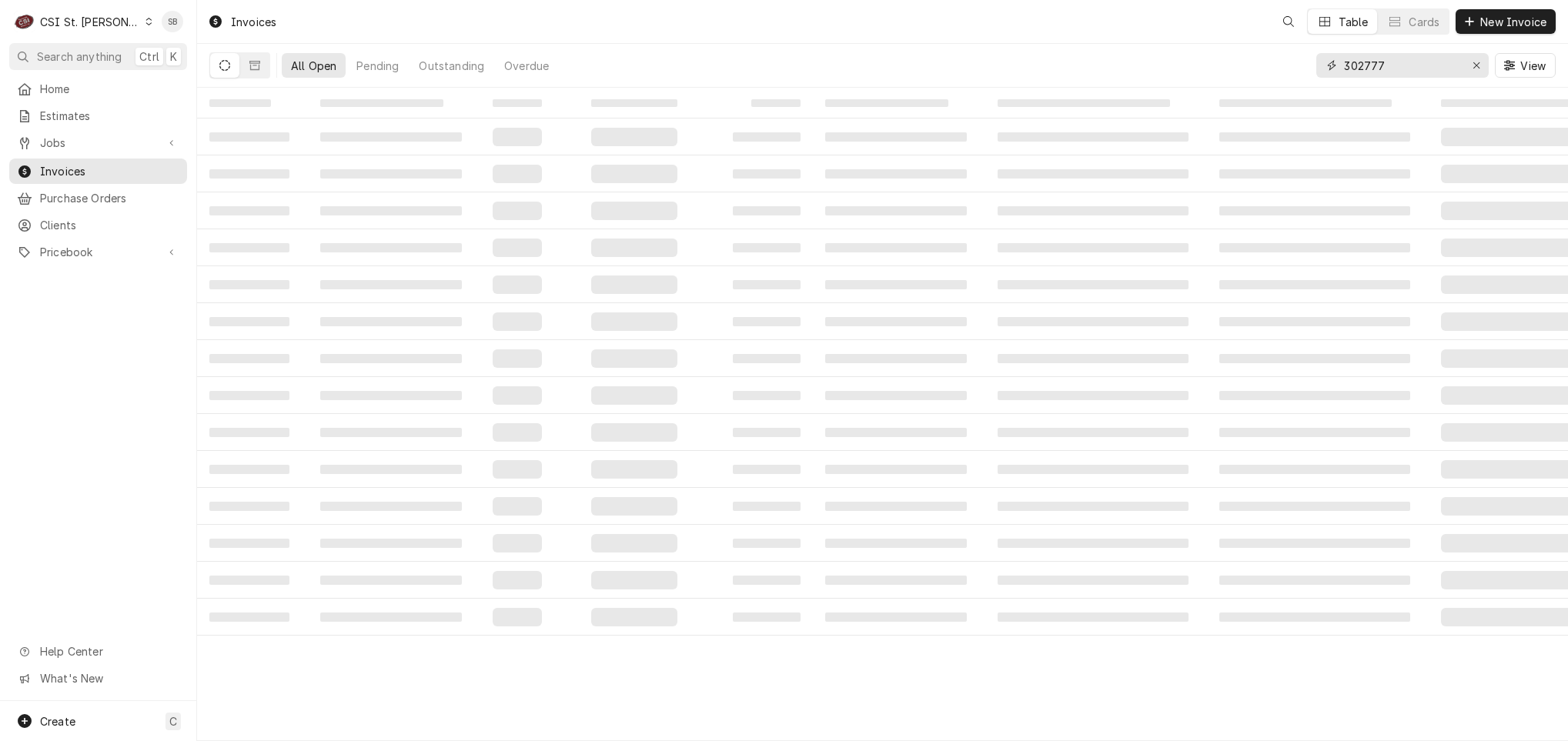
click at [1363, 65] on input "302777" at bounding box center [1401, 65] width 115 height 25
paste input "403159"
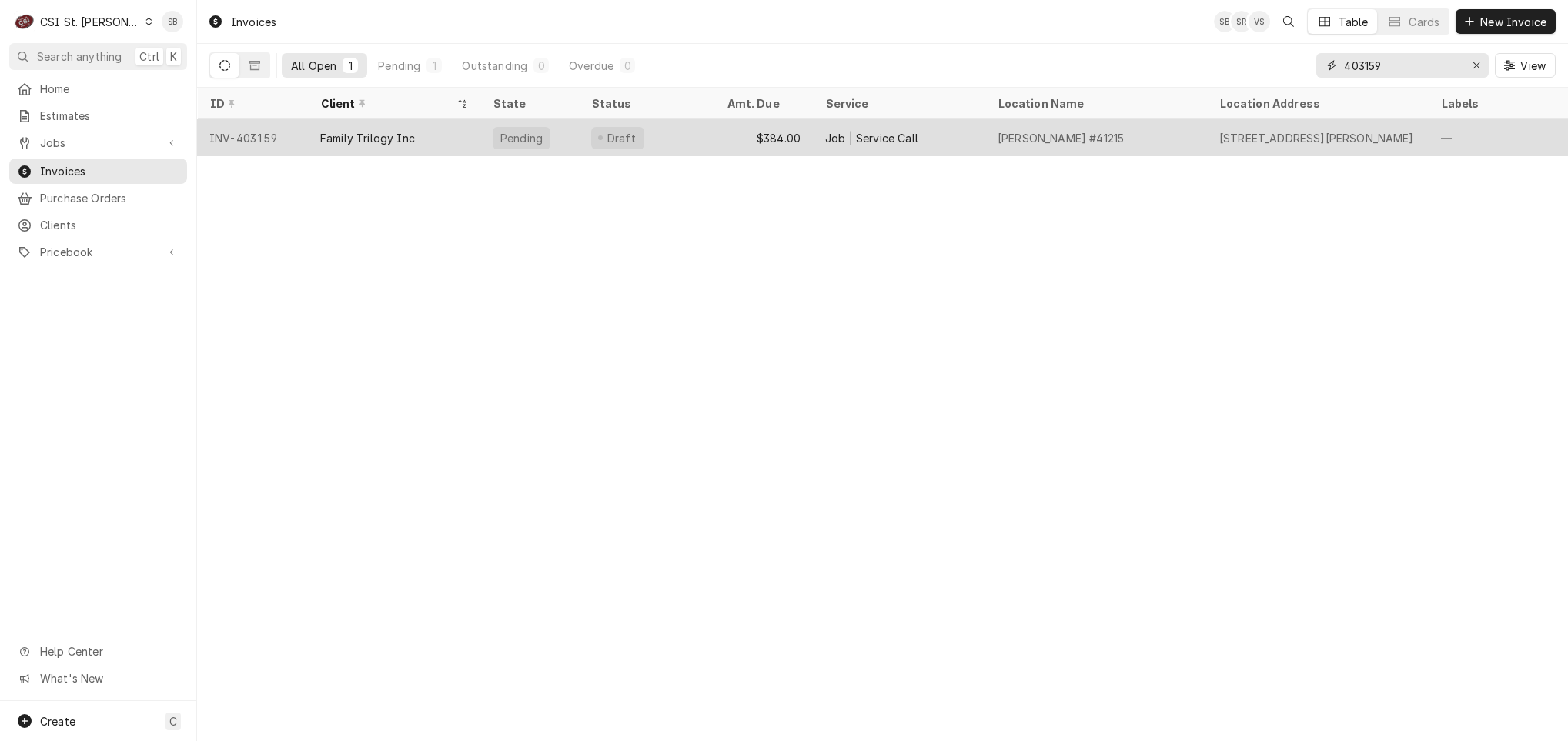
type input "403159"
click at [389, 130] on div "Family Trilogy Inc" at bounding box center [368, 138] width 95 height 16
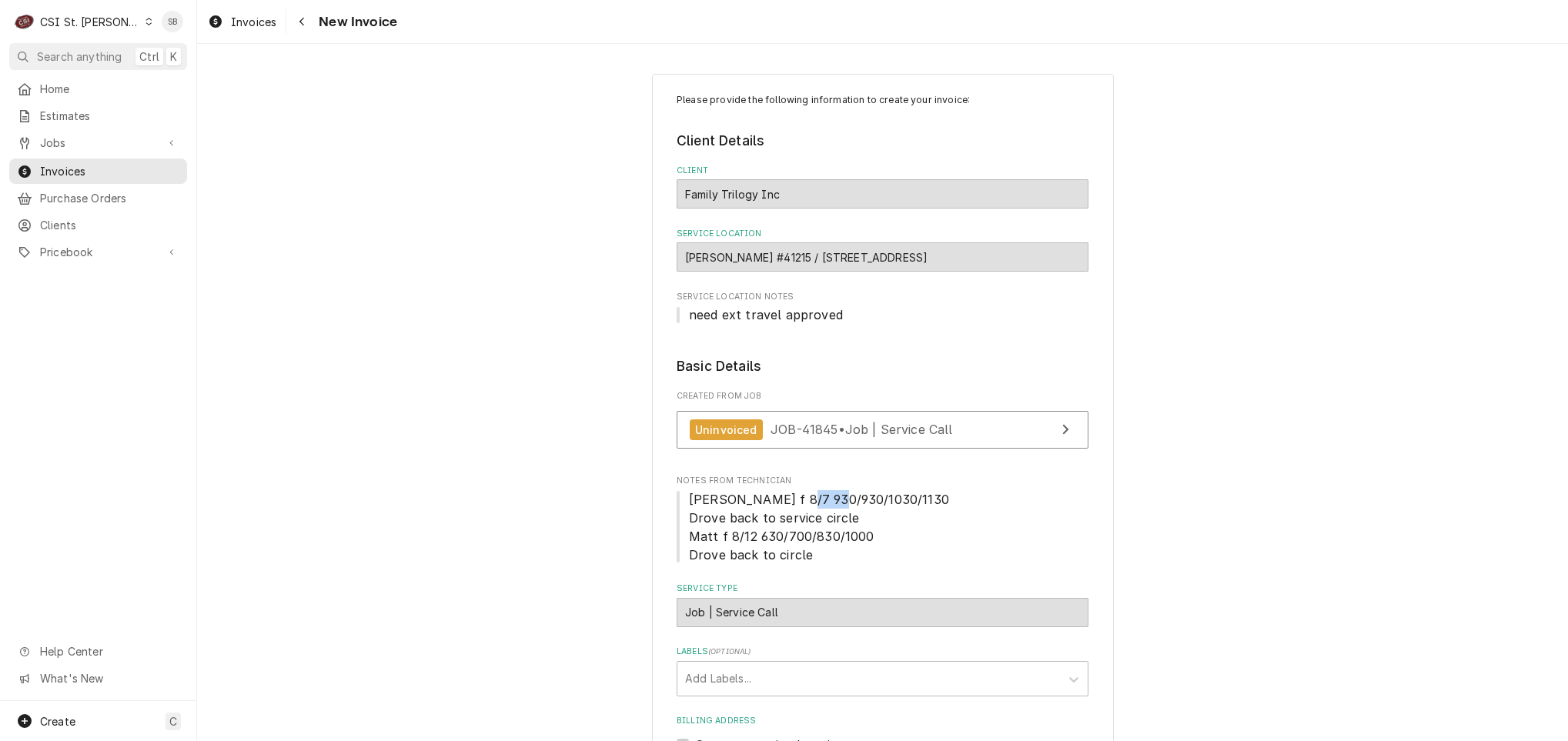
drag, startPoint x: 787, startPoint y: 502, endPoint x: 820, endPoint y: 505, distance: 33.1
click at [820, 505] on span "[PERSON_NAME] f 8/7 930/930/1030/1130 Drove back to service circle Matt f 8/12 …" at bounding box center [819, 527] width 260 height 71
drag, startPoint x: 820, startPoint y: 505, endPoint x: 774, endPoint y: 504, distance: 46.0
click at [774, 504] on span "[PERSON_NAME] f 8/7 930/930/1030/1130 Drove back to service circle Matt f 8/12 …" at bounding box center [819, 527] width 260 height 71
drag, startPoint x: 774, startPoint y: 504, endPoint x: 842, endPoint y: 506, distance: 68.0
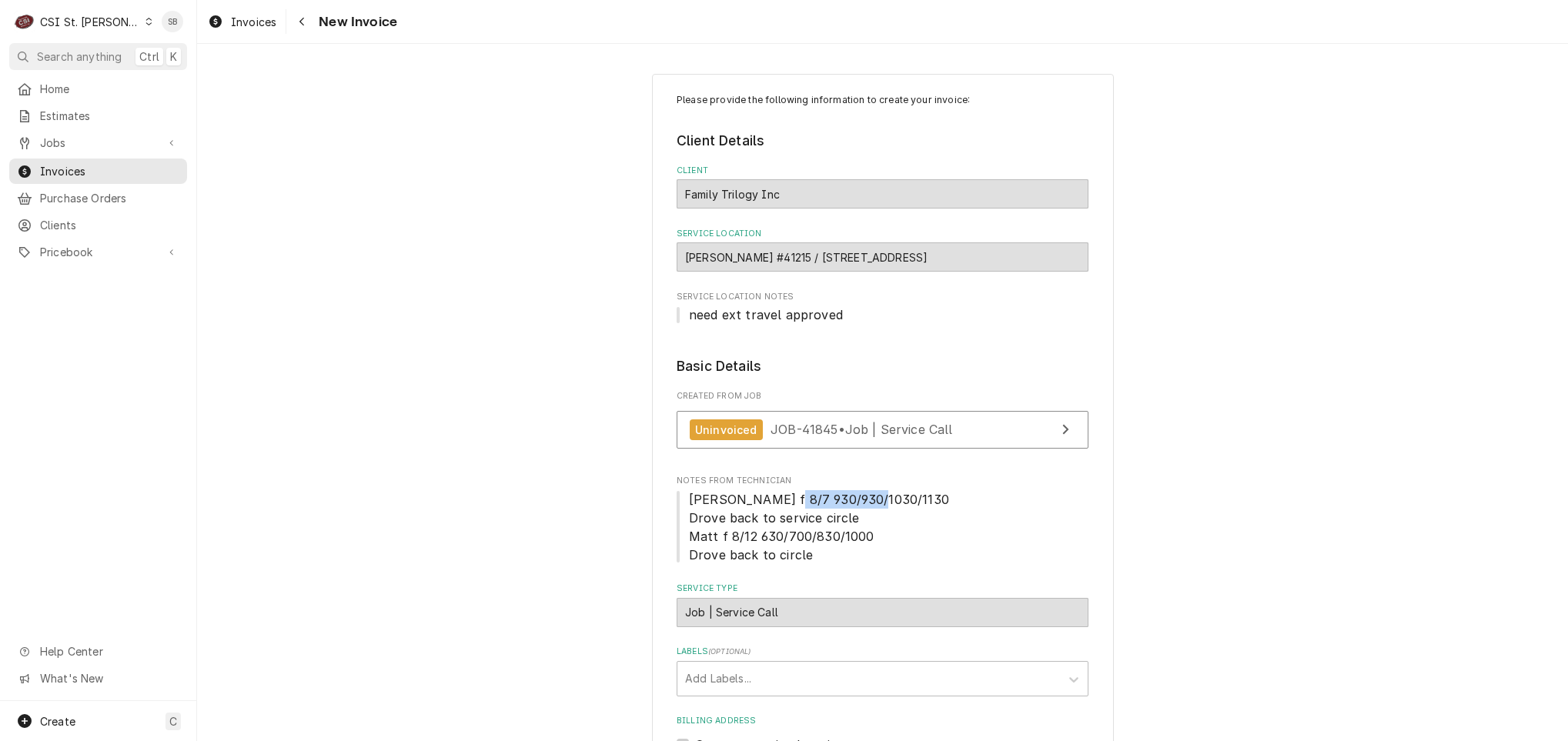
click at [842, 506] on span "[PERSON_NAME] f 8/7 930/930/1030/1130 Drove back to service circle Matt f 8/12 …" at bounding box center [819, 527] width 260 height 71
drag, startPoint x: 842, startPoint y: 506, endPoint x: 809, endPoint y: 552, distance: 56.6
click at [809, 552] on span "[PERSON_NAME] f 8/7 930/930/1030/1130 Drove back to service circle Matt f 8/12 …" at bounding box center [882, 527] width 412 height 74
drag, startPoint x: 780, startPoint y: 497, endPoint x: 804, endPoint y: 499, distance: 24.1
click at [804, 499] on span "[PERSON_NAME] f 8/7 930/930/1030/1130 Drove back to service circle Matt f 8/12 …" at bounding box center [819, 527] width 260 height 71
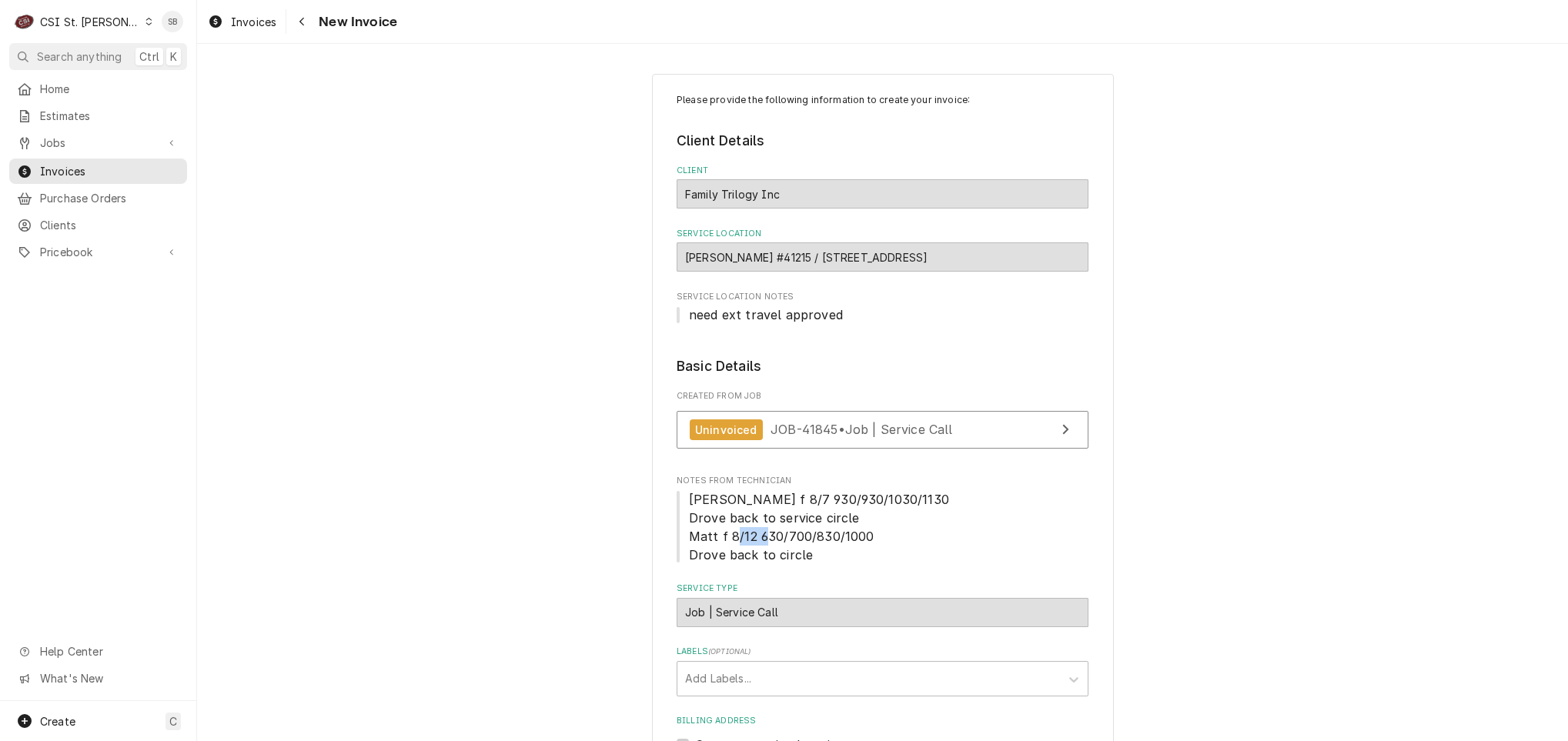
drag, startPoint x: 780, startPoint y: 538, endPoint x: 816, endPoint y: 538, distance: 36.0
click at [816, 538] on span "[PERSON_NAME] f 8/7 930/930/1030/1130 Drove back to service circle Matt f 8/12 …" at bounding box center [819, 527] width 260 height 71
drag, startPoint x: 816, startPoint y: 538, endPoint x: 804, endPoint y: 539, distance: 12.0
click at [804, 539] on span "Matt f 8/7 930/930/1030/1130 Drove back to service circle Matt f 8/12 630/700/8…" at bounding box center [819, 527] width 260 height 71
drag, startPoint x: 783, startPoint y: 503, endPoint x: 815, endPoint y: 503, distance: 32.0
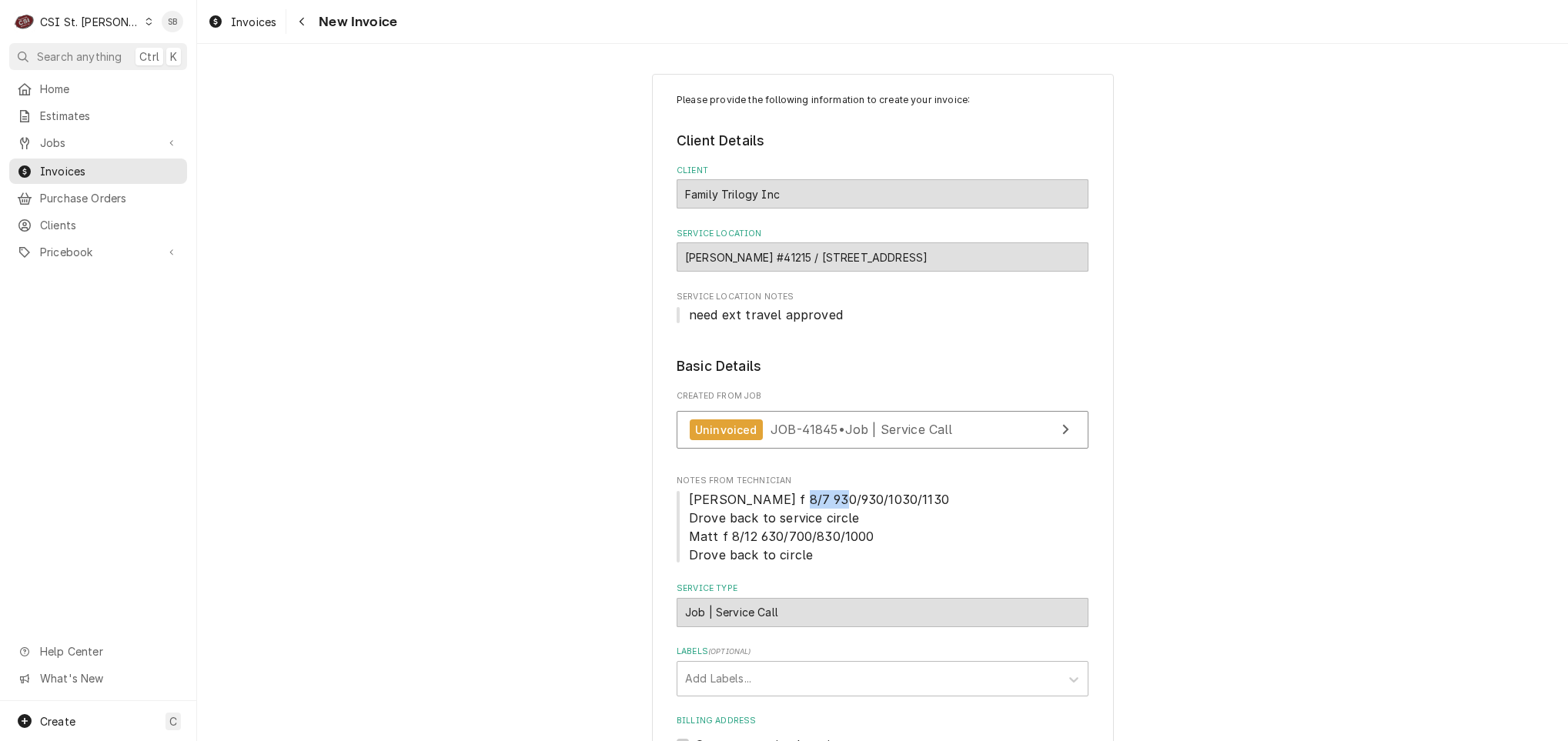
click at [815, 503] on span "Matt f 8/7 930/930/1030/1130 Drove back to service circle Matt f 8/12 630/700/8…" at bounding box center [819, 527] width 260 height 71
drag, startPoint x: 815, startPoint y: 503, endPoint x: 784, endPoint y: 534, distance: 43.8
click at [784, 534] on span "Matt f 8/7 930/930/1030/1130 Drove back to service circle Matt f 8/12 630/700/8…" at bounding box center [882, 527] width 412 height 74
click at [805, 542] on span "Matt f 8/7 930/930/1030/1130 Drove back to service circle Matt f 8/12 630/700/8…" at bounding box center [819, 527] width 260 height 71
drag, startPoint x: 818, startPoint y: 539, endPoint x: 795, endPoint y: 545, distance: 23.8
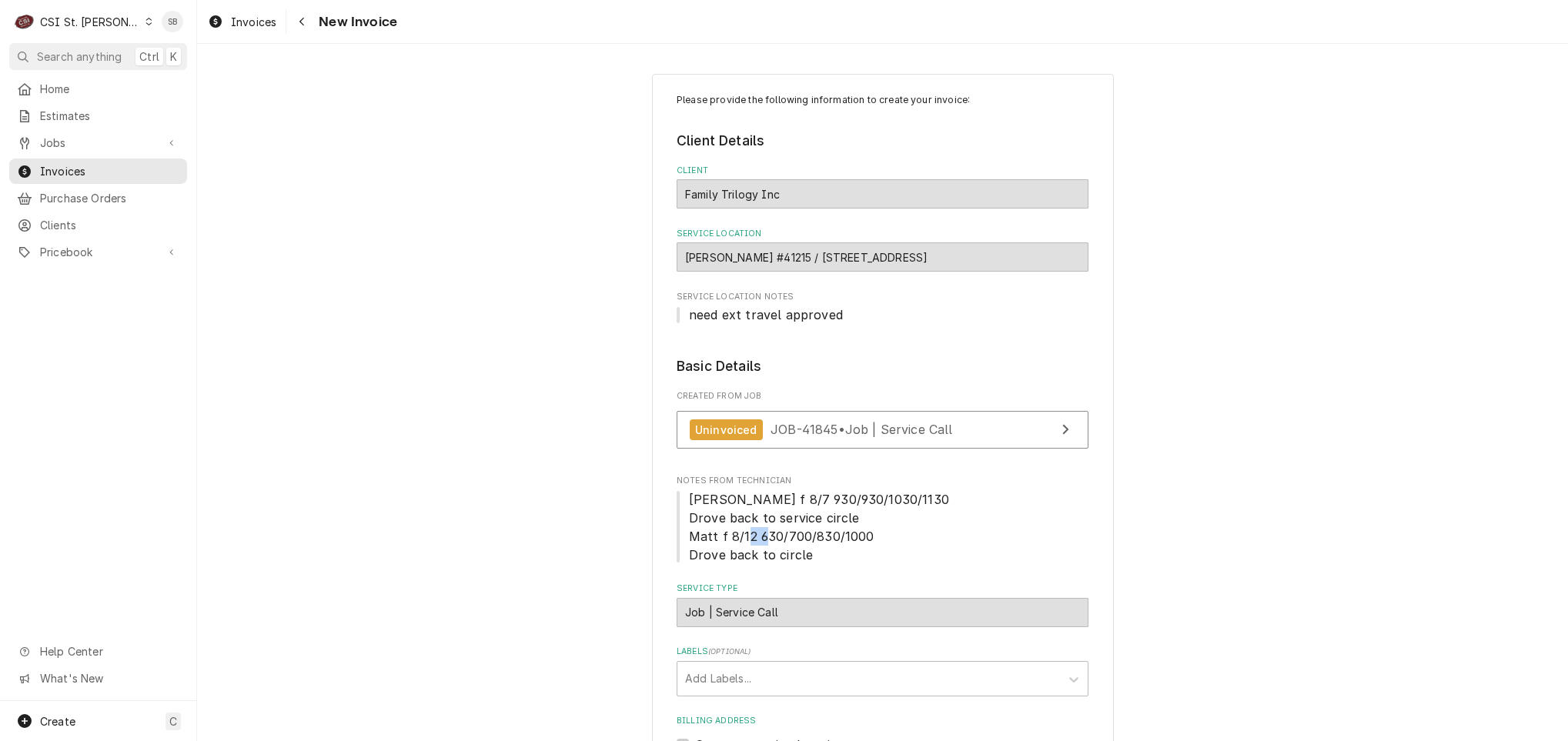
click at [795, 545] on span "Matt f 8/7 930/930/1030/1130 Drove back to service circle Matt f 8/12 630/700/8…" at bounding box center [819, 527] width 260 height 71
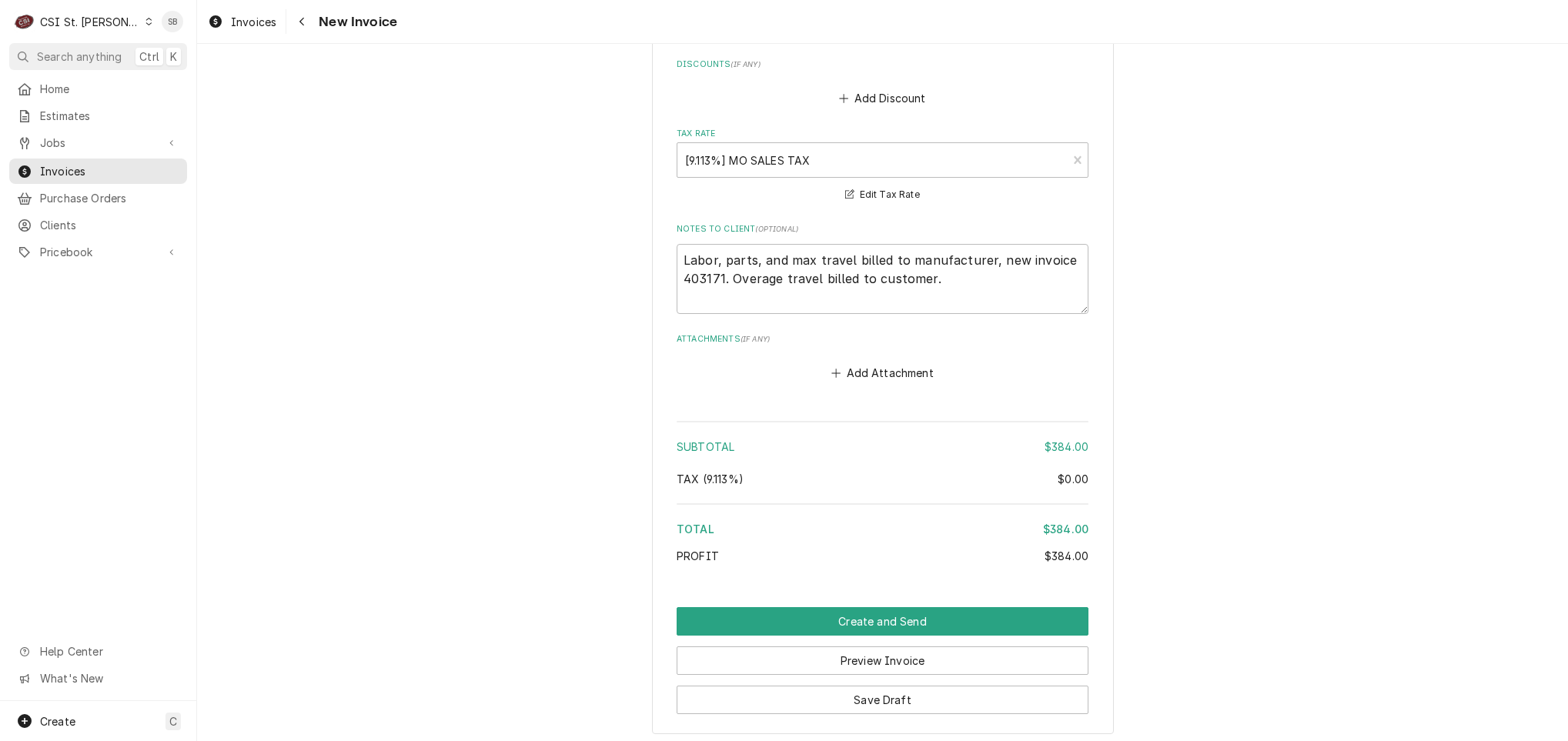
scroll to position [2429, 0]
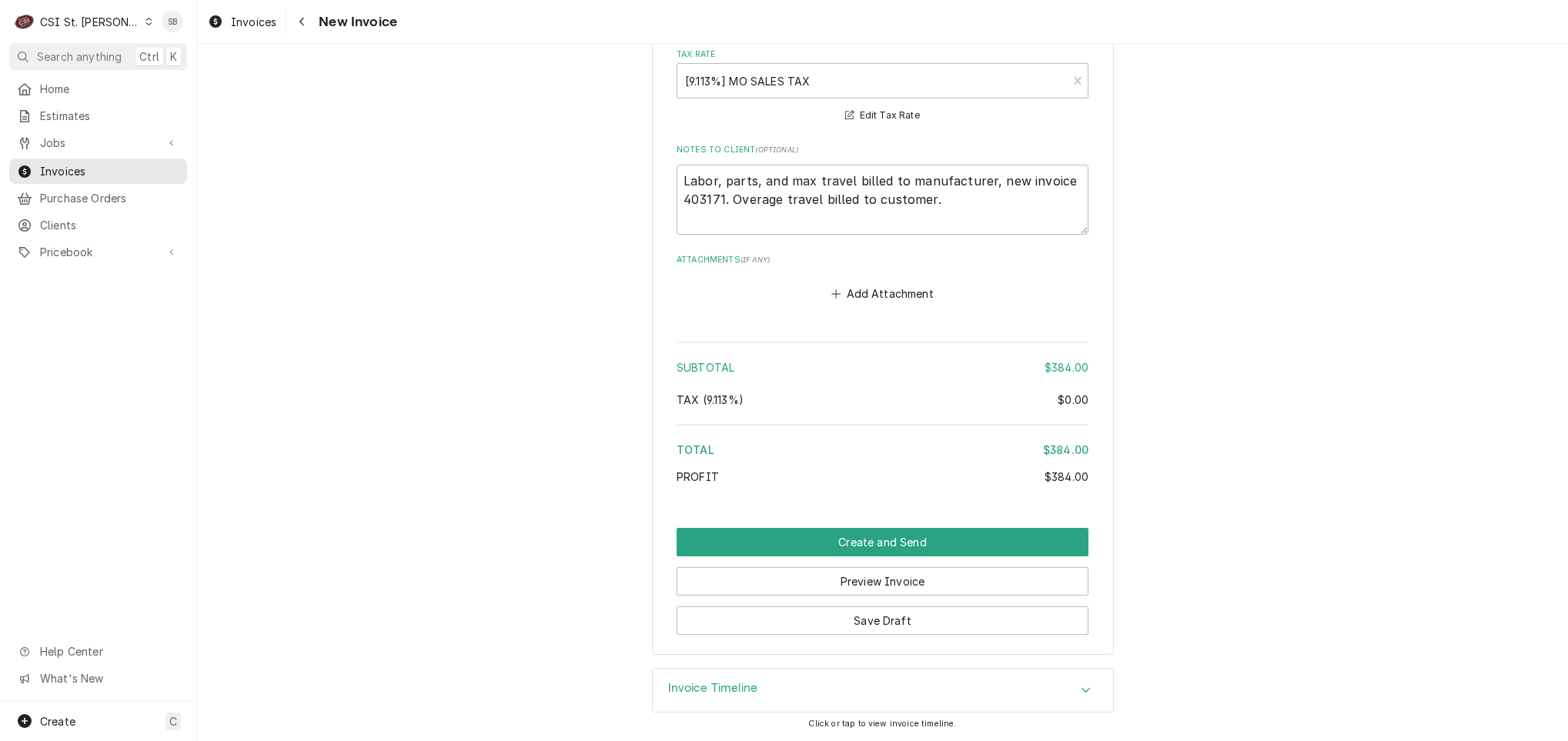
click at [849, 670] on div "Invoice Timeline" at bounding box center [882, 690] width 462 height 45
drag, startPoint x: 850, startPoint y: 677, endPoint x: 871, endPoint y: 665, distance: 24.2
click at [857, 679] on div "Invoice Timeline" at bounding box center [882, 690] width 460 height 43
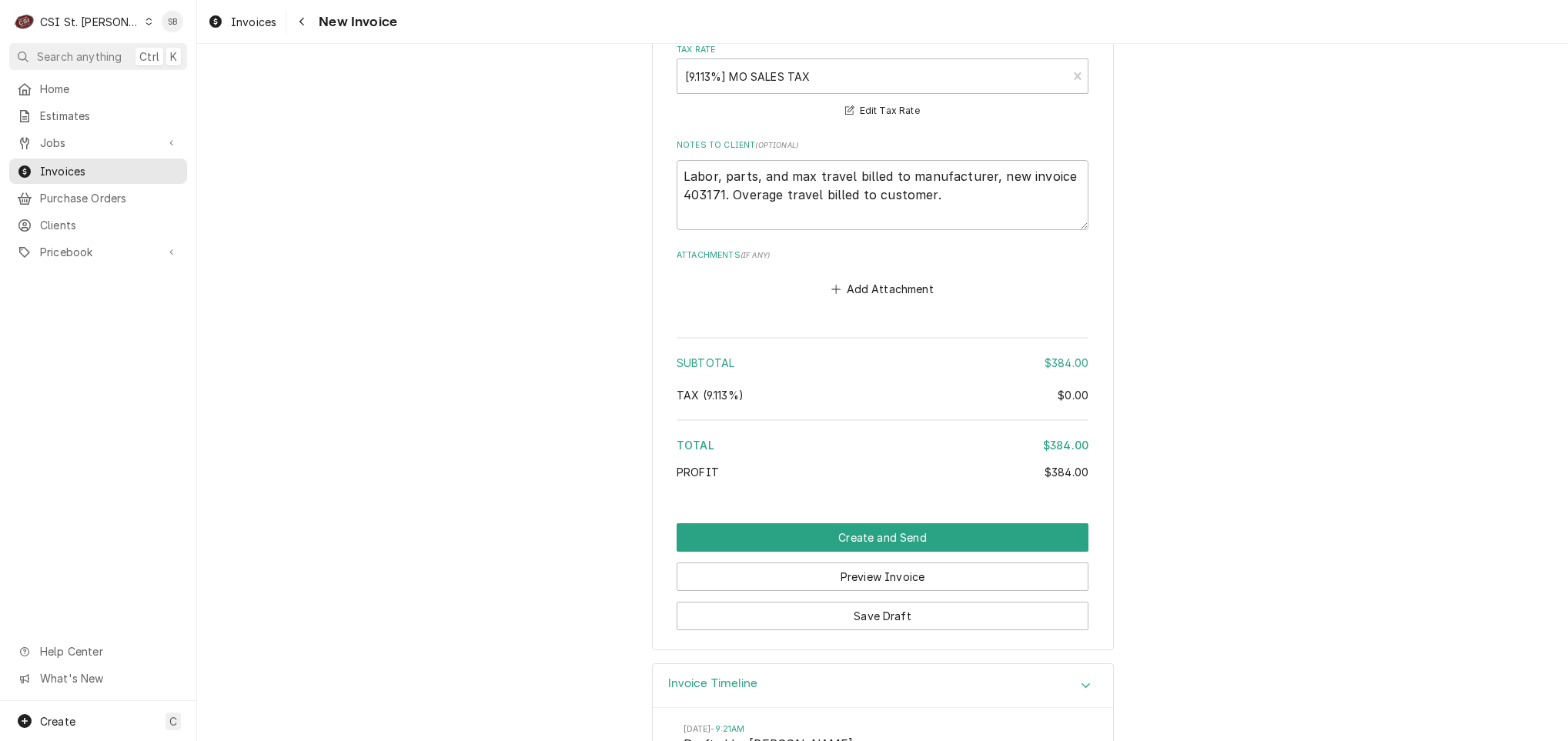
scroll to position [2572, 0]
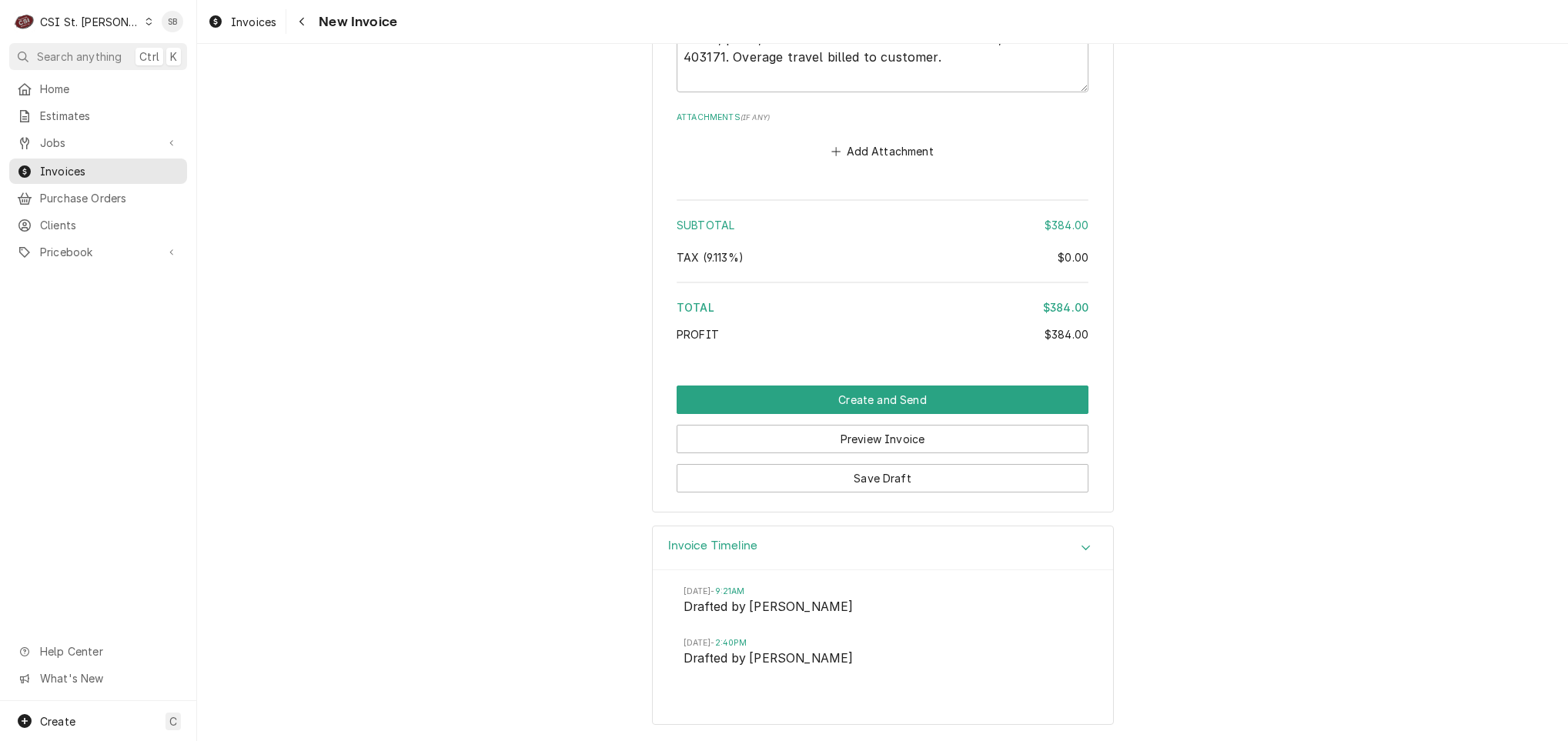
click at [525, 626] on div "Invoice Timeline Wed, Aug 13, 2025 - 9:21AM Drafted by Lisa Vestal Wed, Aug 13,…" at bounding box center [882, 633] width 1371 height 215
click at [822, 535] on div "Invoice Timeline" at bounding box center [882, 548] width 460 height 44
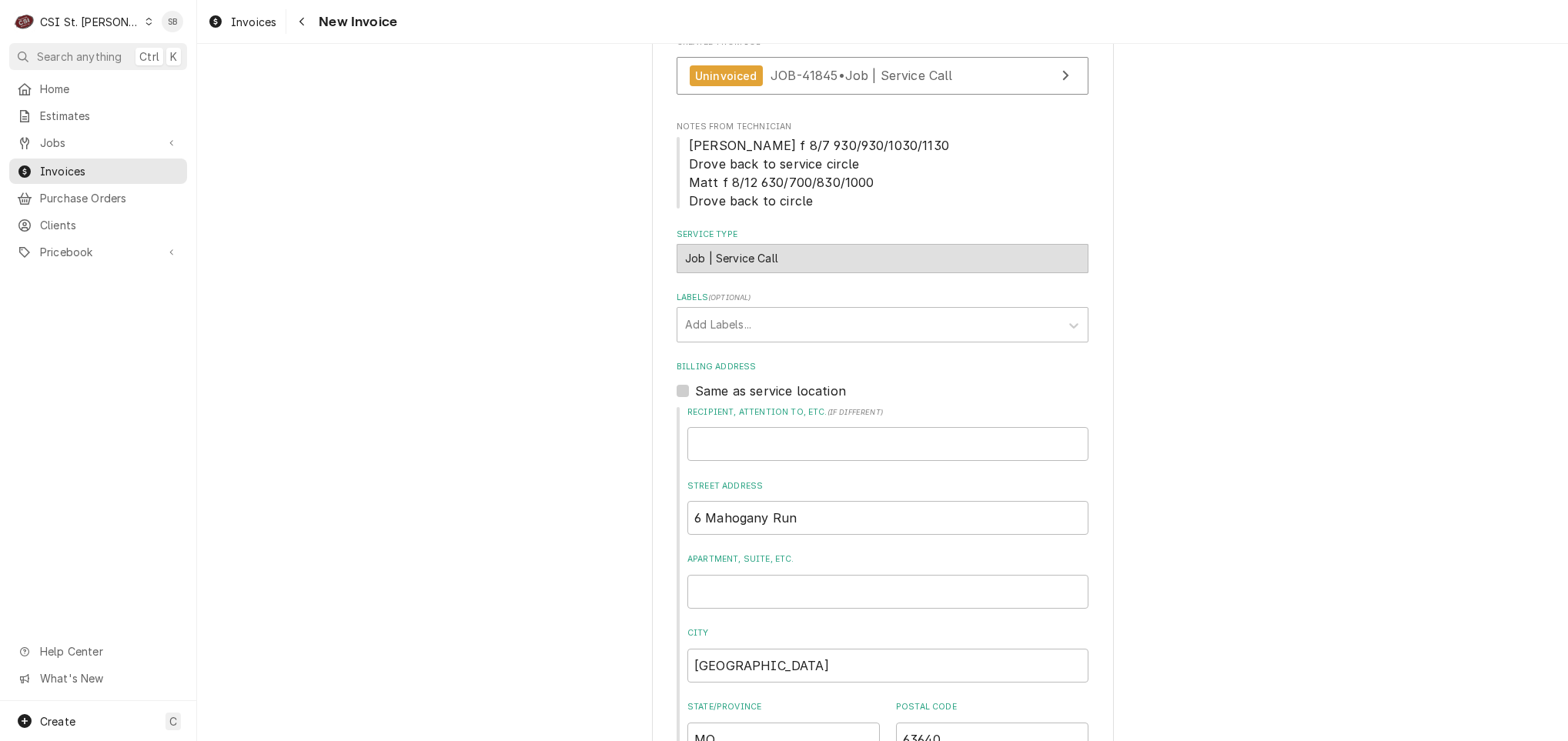
scroll to position [0, 0]
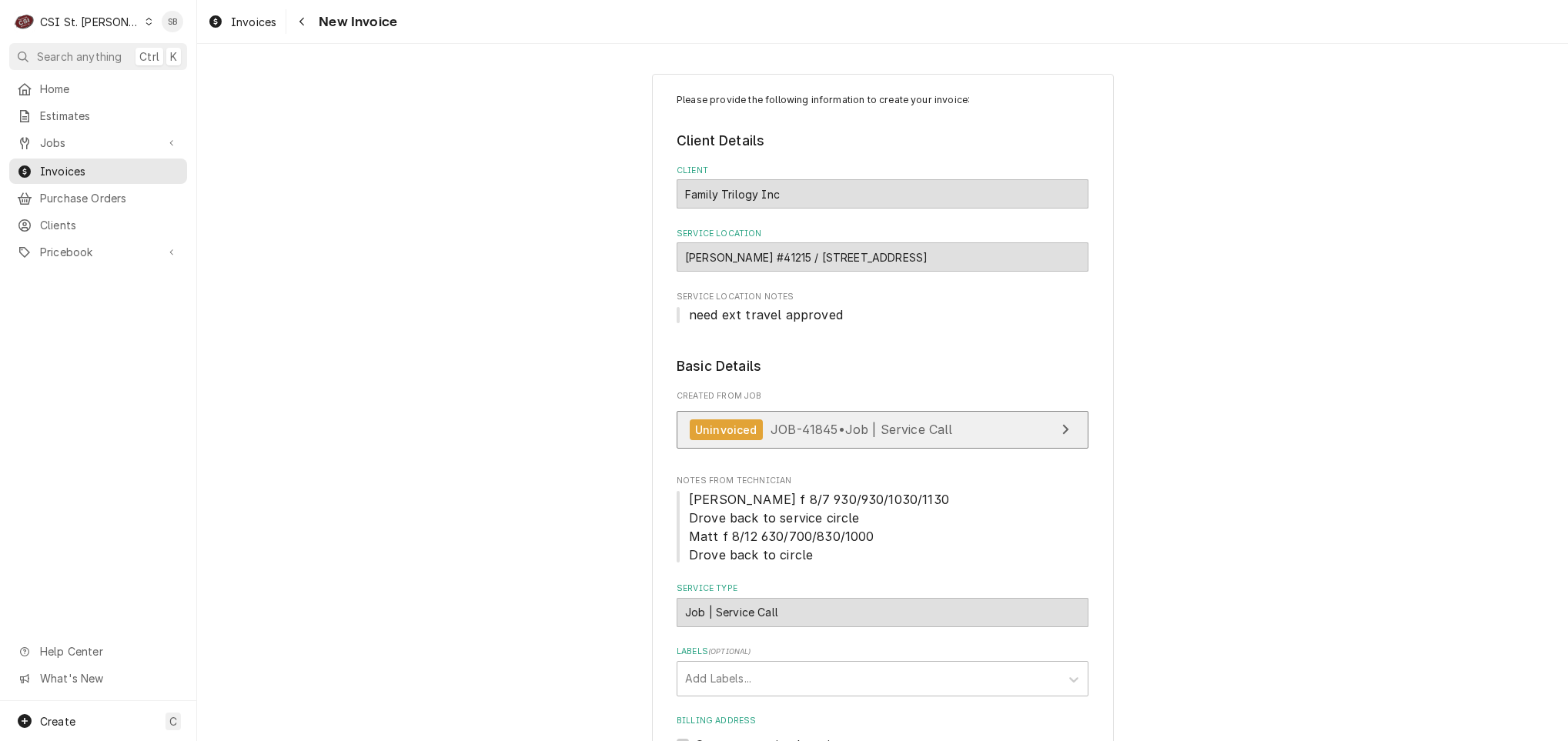
click at [827, 436] on span "JOB-41845 • Job | Service Call" at bounding box center [861, 430] width 182 height 16
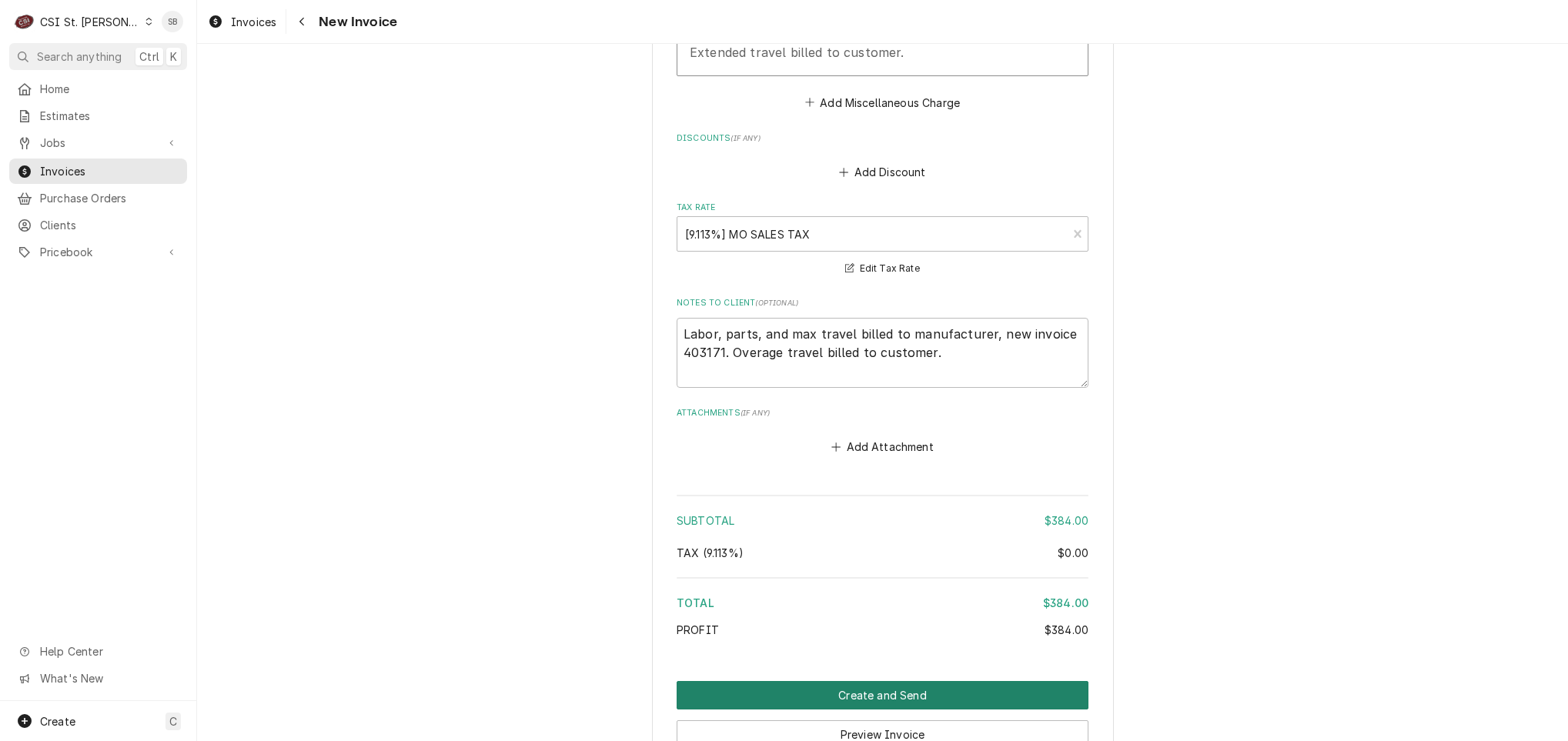
scroll to position [2429, 0]
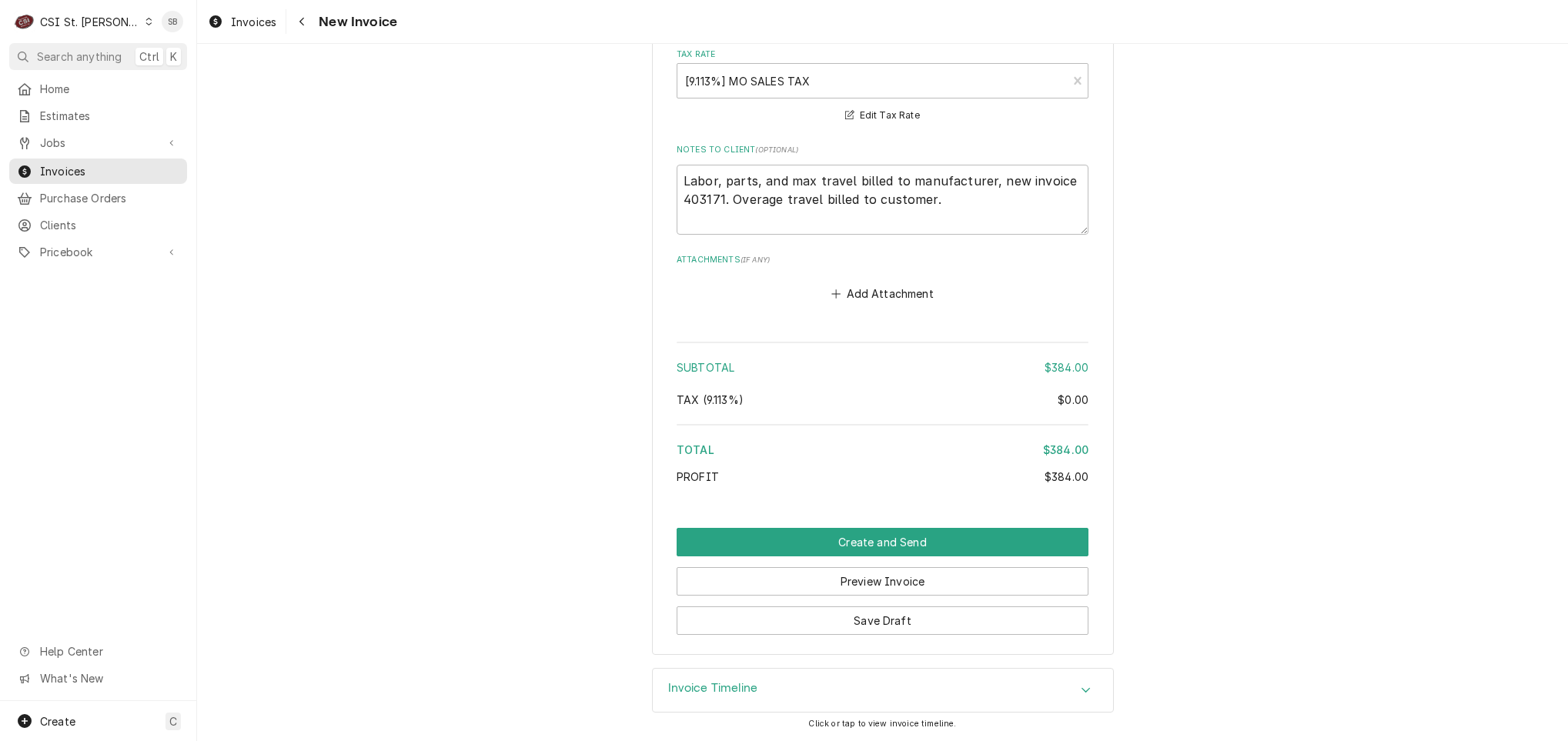
drag, startPoint x: 753, startPoint y: 676, endPoint x: 755, endPoint y: 665, distance: 11.2
click at [753, 676] on div "Invoice Timeline" at bounding box center [882, 690] width 460 height 43
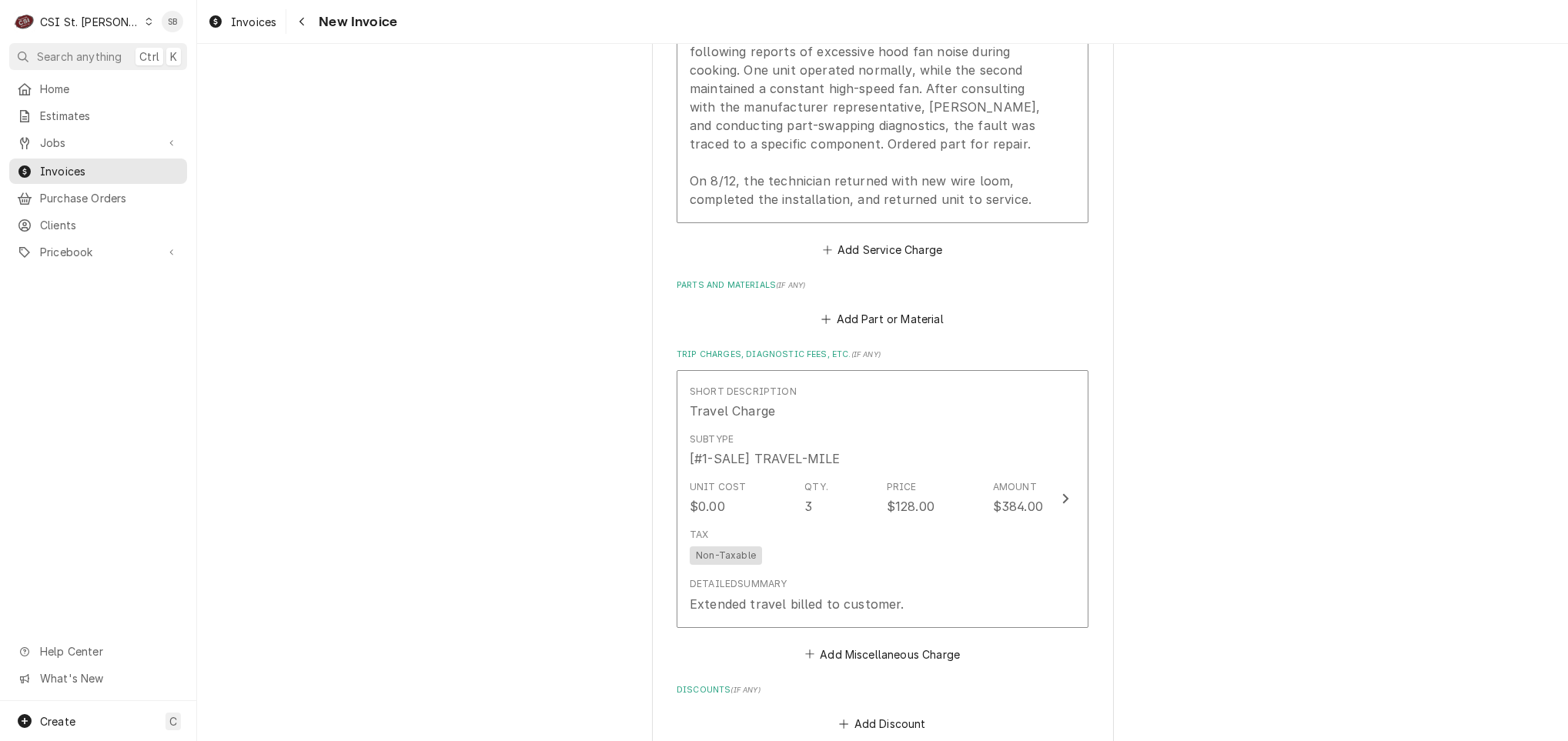
scroll to position [2341, 0]
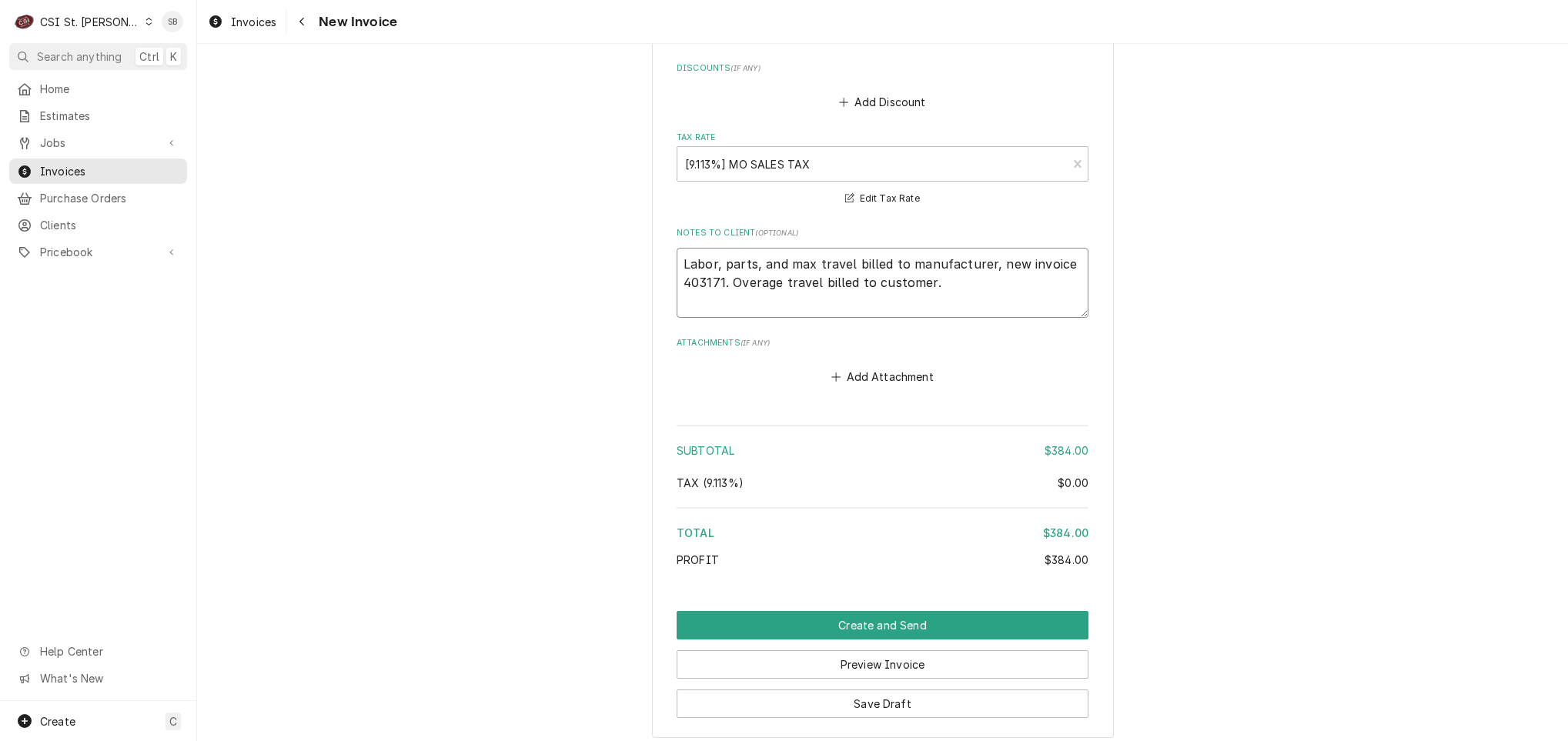
click at [682, 282] on textarea "Labor, parts, and max travel billed to manufacturer, new invoice 403171. Overag…" at bounding box center [882, 283] width 412 height 70
click at [93, 167] on span "Invoices" at bounding box center [110, 171] width 139 height 16
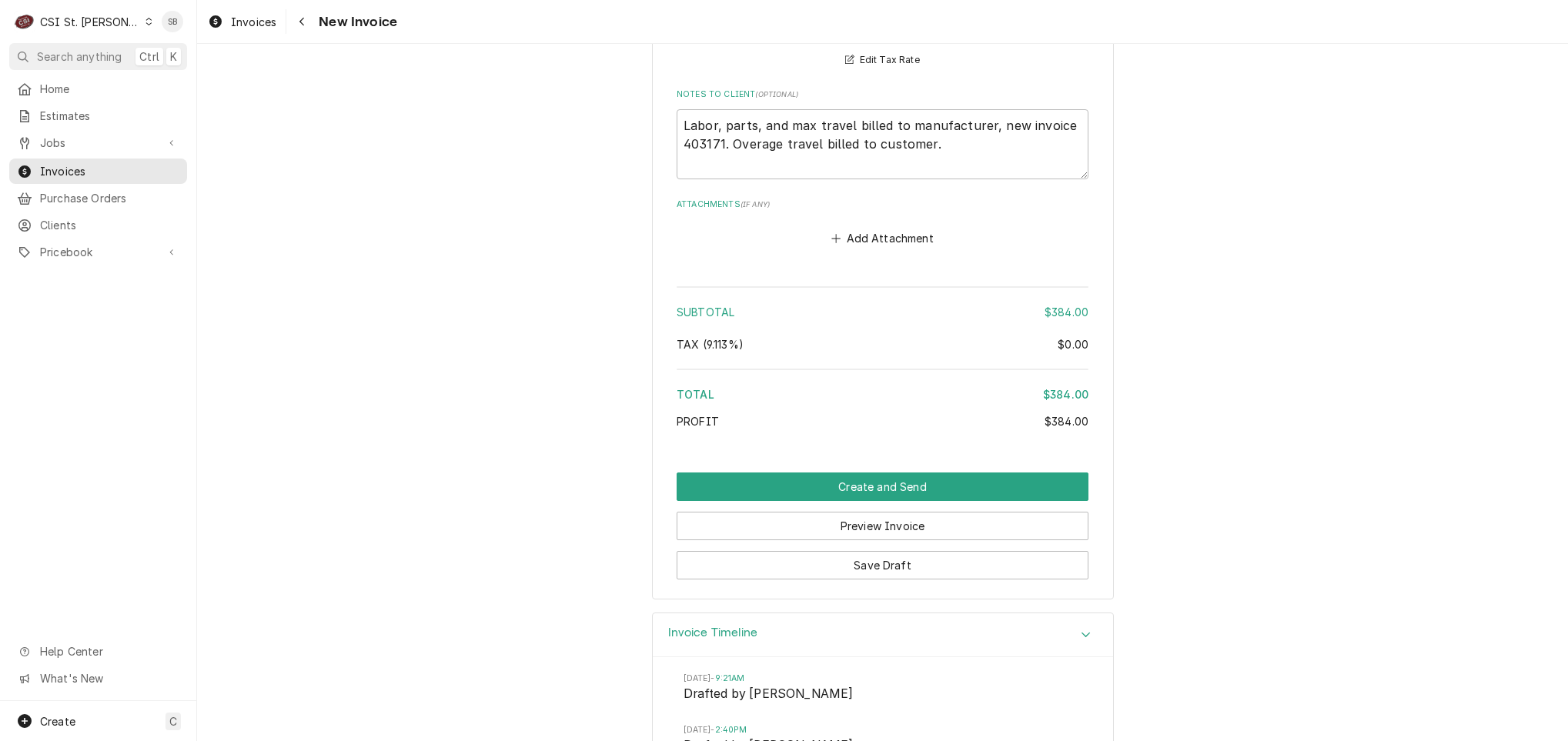
scroll to position [2572, 0]
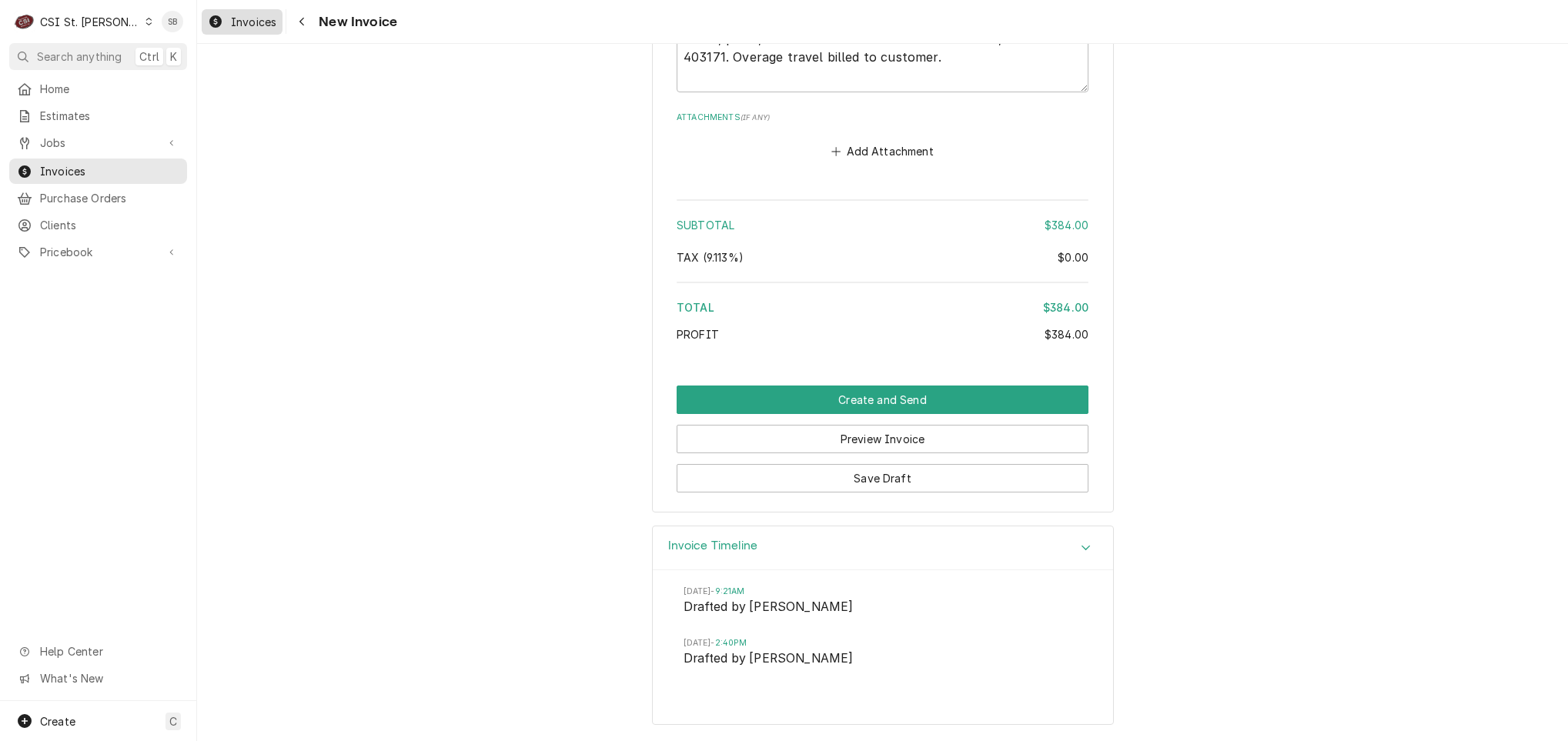
drag, startPoint x: 234, startPoint y: 26, endPoint x: 248, endPoint y: 23, distance: 14.3
click at [234, 26] on span "Invoices" at bounding box center [254, 22] width 46 height 16
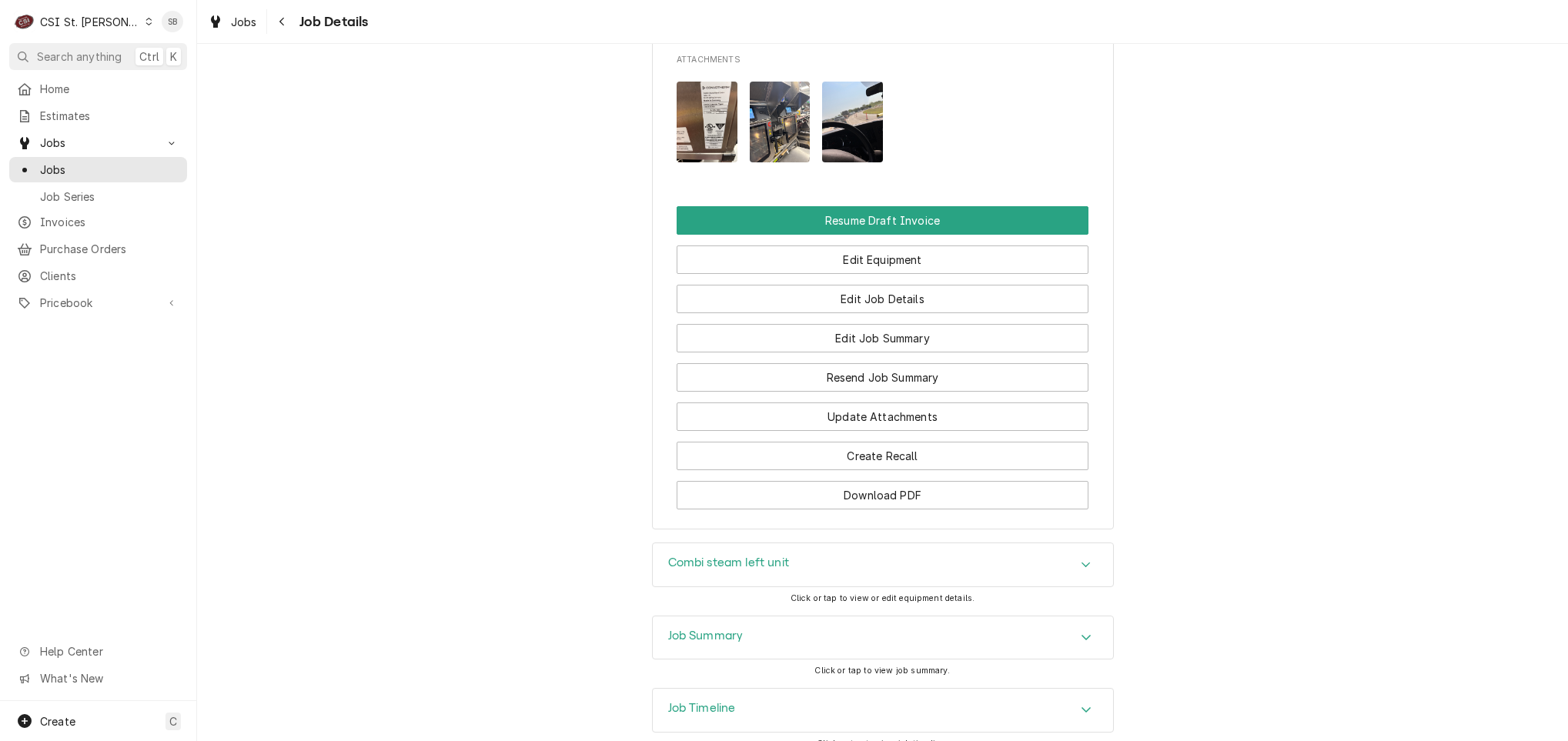
scroll to position [1801, 0]
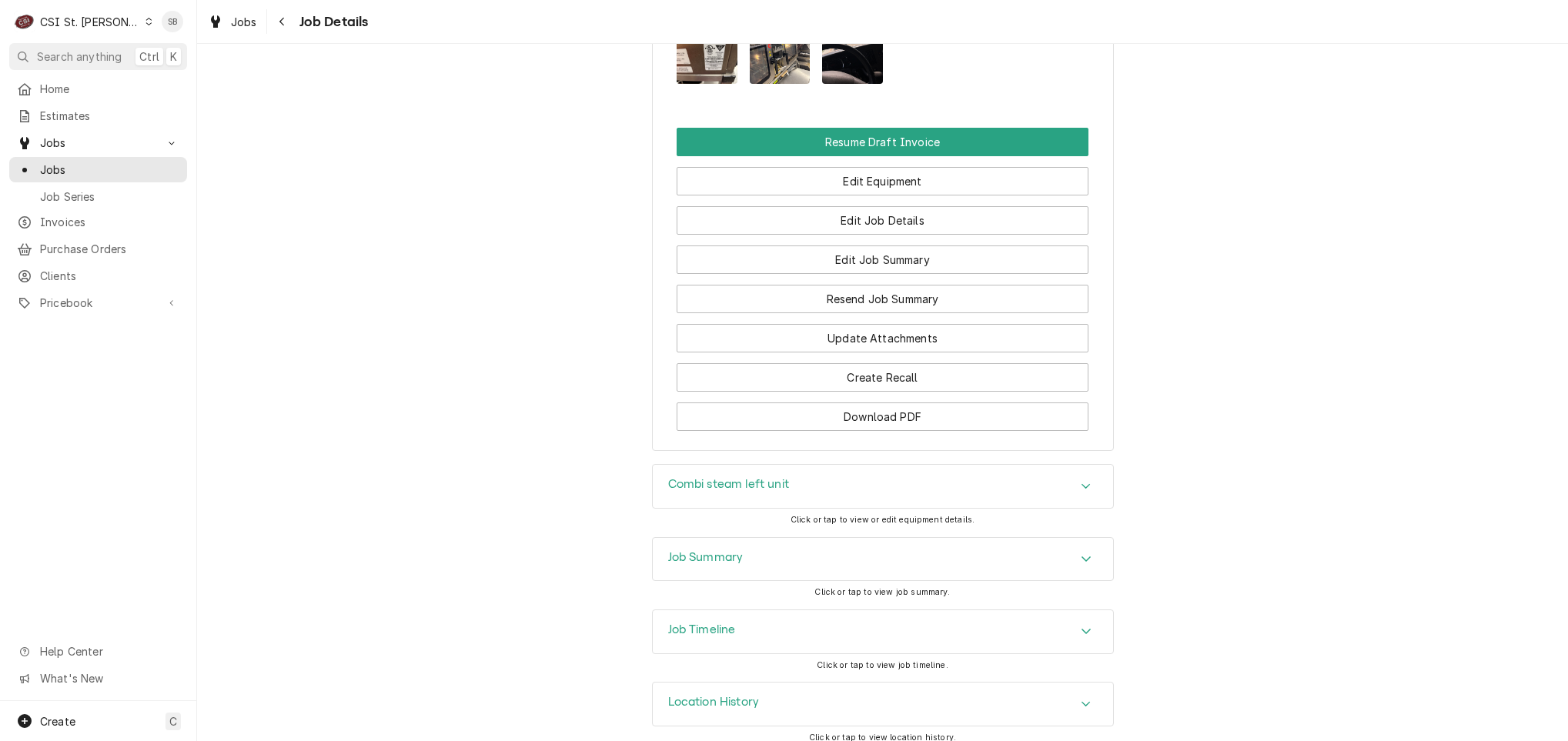
drag, startPoint x: 794, startPoint y: 606, endPoint x: 799, endPoint y: 589, distance: 17.7
click at [794, 610] on div "Job Timeline" at bounding box center [882, 631] width 460 height 43
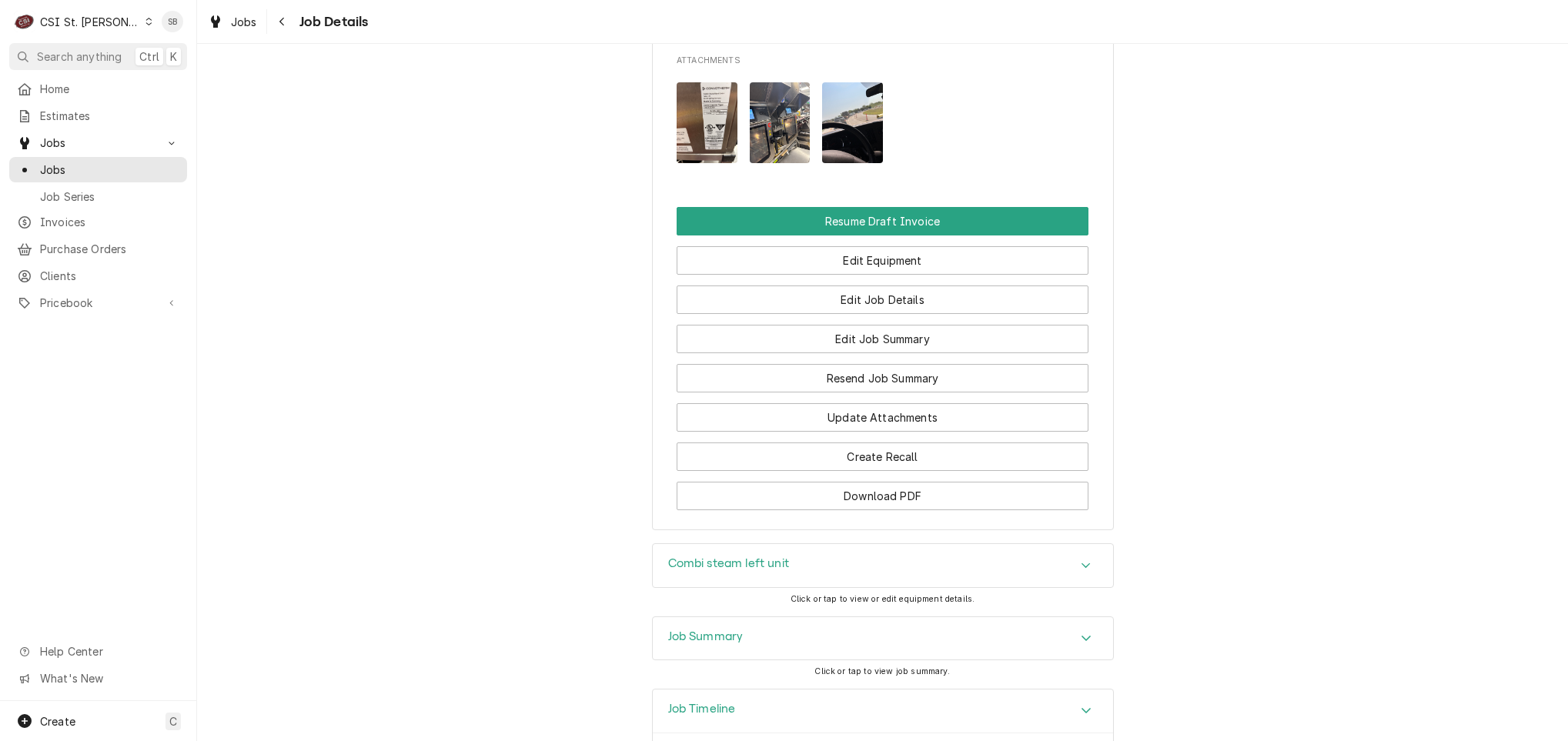
scroll to position [1762, 0]
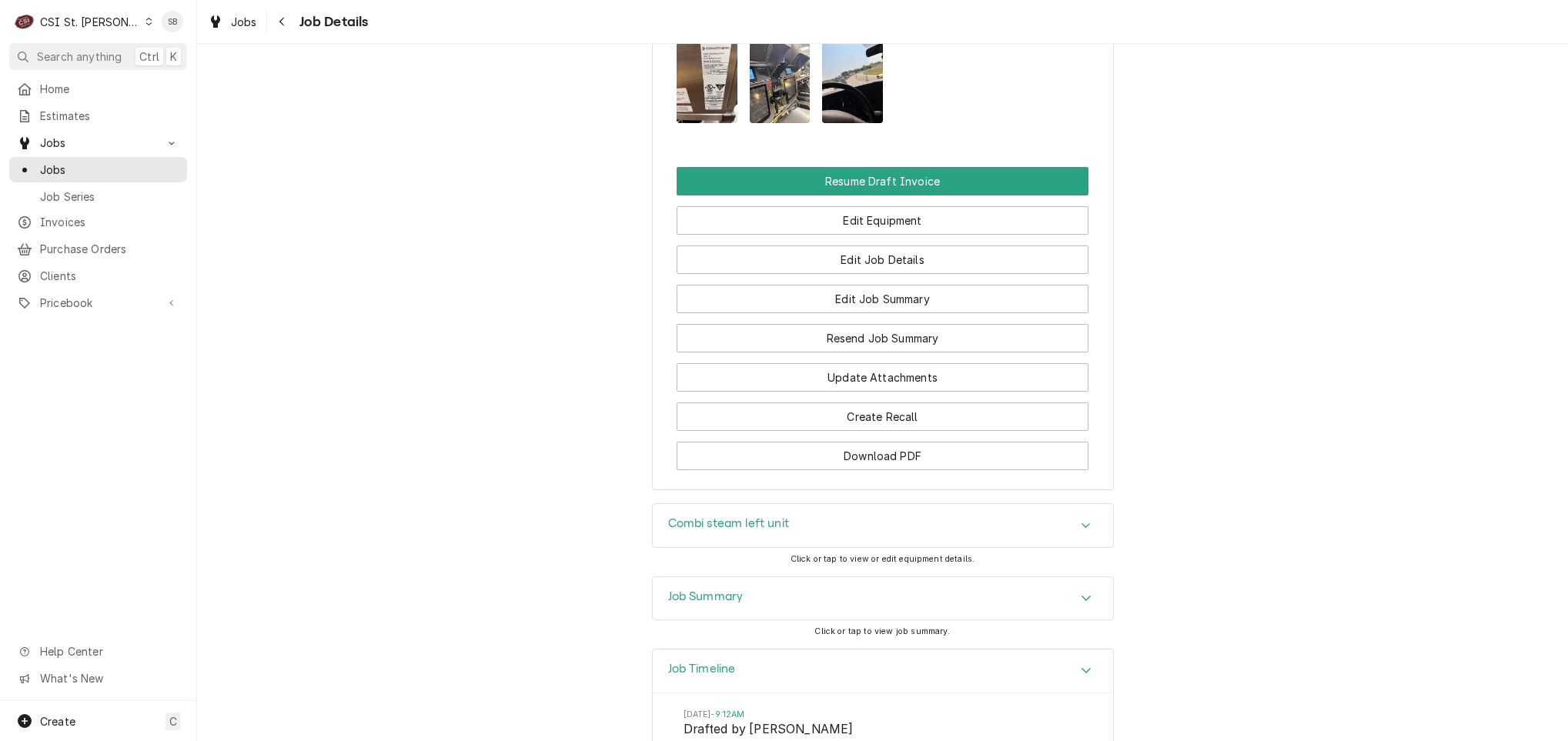
click at [799, 650] on div "Job Timeline" at bounding box center [882, 672] width 460 height 44
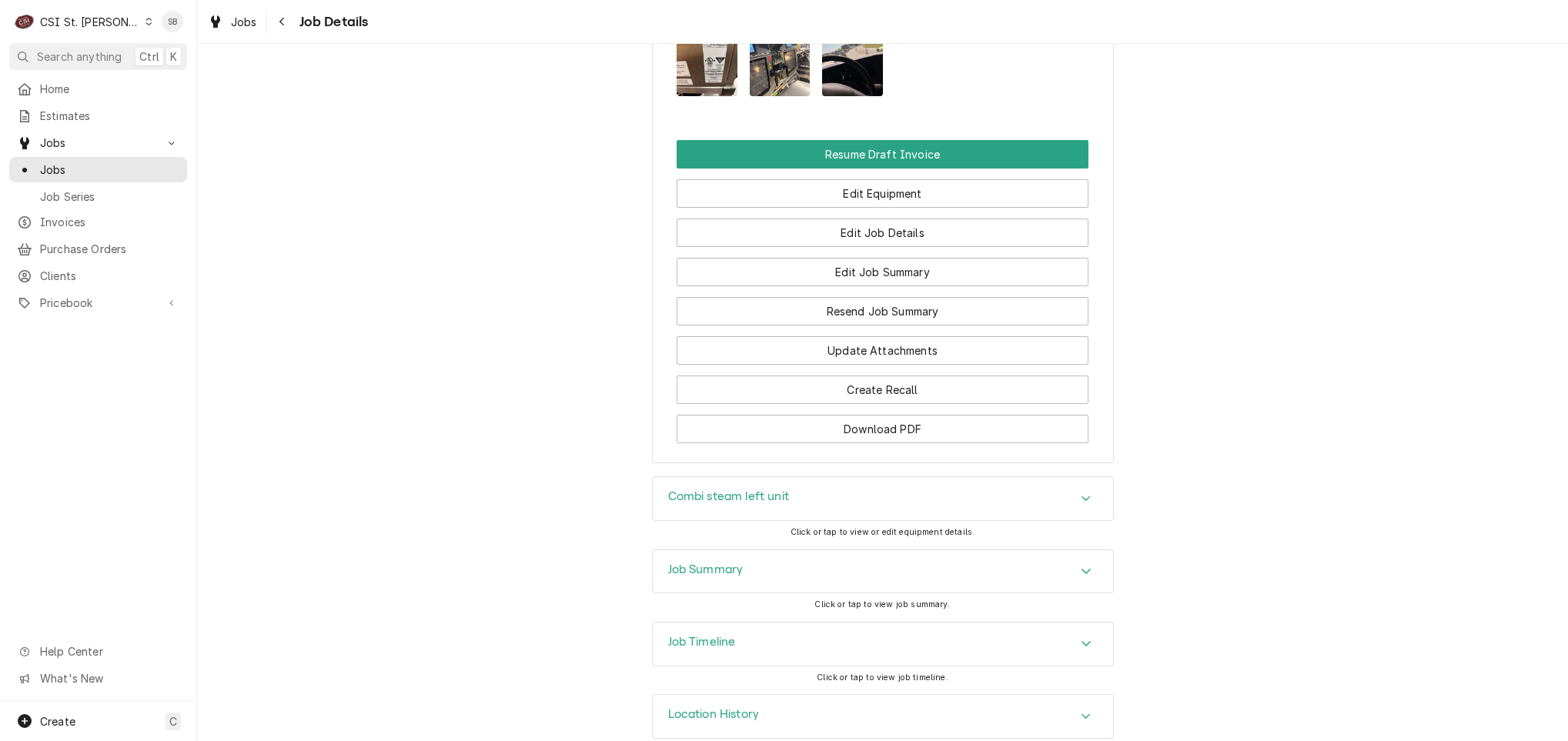
scroll to position [1801, 0]
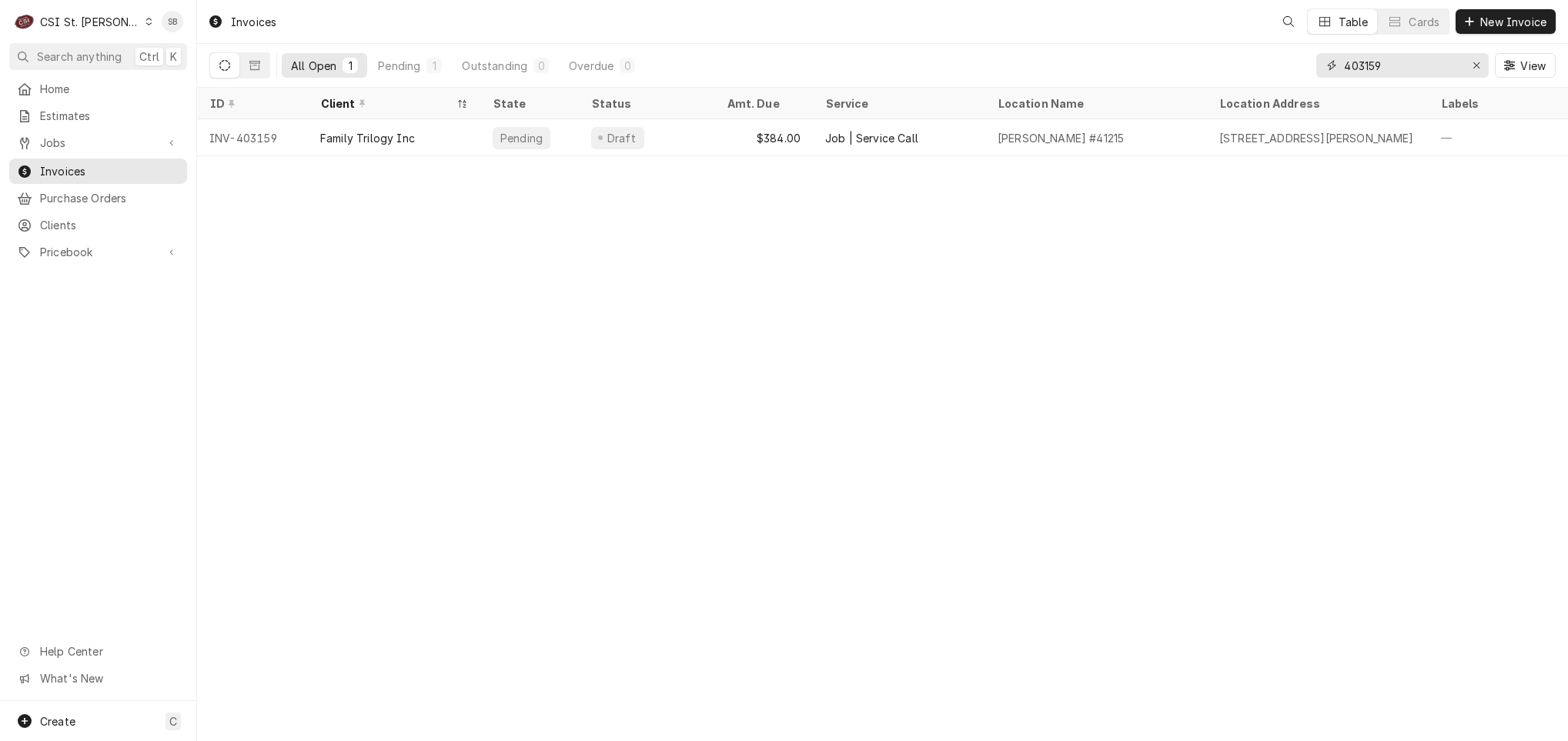
click at [1045, 60] on input "403159" at bounding box center [1401, 65] width 115 height 25
paste input "71"
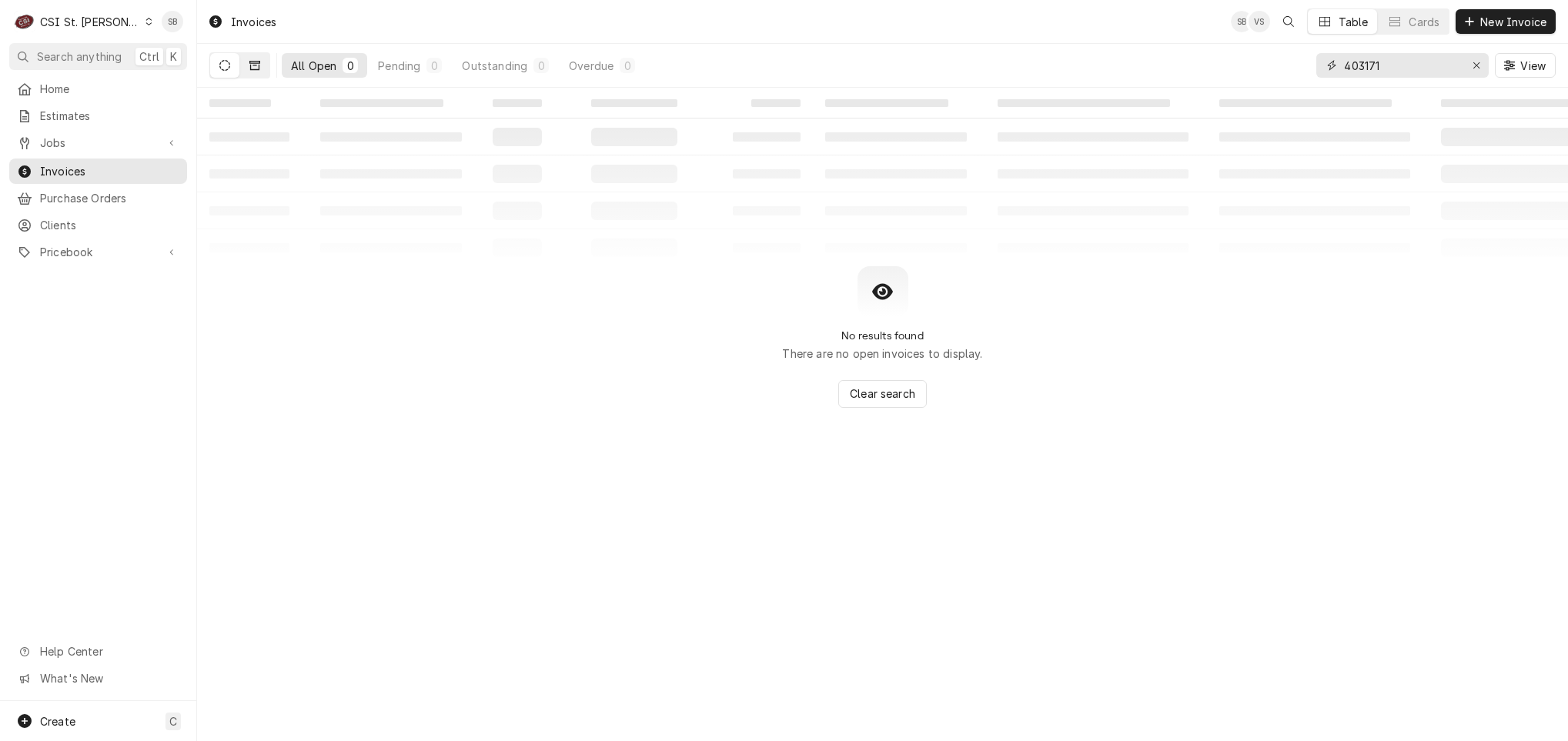
type input "403171"
click at [259, 60] on icon "Dynamic Content Wrapper" at bounding box center [255, 65] width 11 height 11
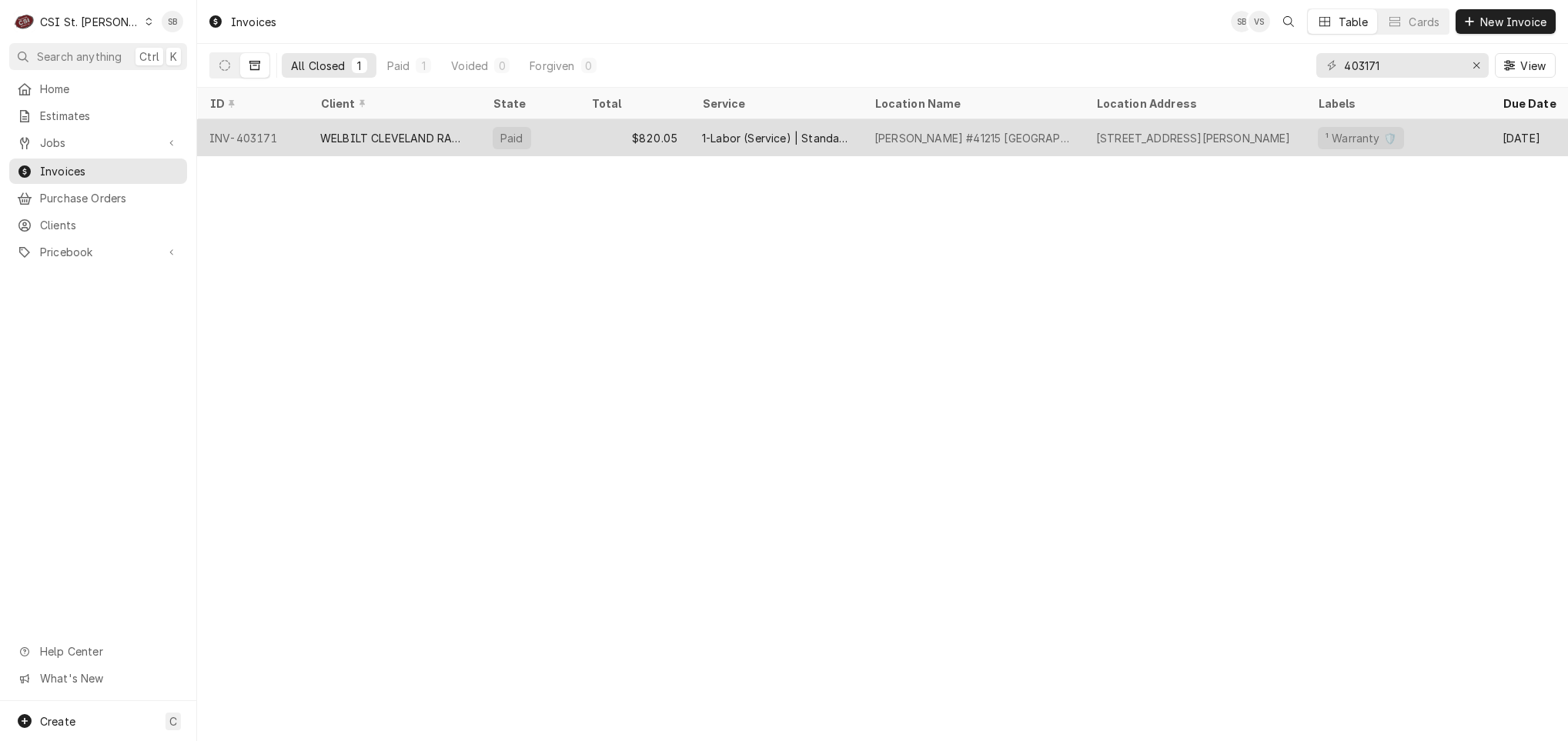
click at [376, 125] on div "WELBILT CLEVELAND RANGE" at bounding box center [394, 138] width 172 height 37
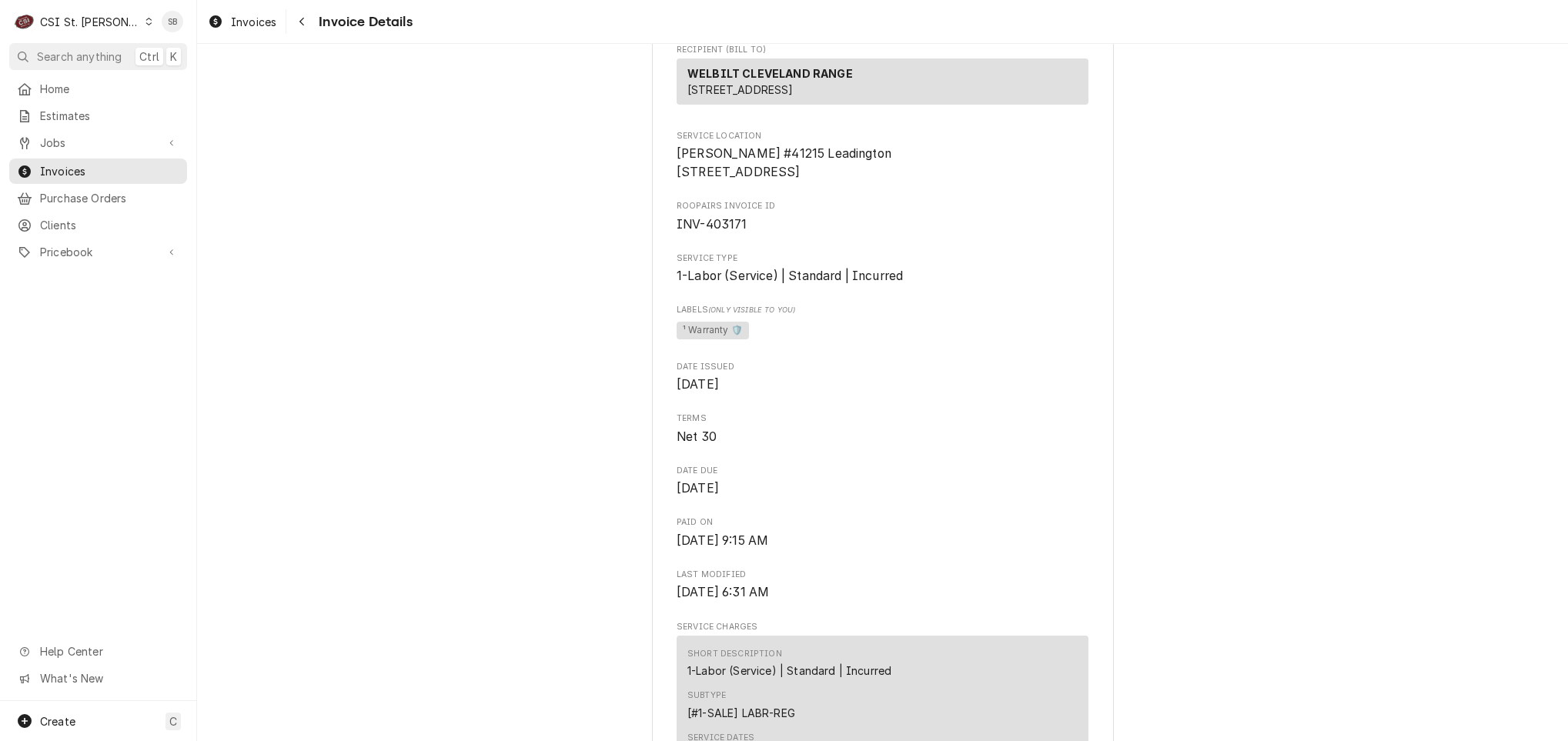
scroll to position [366, 0]
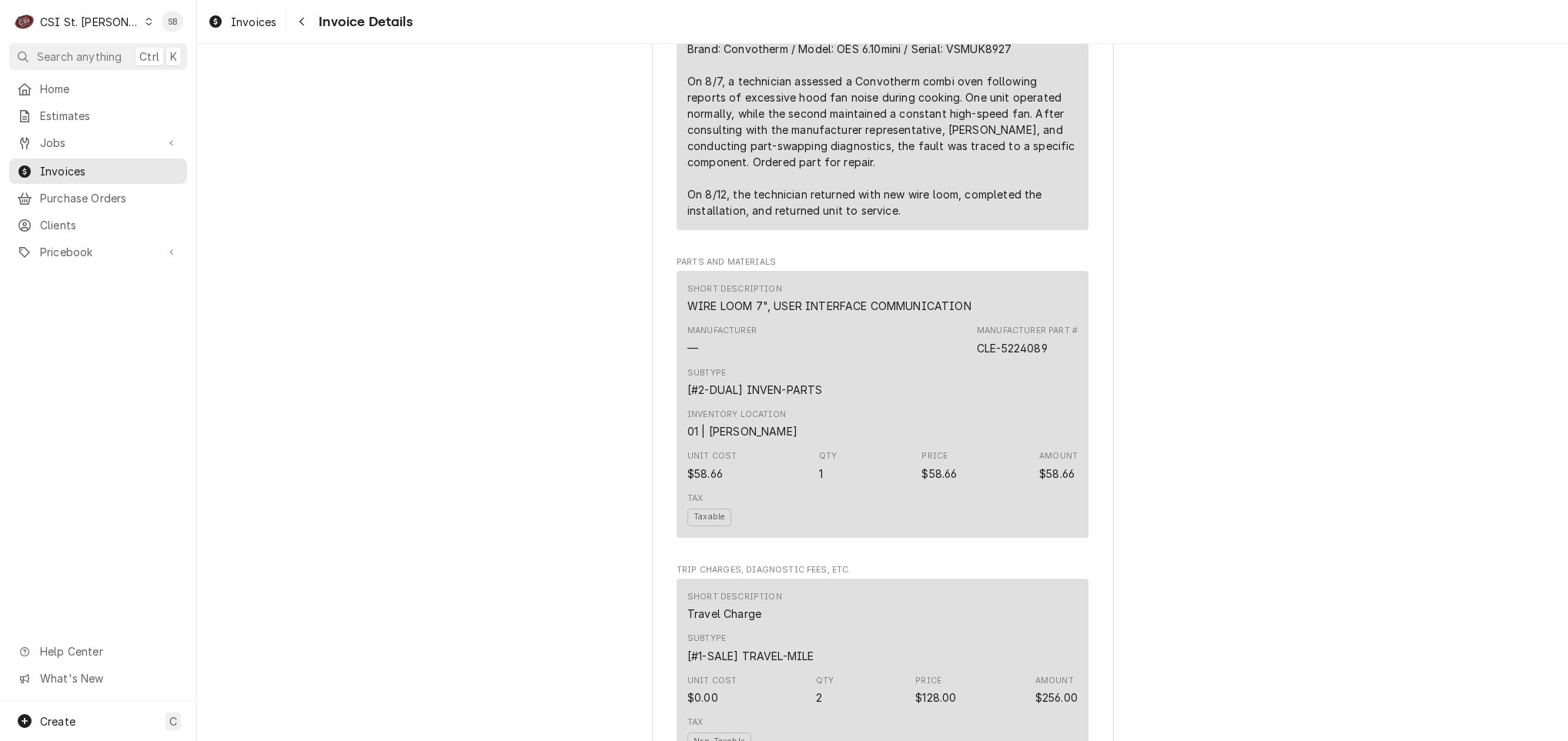
scroll to position [1154, 0]
